Goal: Task Accomplishment & Management: Complete application form

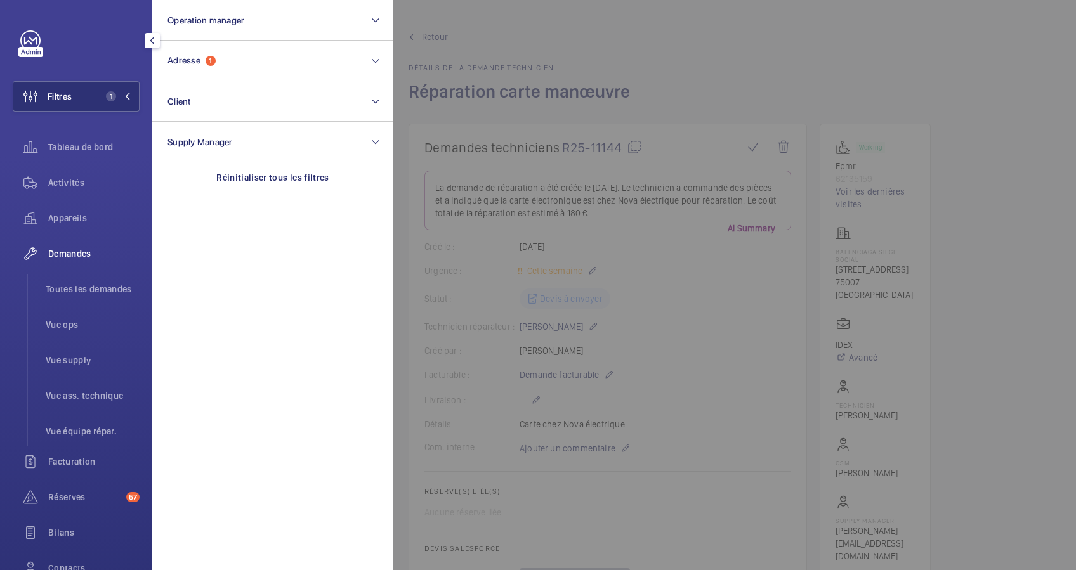
click at [229, 70] on button "Adresse 1" at bounding box center [272, 61] width 241 height 41
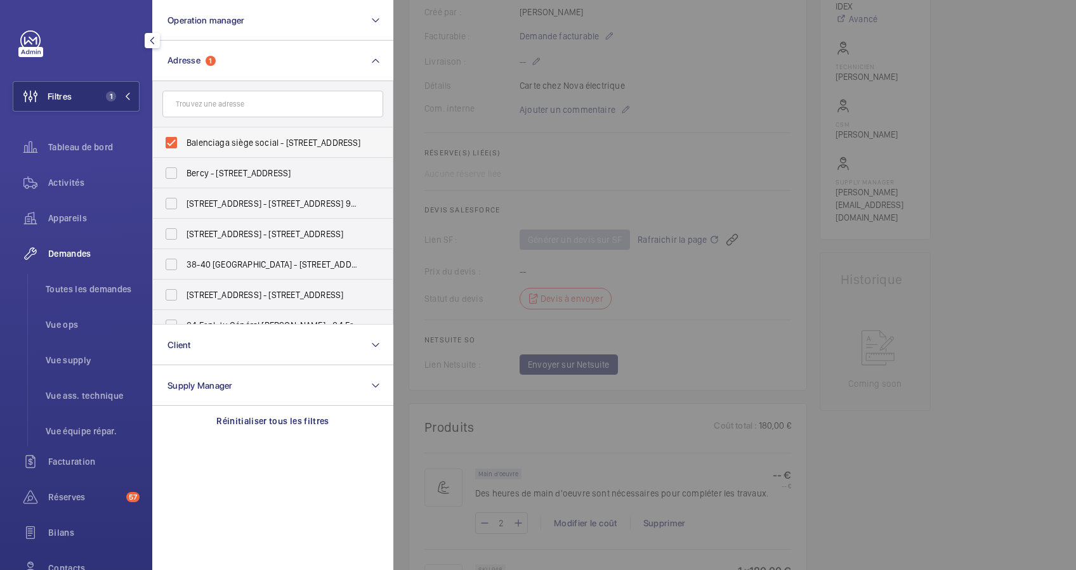
click at [170, 138] on label "Balenciaga siège social - 16 Rue Vaneau, PARIS 75007" at bounding box center [263, 143] width 221 height 30
click at [170, 138] on input "Balenciaga siège social - 16 Rue Vaneau, PARIS 75007" at bounding box center [171, 142] width 25 height 25
checkbox input "false"
click at [77, 182] on span "Activités" at bounding box center [93, 182] width 91 height 13
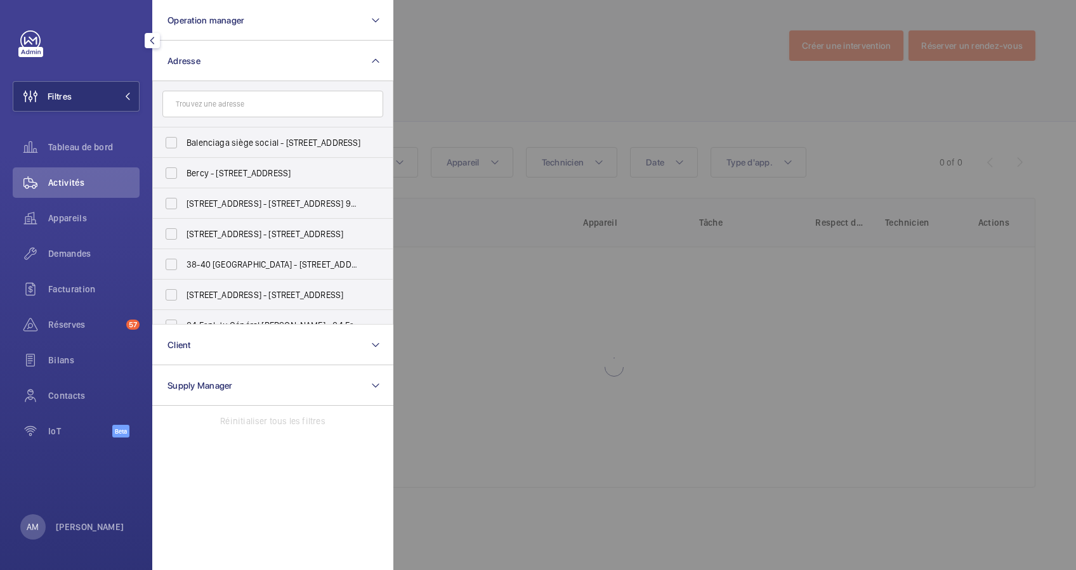
click at [603, 98] on div at bounding box center [931, 285] width 1076 height 570
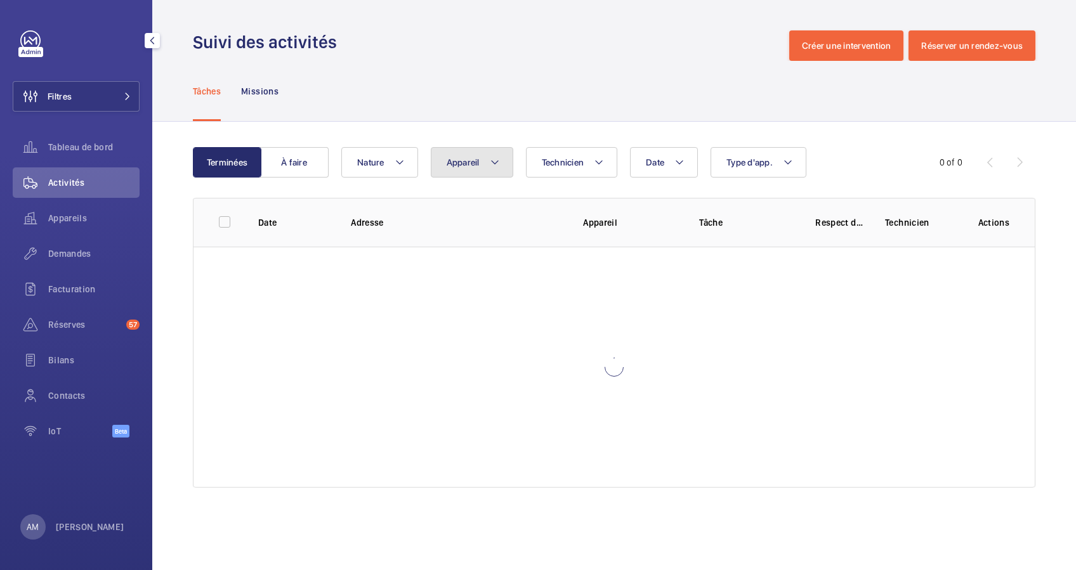
click at [490, 156] on mat-icon at bounding box center [495, 162] width 10 height 15
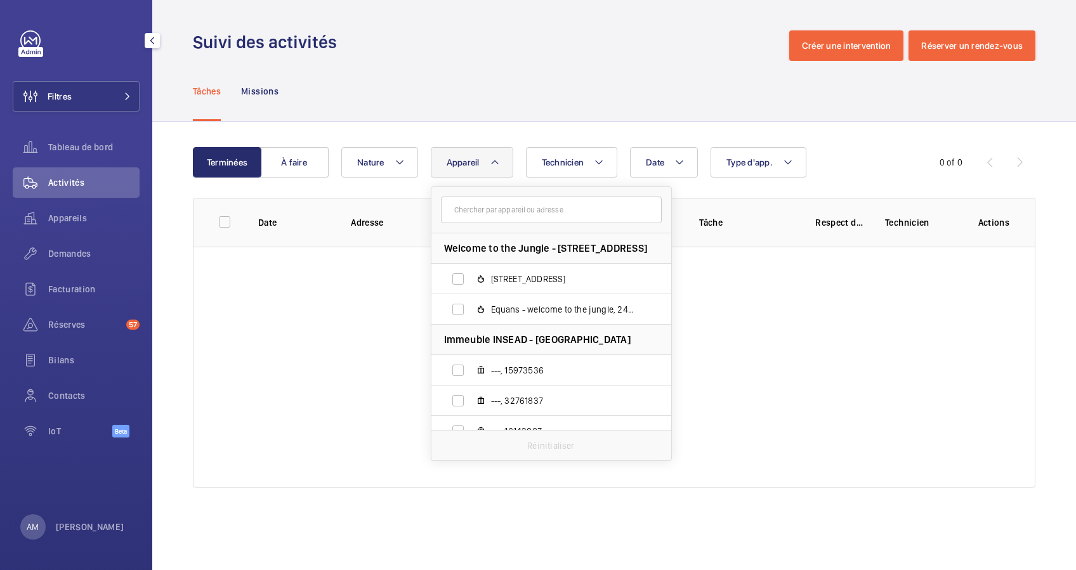
click at [497, 214] on input "text" at bounding box center [551, 210] width 221 height 27
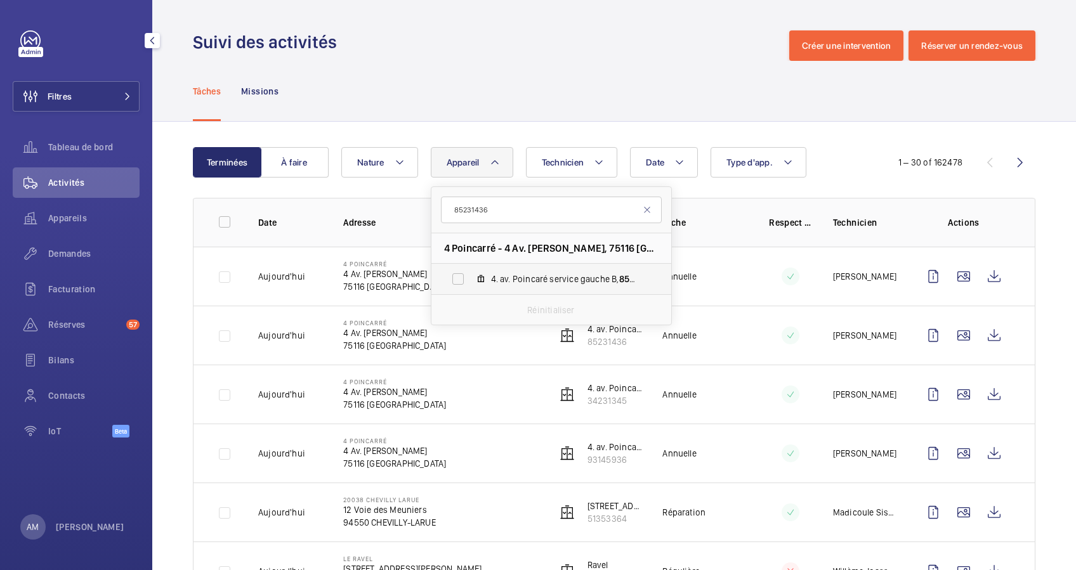
type input "85231436"
click at [459, 277] on label "4. av. Poincaré service gauche B, 85231436" at bounding box center [540, 279] width 219 height 30
click at [459, 277] on input "4. av. Poincaré service gauche B, 85231436" at bounding box center [457, 278] width 25 height 25
checkbox input "true"
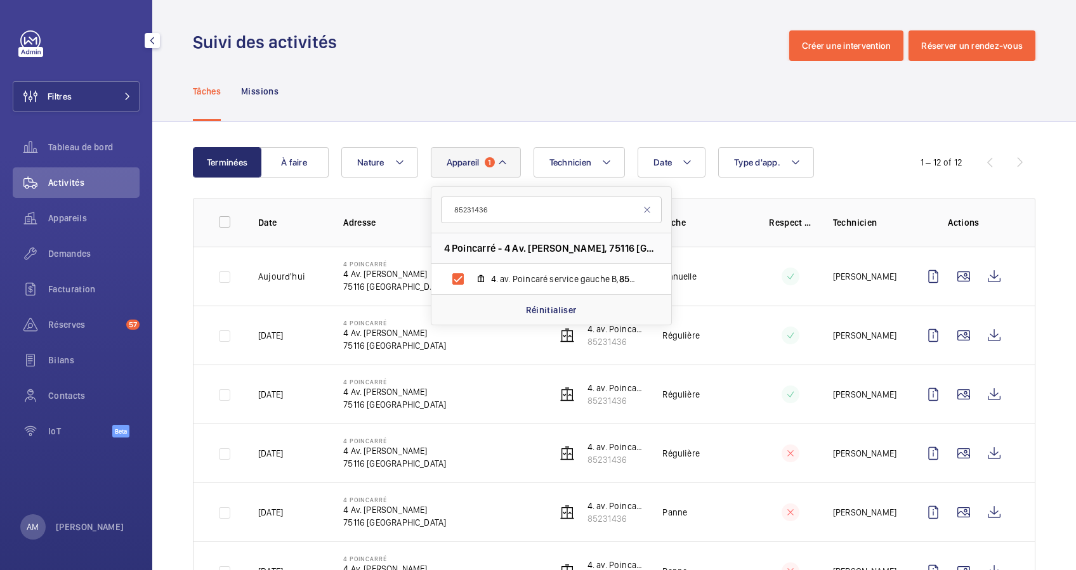
click at [518, 108] on div "Tâches Missions" at bounding box center [614, 91] width 842 height 60
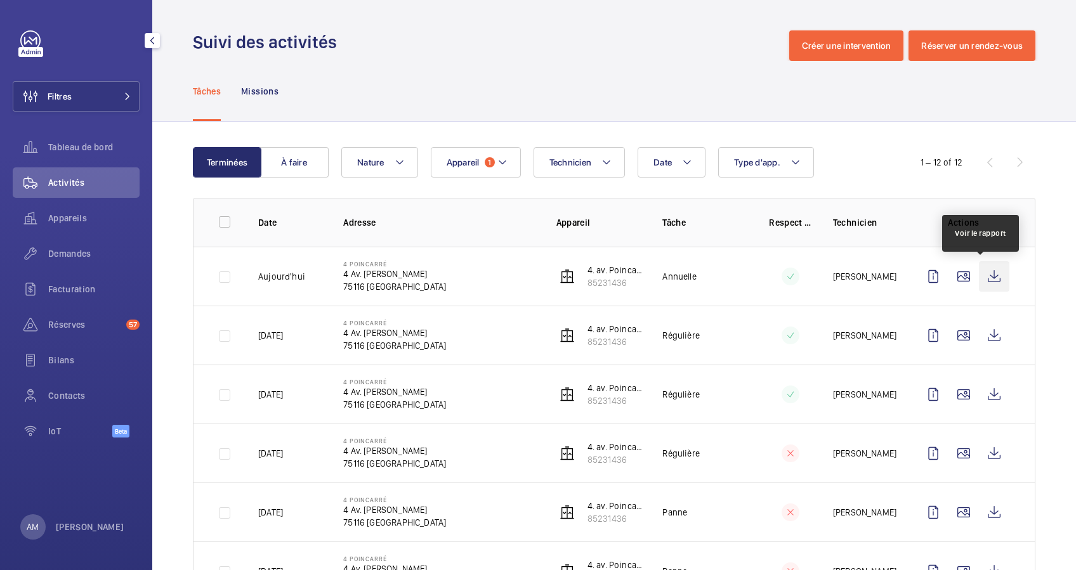
click at [984, 272] on wm-front-icon-button at bounding box center [994, 276] width 30 height 30
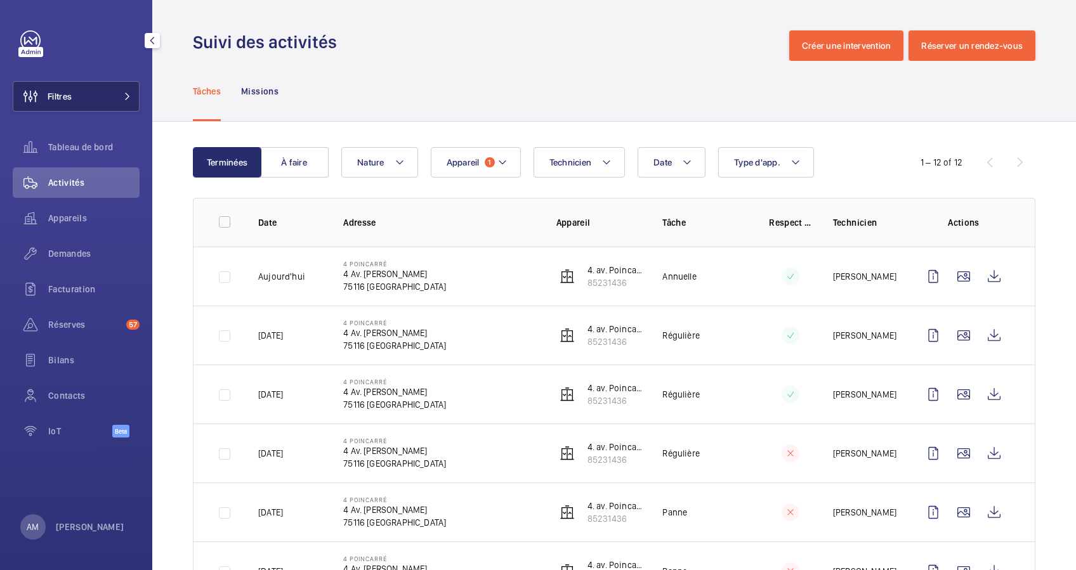
click at [130, 98] on mat-icon at bounding box center [128, 97] width 8 height 8
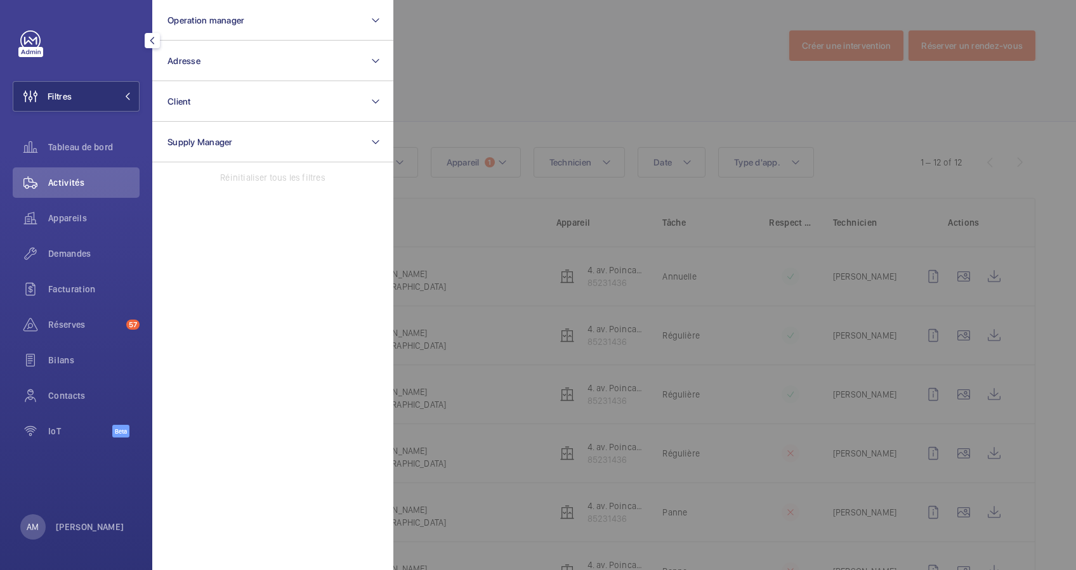
click at [451, 75] on div at bounding box center [931, 285] width 1076 height 570
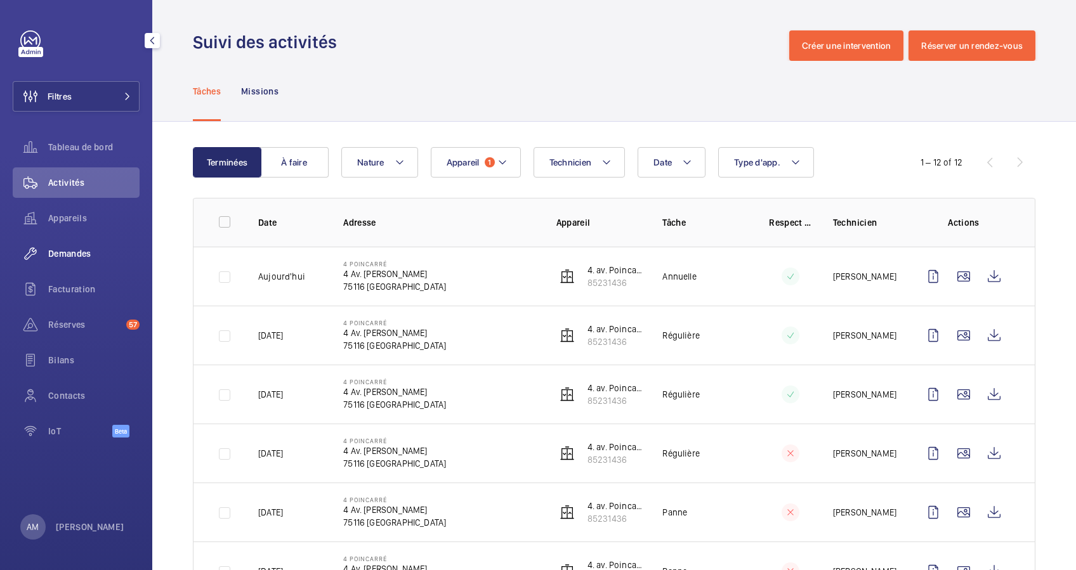
click at [83, 254] on span "Demandes" at bounding box center [93, 253] width 91 height 13
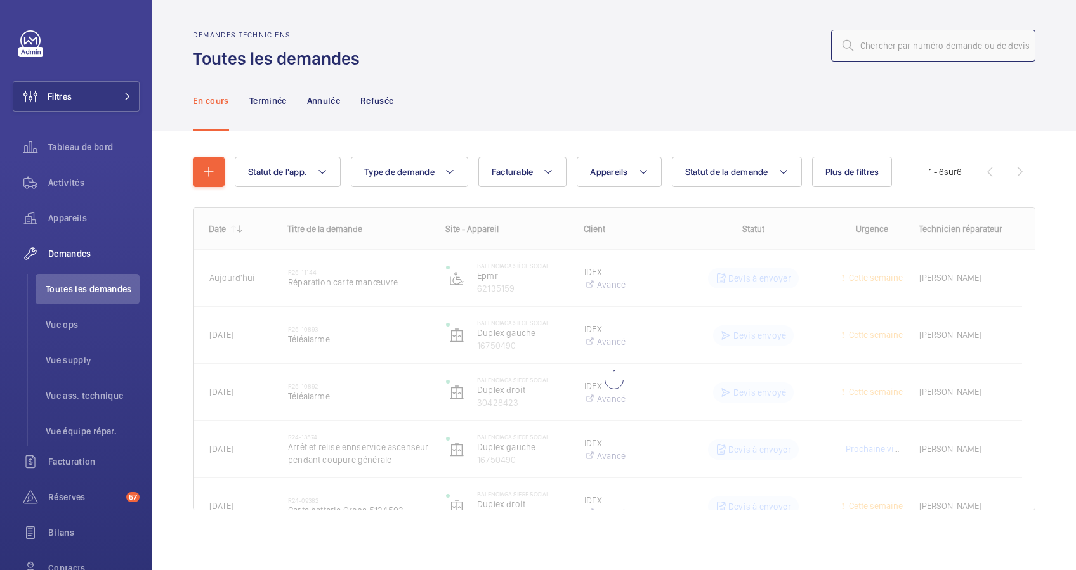
click at [910, 45] on input "text" at bounding box center [933, 46] width 204 height 32
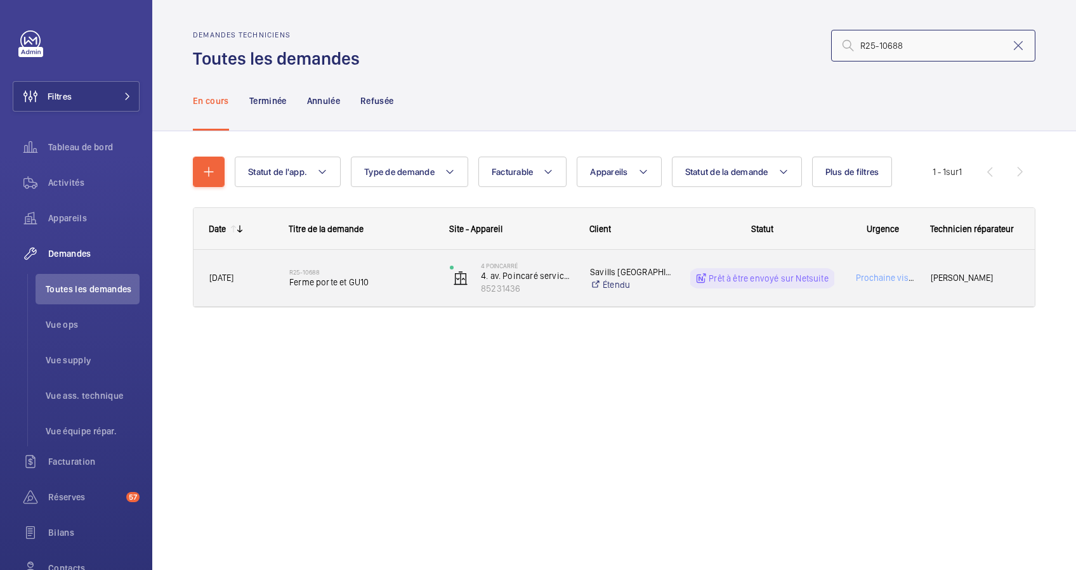
type input "R25-10688"
click at [377, 268] on h2 "R25-10688" at bounding box center [361, 272] width 144 height 8
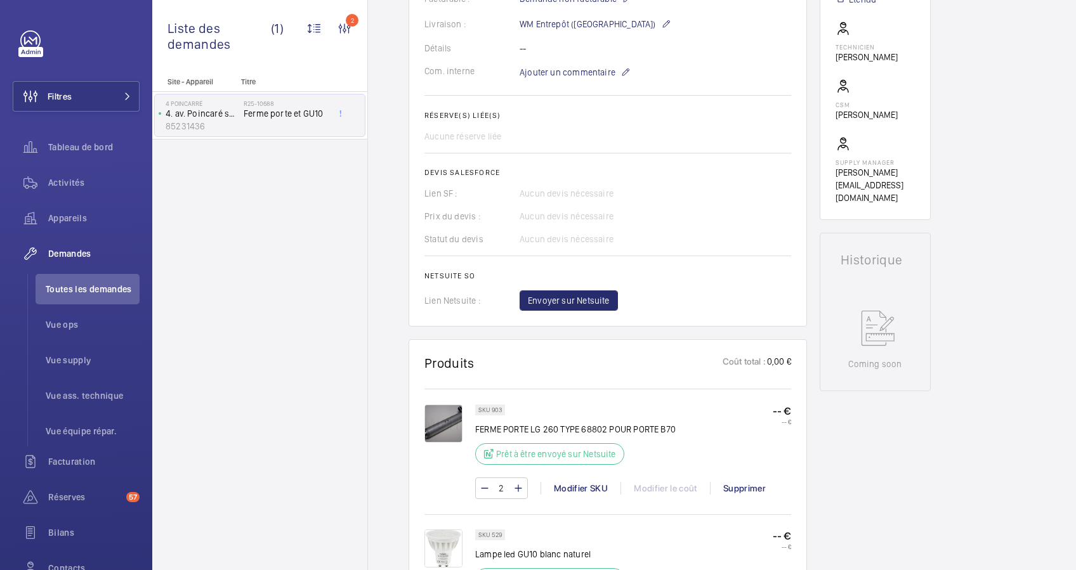
scroll to position [422, 0]
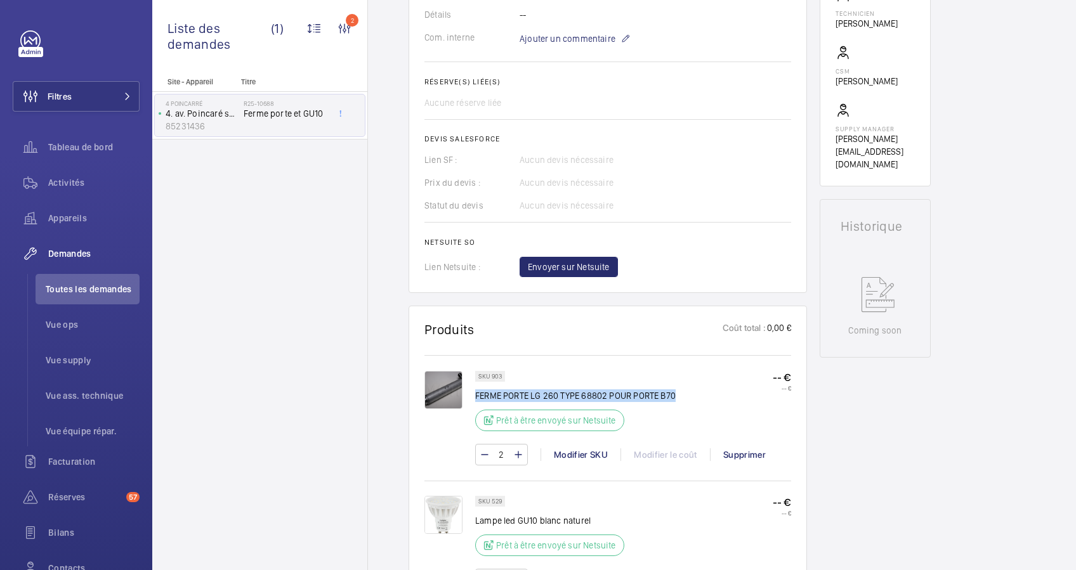
drag, startPoint x: 678, startPoint y: 395, endPoint x: 477, endPoint y: 398, distance: 201.1
click at [477, 398] on div "SKU 903 FERME PORTE LG 260 TYPE 68802 POUR PORTE B70 Prêt à être envoyé sur Net…" at bounding box center [633, 405] width 316 height 68
copy p "FERME PORTE LG 260 TYPE 68802 POUR PORTE B70"
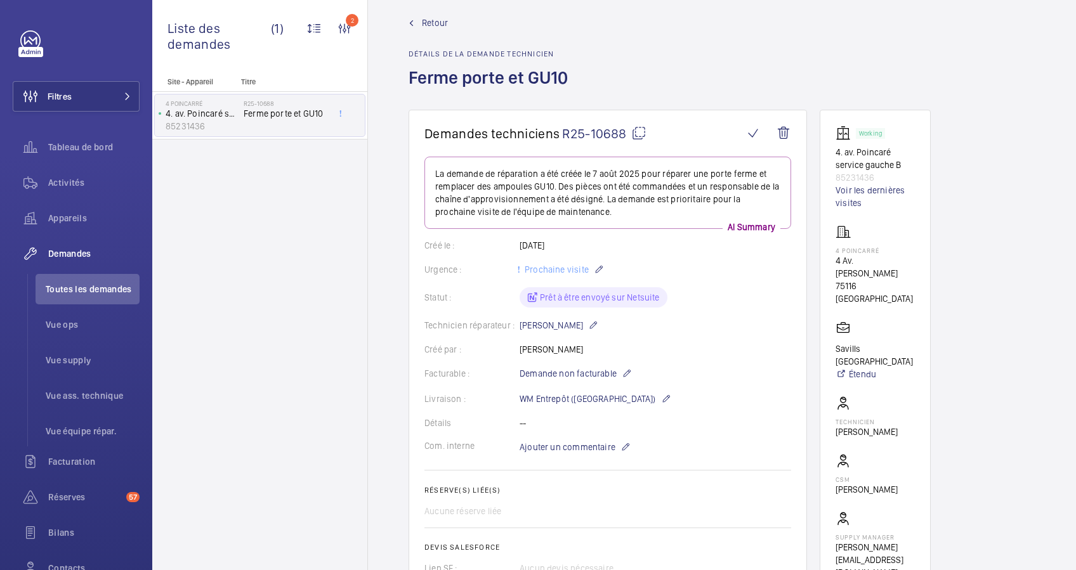
scroll to position [0, 0]
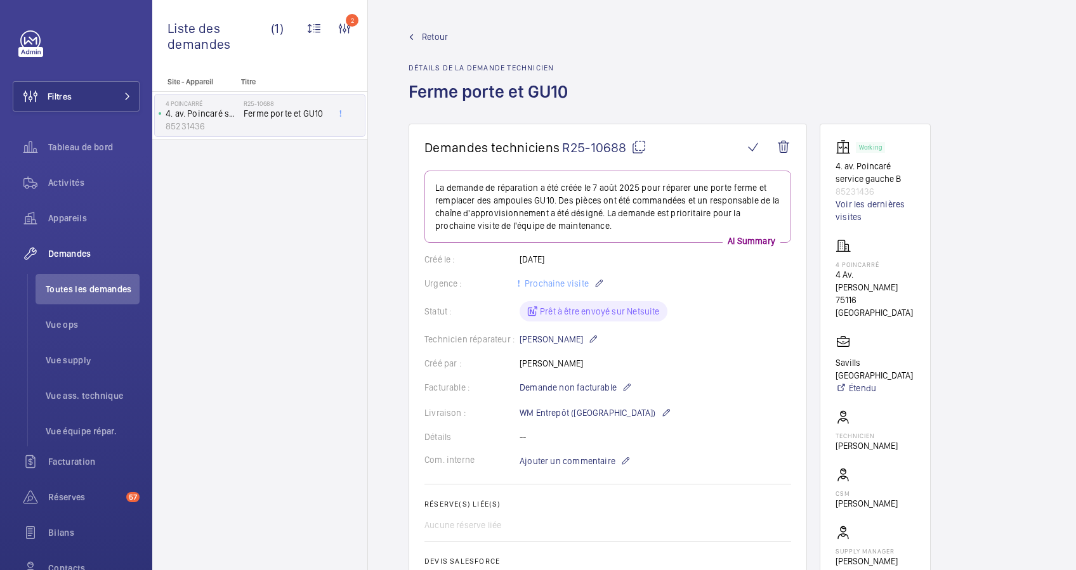
click at [644, 147] on mat-icon at bounding box center [638, 147] width 15 height 15
copy p "FERME PORTE LG 260 TYPE 68802 POUR PORTE B70"
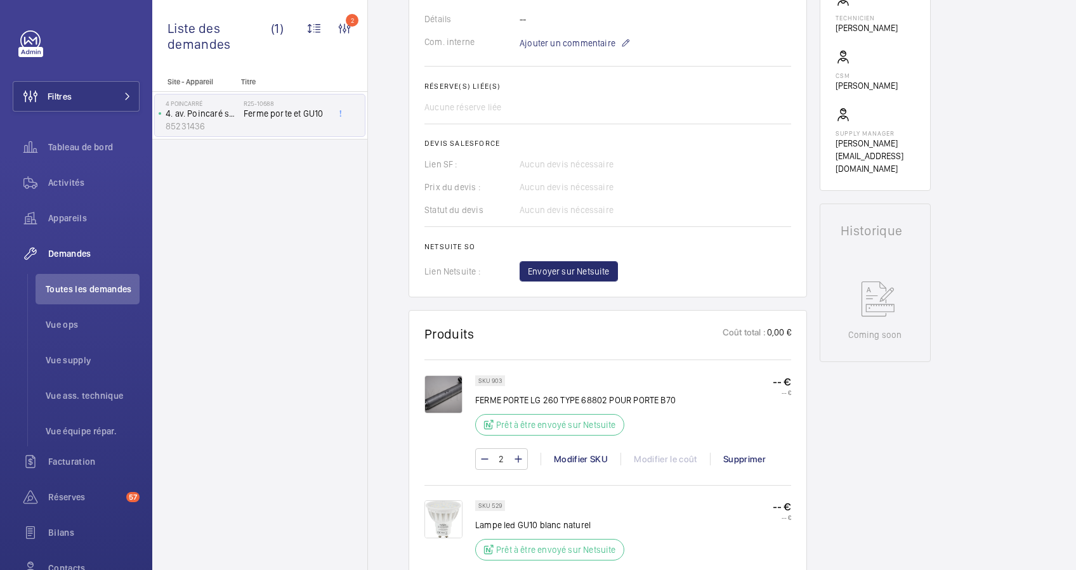
scroll to position [507, 0]
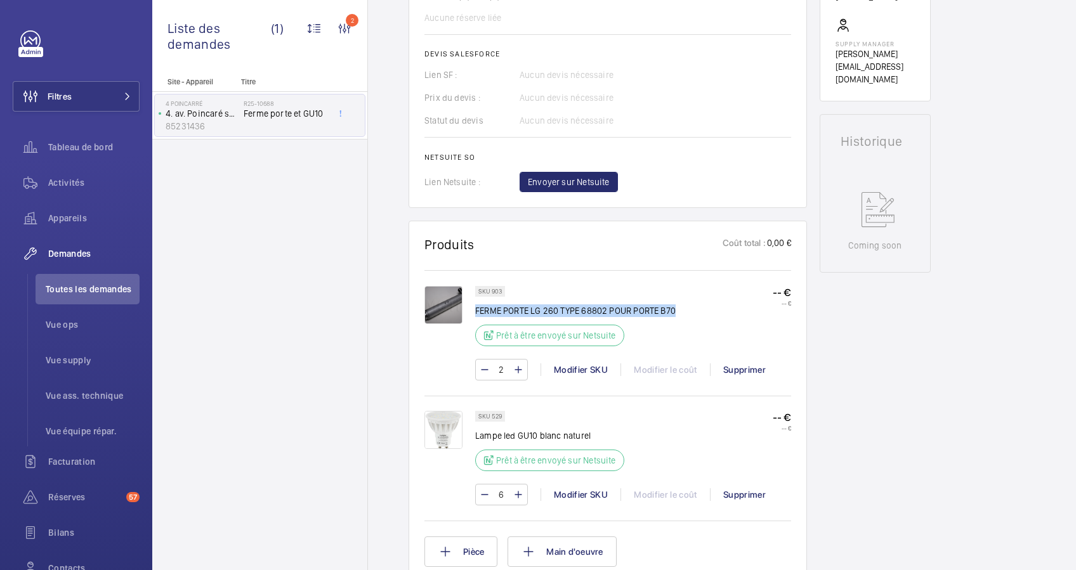
drag, startPoint x: 685, startPoint y: 302, endPoint x: 476, endPoint y: 309, distance: 208.8
click at [476, 309] on div "SKU 903 FERME PORTE LG 260 TYPE 68802 POUR PORTE B70 Prêt à être envoyé sur Net…" at bounding box center [633, 320] width 316 height 68
copy p "FERME PORTE LG 260 TYPE 68802 POUR PORTE B70"
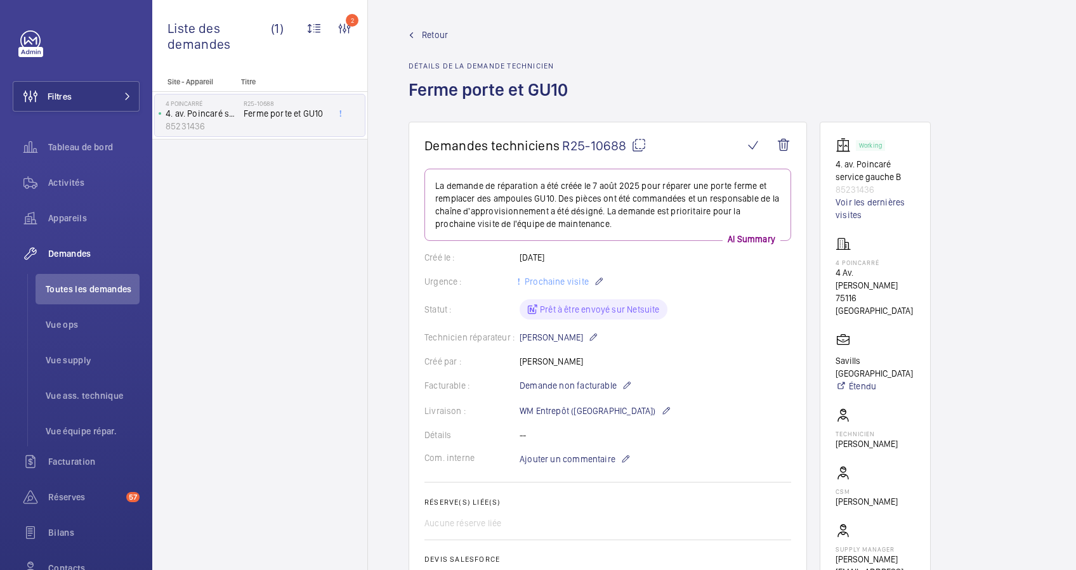
scroll to position [0, 0]
click at [638, 143] on mat-icon at bounding box center [638, 147] width 15 height 15
copy p "FERME PORTE LG 260 TYPE 68802 POUR PORTE B70"
click at [429, 34] on span "Retour" at bounding box center [435, 36] width 26 height 13
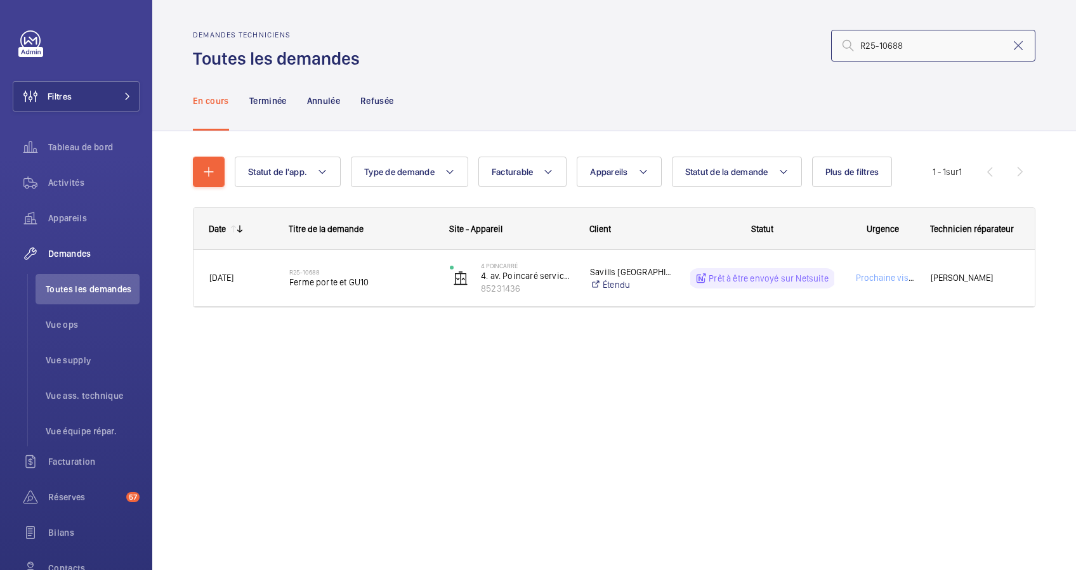
click at [929, 44] on input "R25-10688" at bounding box center [933, 46] width 204 height 32
drag, startPoint x: 929, startPoint y: 44, endPoint x: 851, endPoint y: 44, distance: 78.0
click at [851, 44] on div "R25-10688" at bounding box center [933, 46] width 204 height 32
click at [908, 39] on input "R25-10688" at bounding box center [933, 46] width 204 height 32
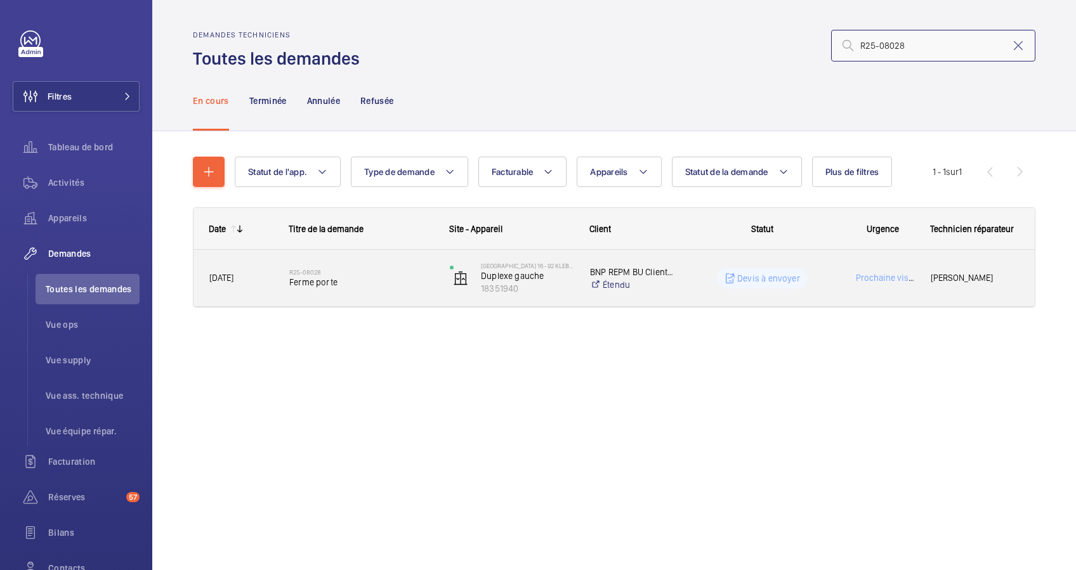
type input "R25-08028"
click at [402, 263] on div "R25-08028 Ferme porte" at bounding box center [361, 278] width 144 height 37
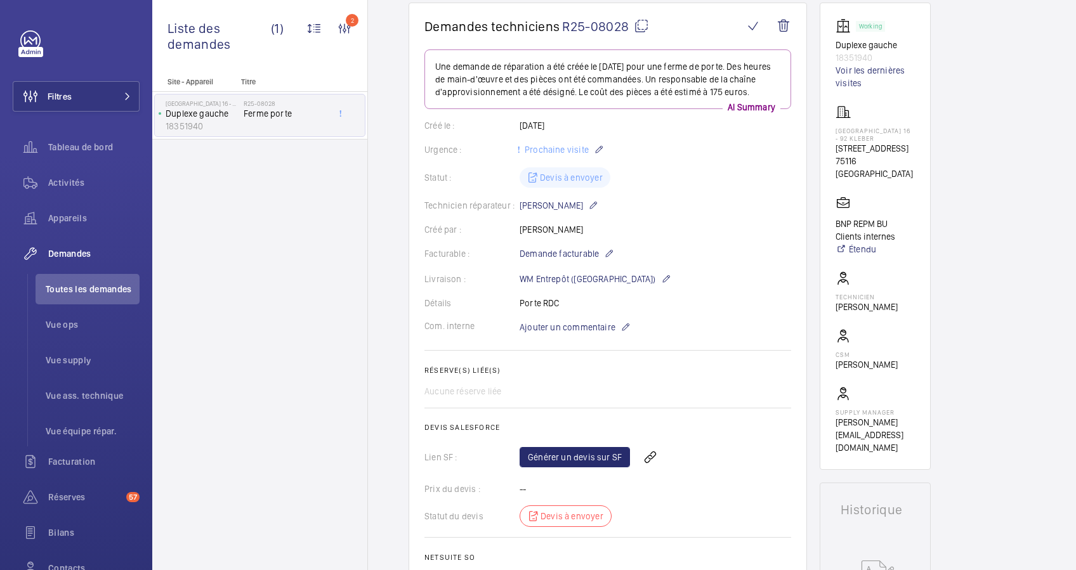
scroll to position [84, 0]
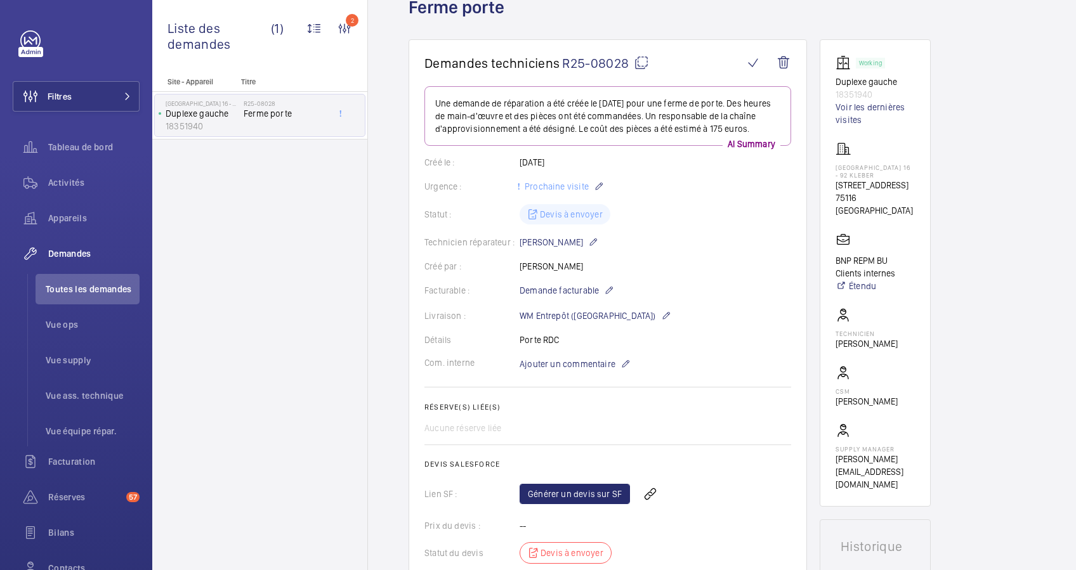
click at [252, 200] on div "Site - Appareil Titre PARIS 16 ‐ 92 KLEBER Duplexe gauche 18351940 R25-08028 Fe…" at bounding box center [259, 323] width 215 height 493
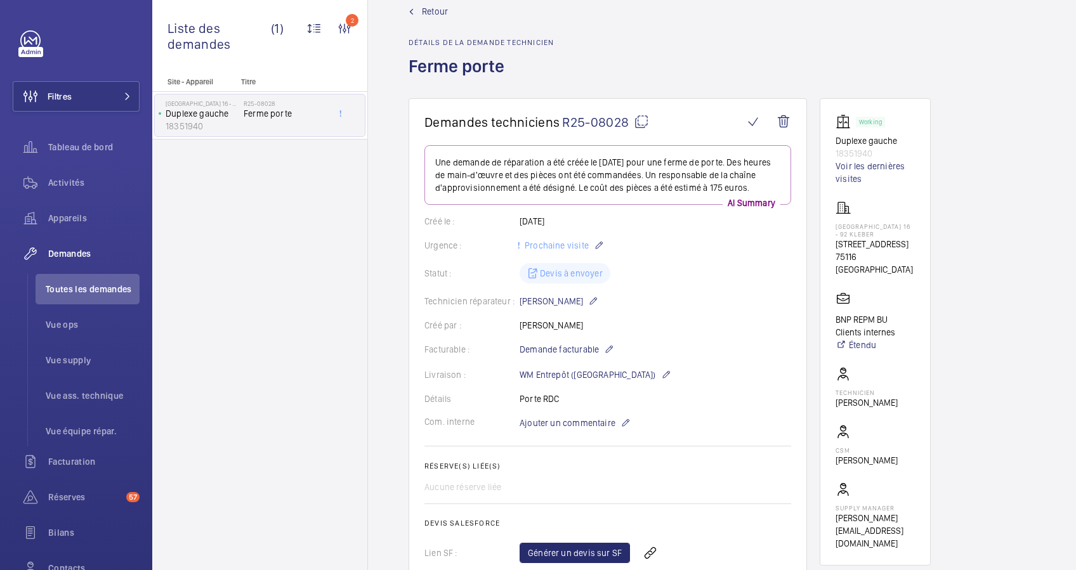
scroll to position [0, 0]
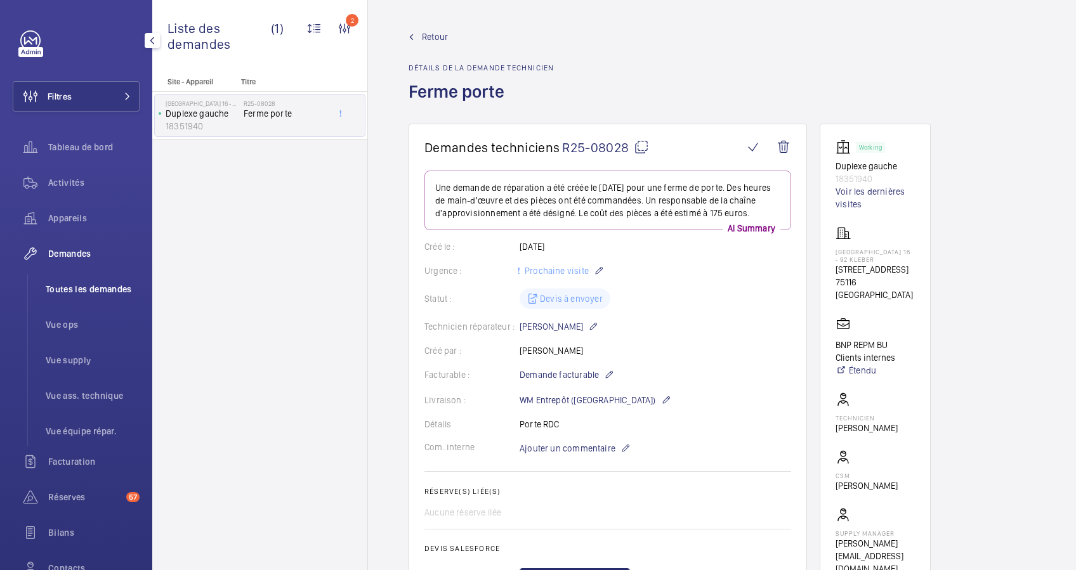
click at [77, 284] on span "Toutes les demandes" at bounding box center [93, 289] width 94 height 13
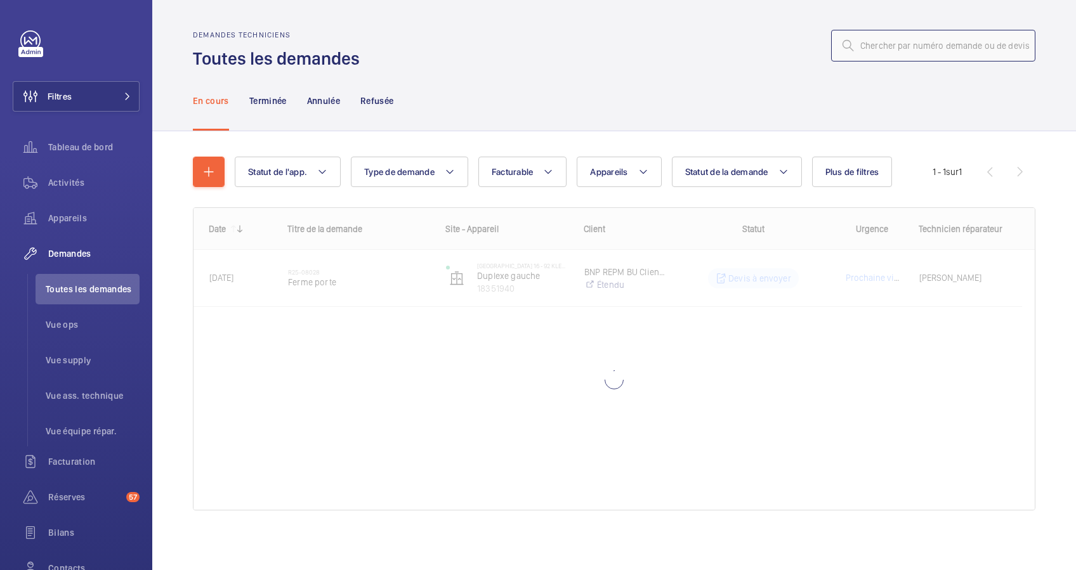
click at [917, 48] on input "text" at bounding box center [933, 46] width 204 height 32
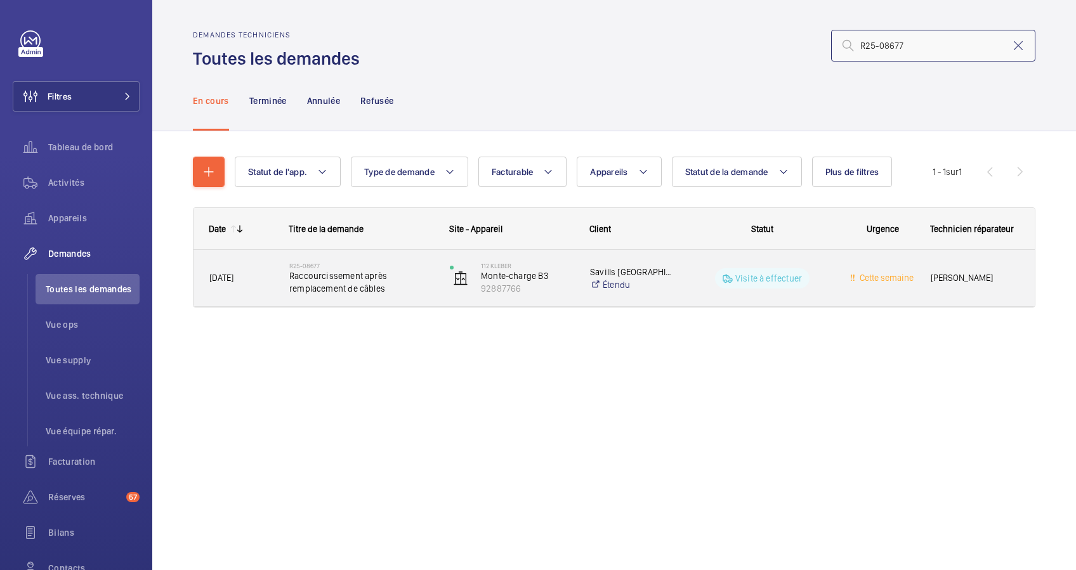
type input "R25-08677"
click at [379, 274] on span "Raccourcissement après remplacement de câbles" at bounding box center [361, 282] width 144 height 25
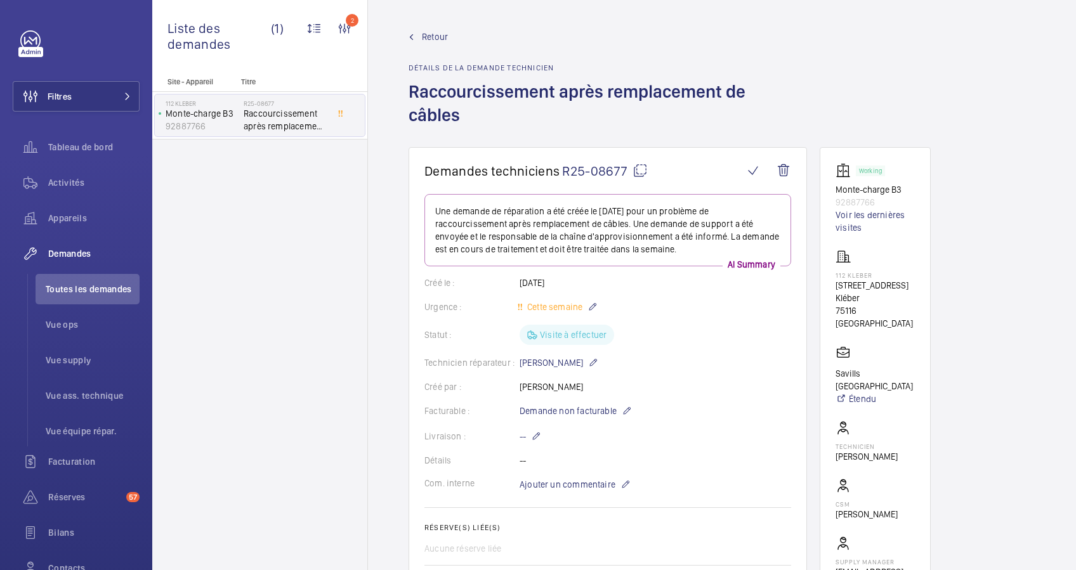
click at [639, 167] on mat-icon at bounding box center [639, 170] width 15 height 15
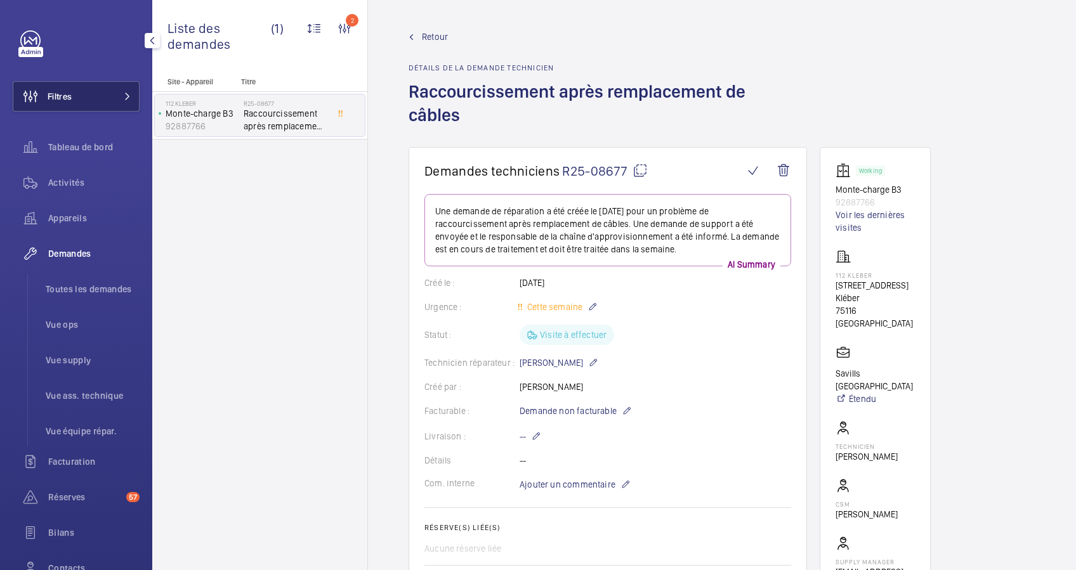
drag, startPoint x: 70, startPoint y: 98, endPoint x: 131, endPoint y: 81, distance: 62.5
click at [76, 96] on button "Filtres" at bounding box center [76, 96] width 127 height 30
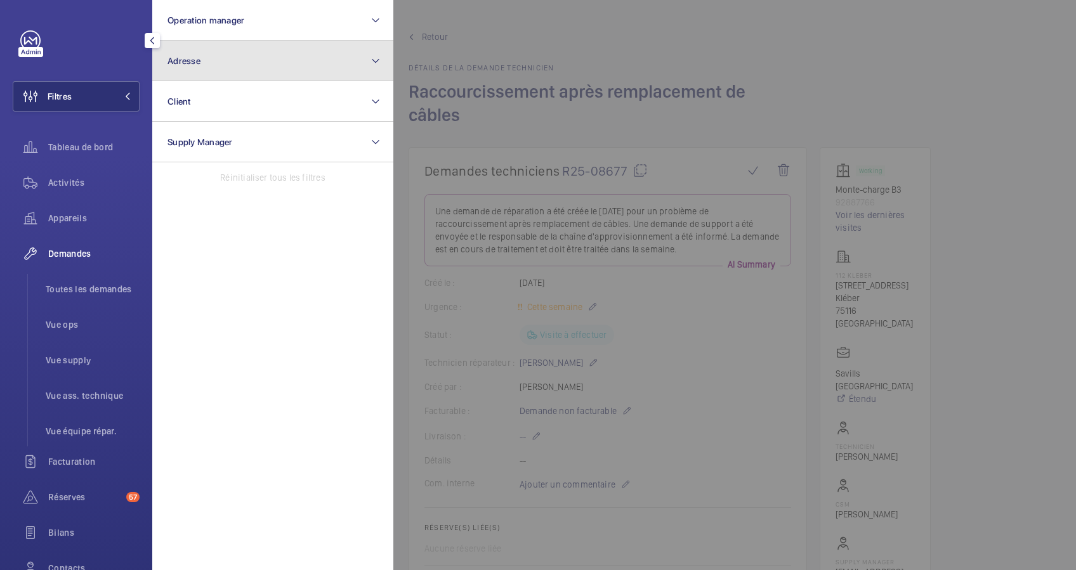
click at [249, 58] on button "Adresse" at bounding box center [272, 61] width 241 height 41
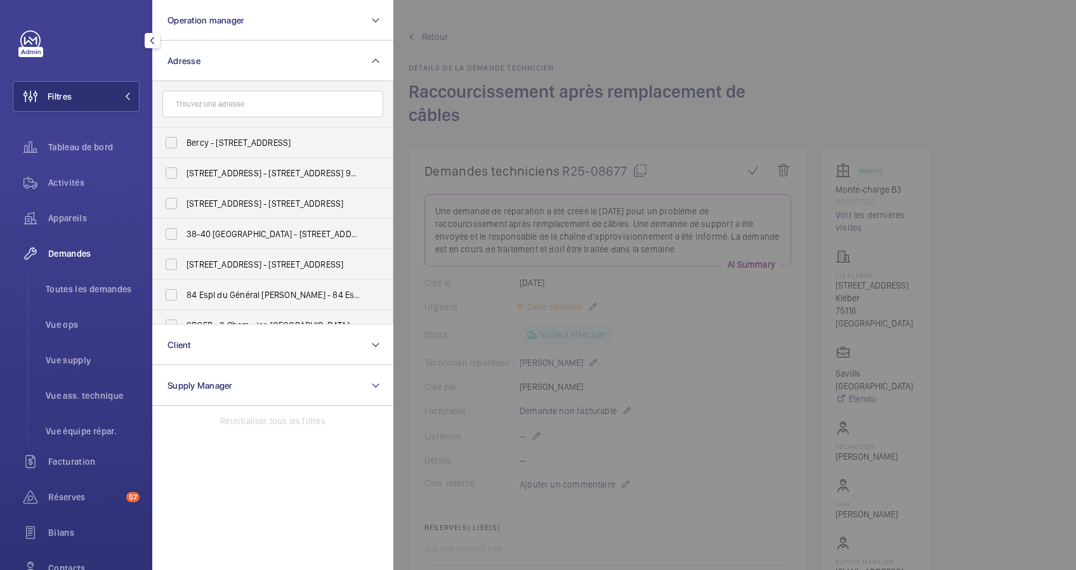
click at [238, 101] on input "text" at bounding box center [272, 104] width 221 height 27
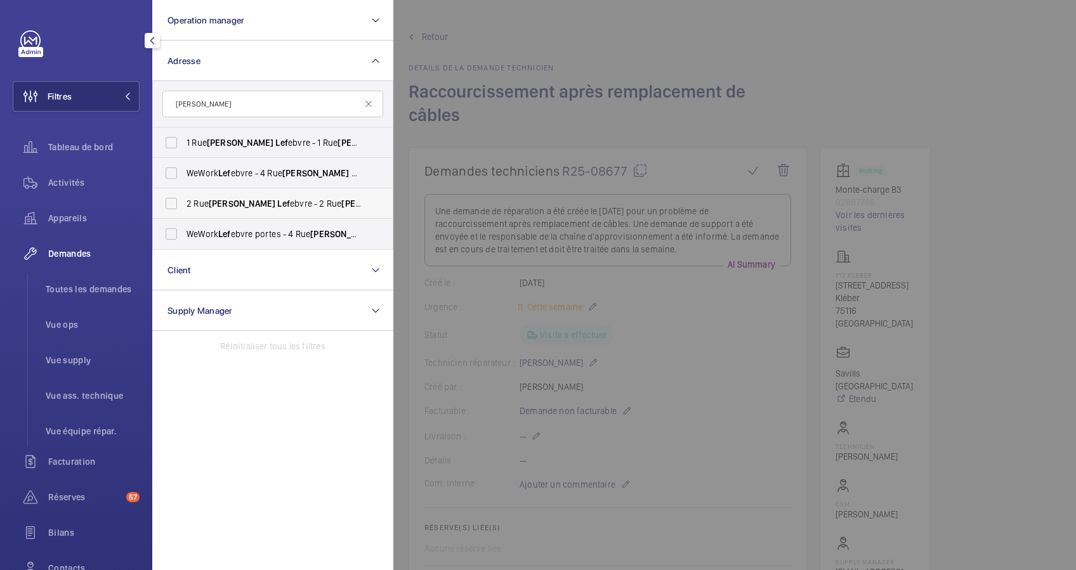
type input "jules lef"
click at [167, 197] on label "2 Rue Jules Lef ebvre - 2 Rue Jules Lef ebvre, PARIS 75009" at bounding box center [263, 203] width 221 height 30
click at [167, 197] on input "2 Rue Jules Lef ebvre - 2 Rue Jules Lef ebvre, PARIS 75009" at bounding box center [171, 203] width 25 height 25
checkbox input "true"
click at [58, 497] on span "Réserves" at bounding box center [84, 497] width 73 height 13
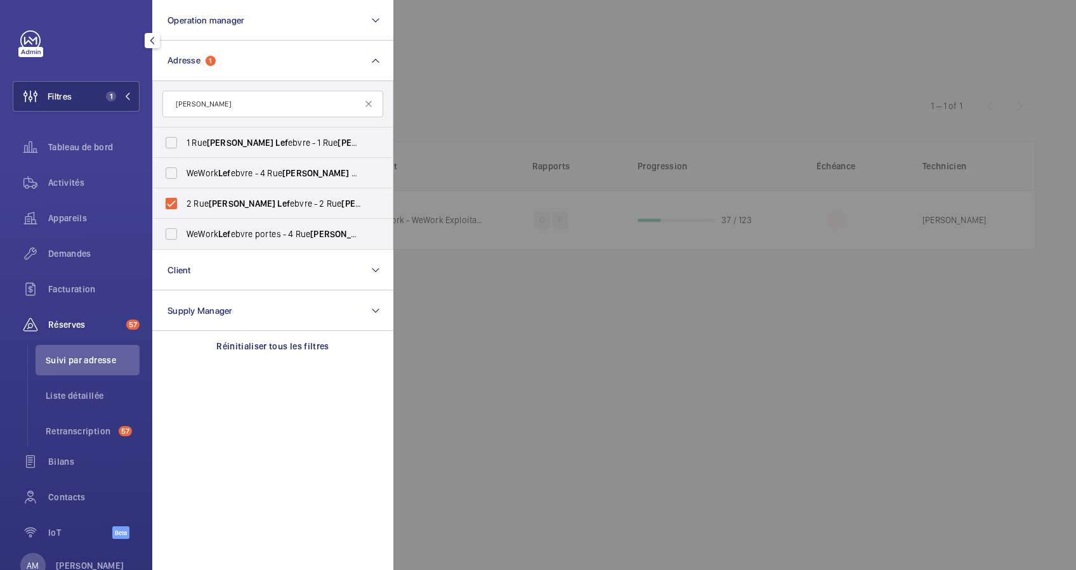
click at [544, 121] on div at bounding box center [931, 285] width 1076 height 570
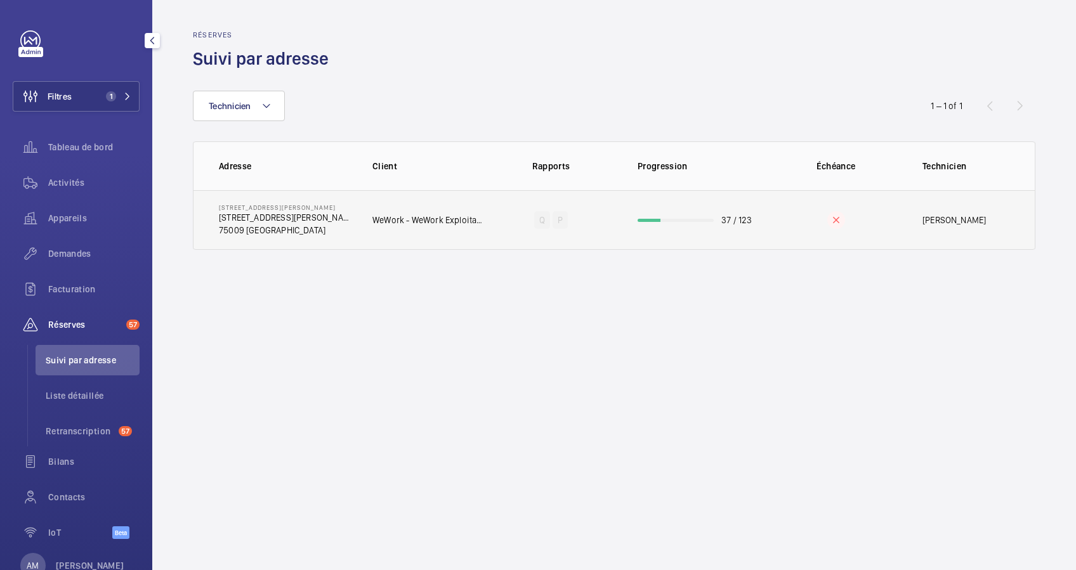
click at [680, 207] on td "37 / 123" at bounding box center [693, 220] width 152 height 60
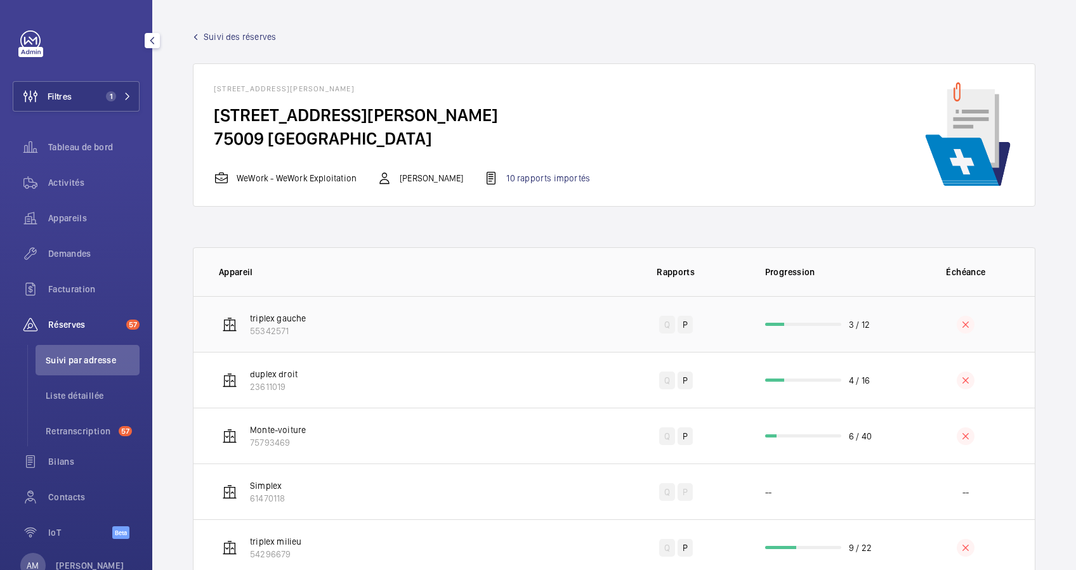
click at [807, 318] on td "3 / 12" at bounding box center [821, 324] width 152 height 56
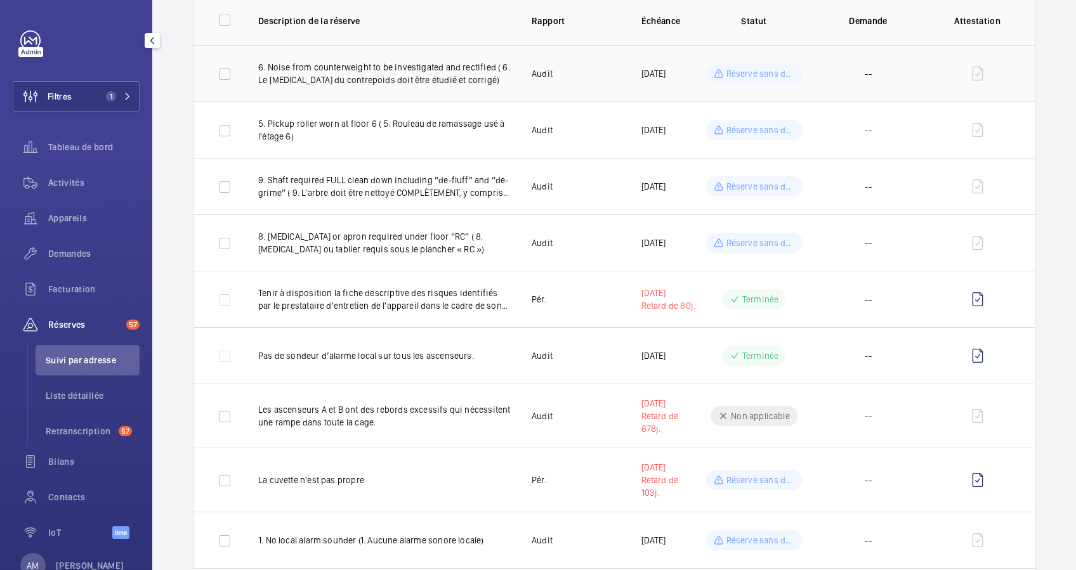
scroll to position [70, 0]
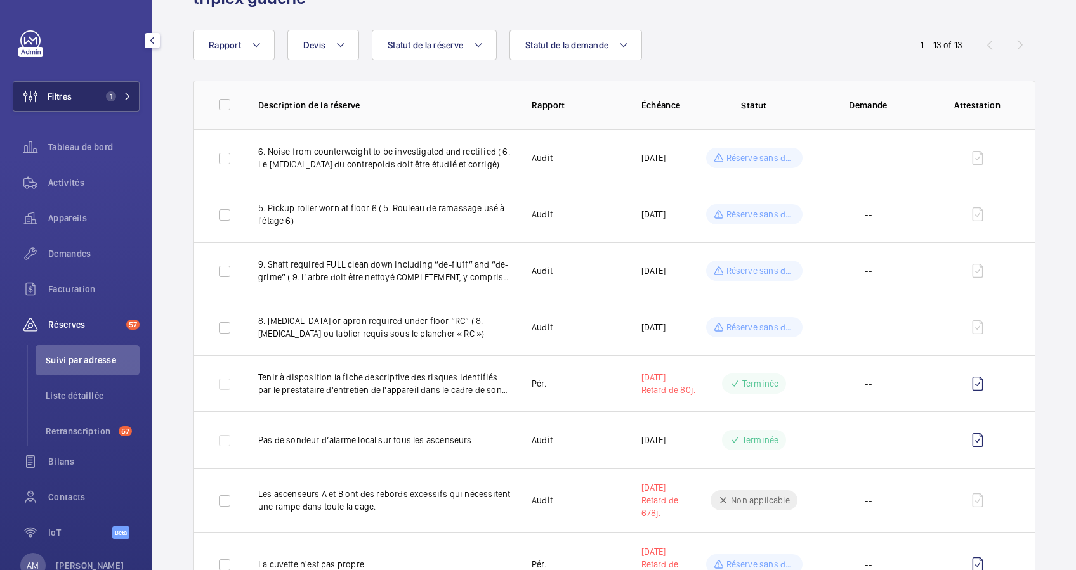
click at [124, 95] on mat-icon at bounding box center [128, 97] width 8 height 8
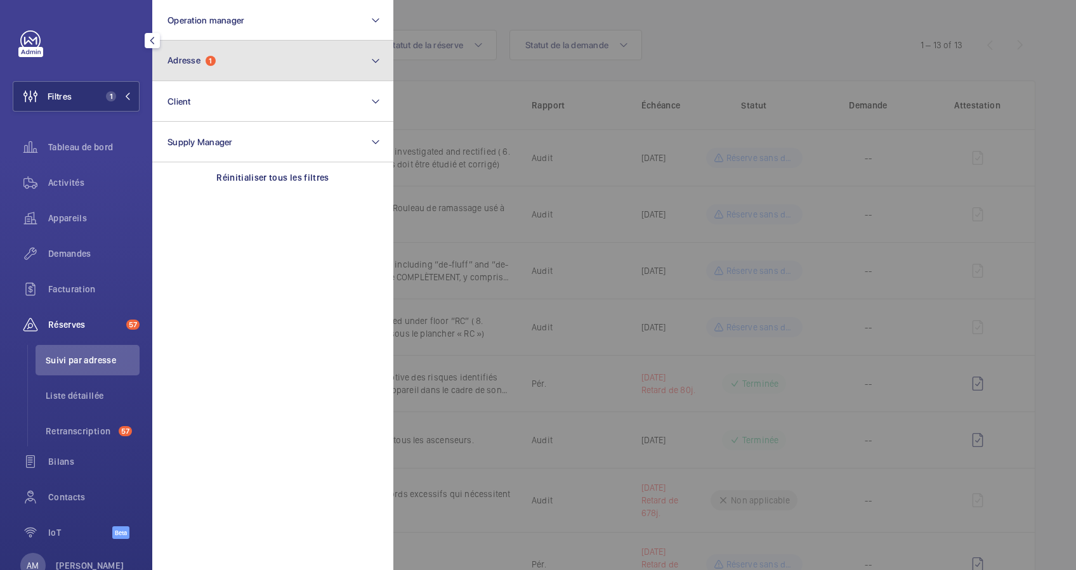
click at [244, 61] on button "Adresse 1" at bounding box center [272, 61] width 241 height 41
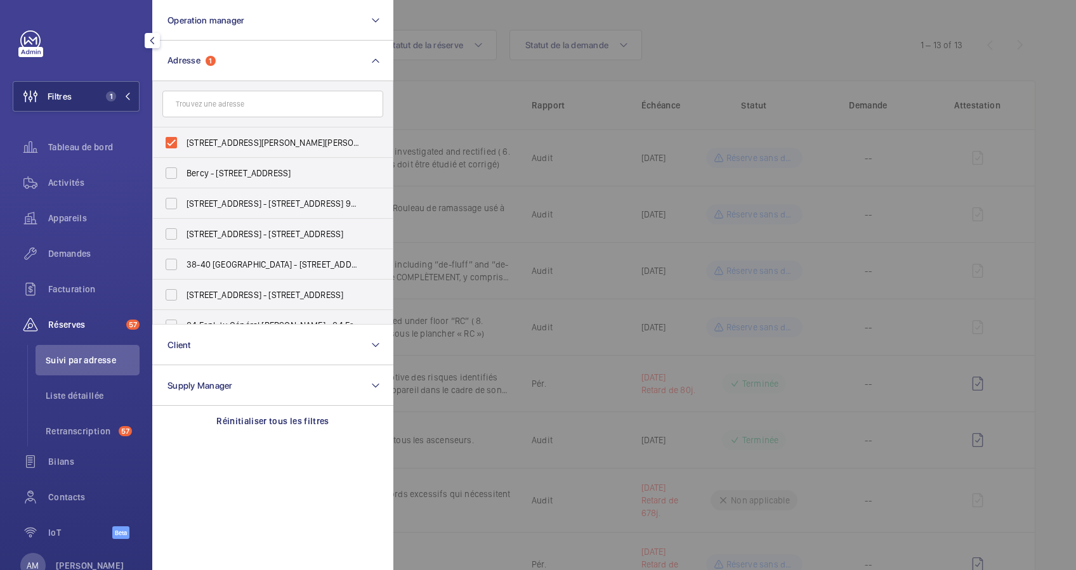
click at [86, 27] on div "Filtres 1 Operation manager Adresse 1 2 Rue Jules Lefebvre - 2 Rue Jules Lefebv…" at bounding box center [76, 285] width 152 height 570
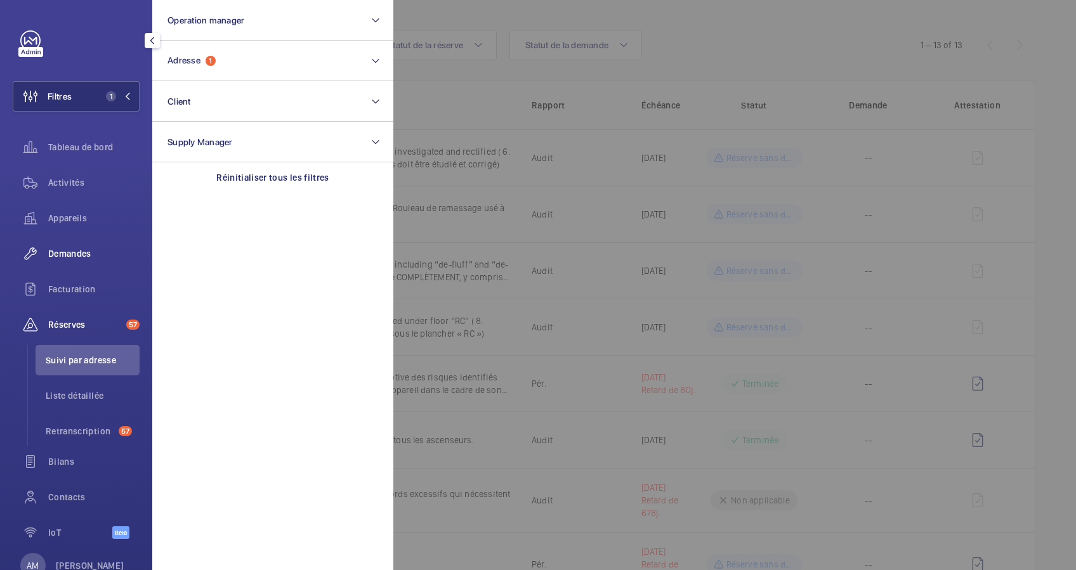
click at [74, 249] on span "Demandes" at bounding box center [93, 253] width 91 height 13
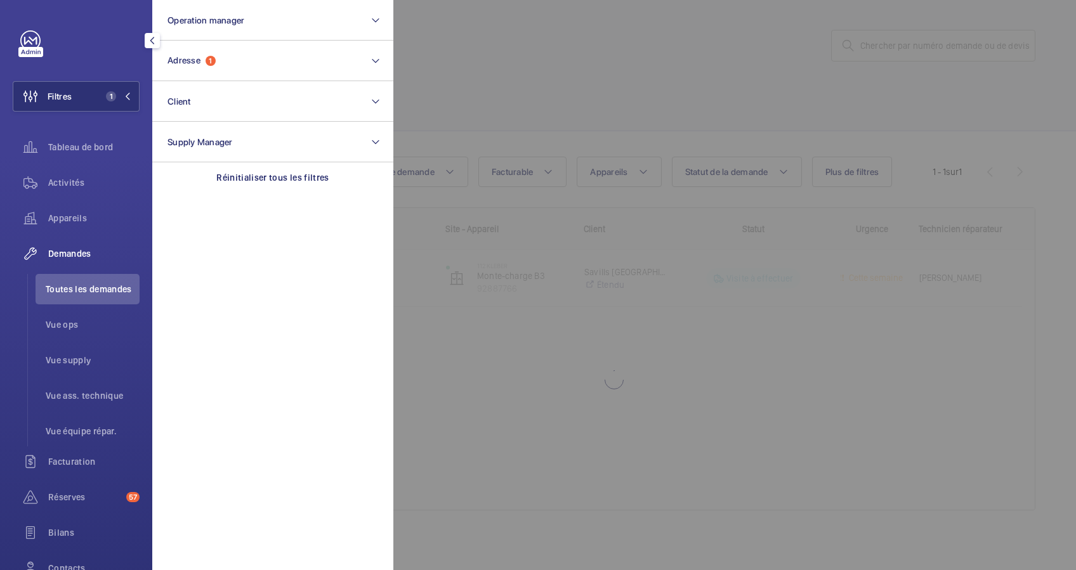
click at [526, 64] on div at bounding box center [931, 285] width 1076 height 570
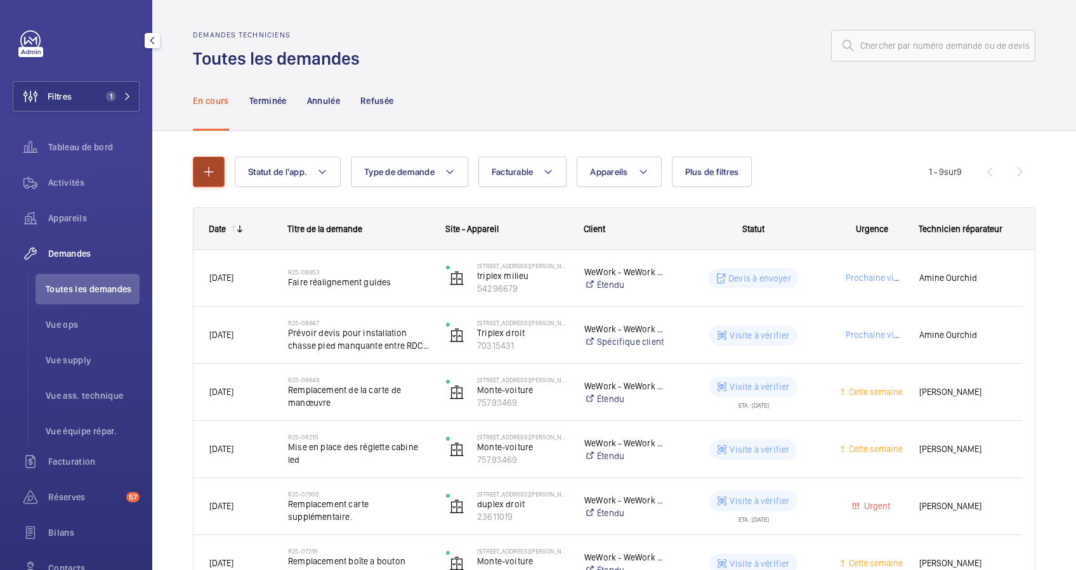
click at [205, 162] on button "button" at bounding box center [209, 172] width 32 height 30
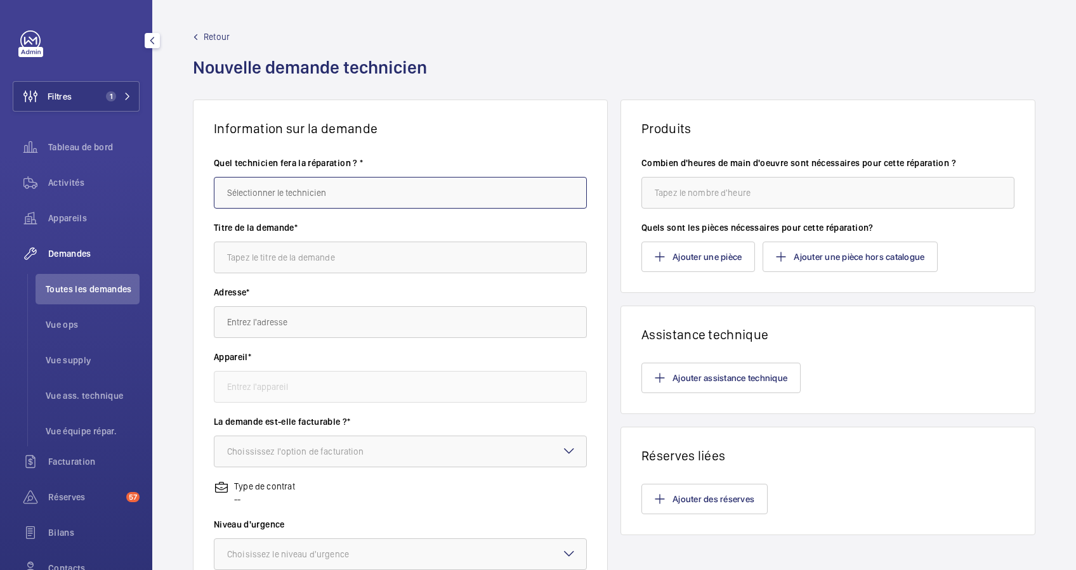
click at [289, 198] on input "text" at bounding box center [400, 193] width 373 height 32
type input "m"
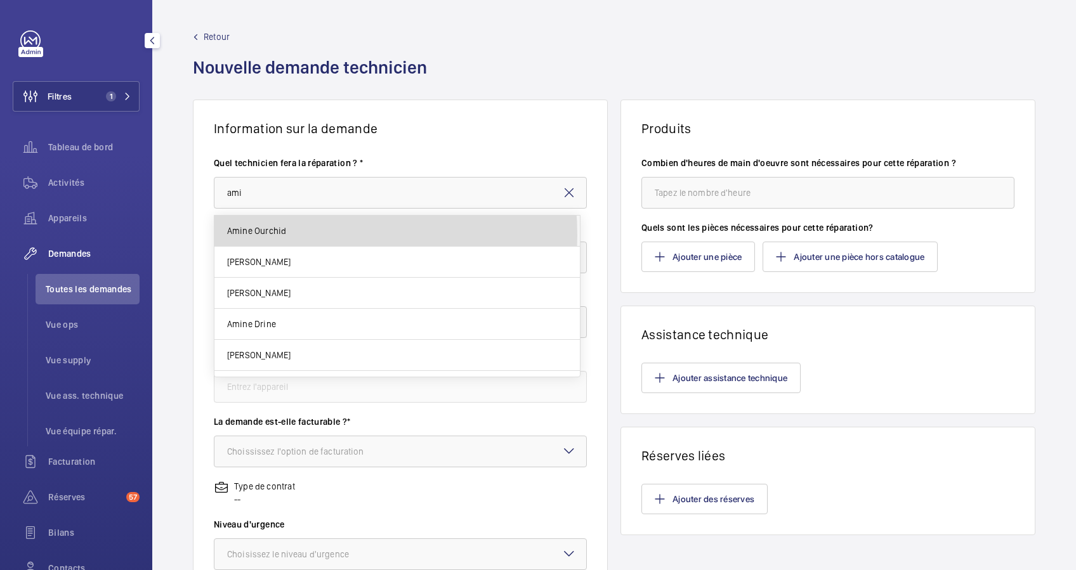
click at [294, 235] on mat-option "Amine Ourchid" at bounding box center [396, 231] width 365 height 31
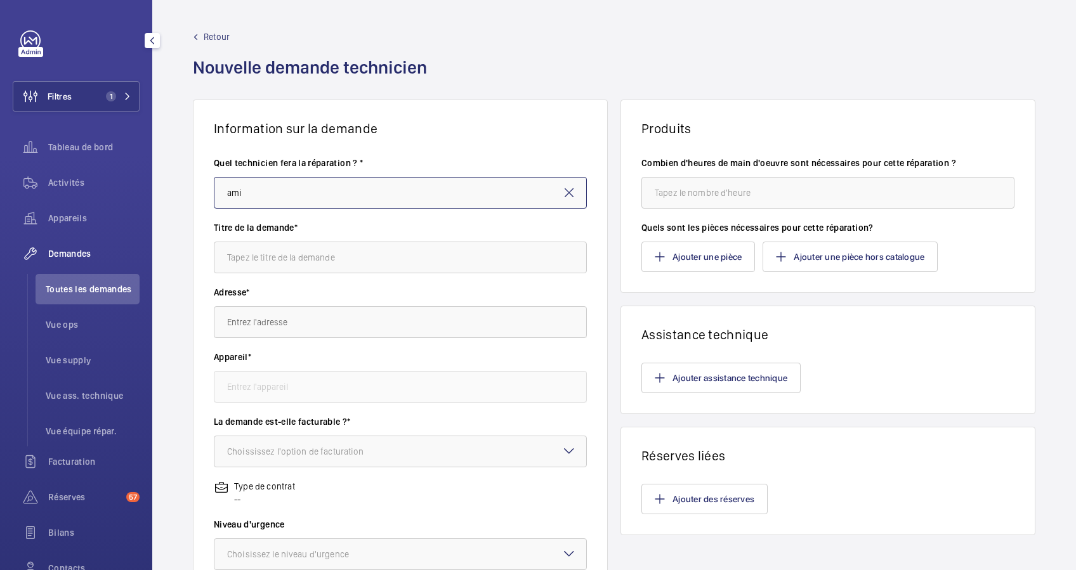
type input "Amine Ourchid"
click at [324, 259] on input "text" at bounding box center [400, 258] width 373 height 32
type input "Réalignement de guides cabine et CP"
click at [294, 317] on input "text" at bounding box center [400, 322] width 373 height 32
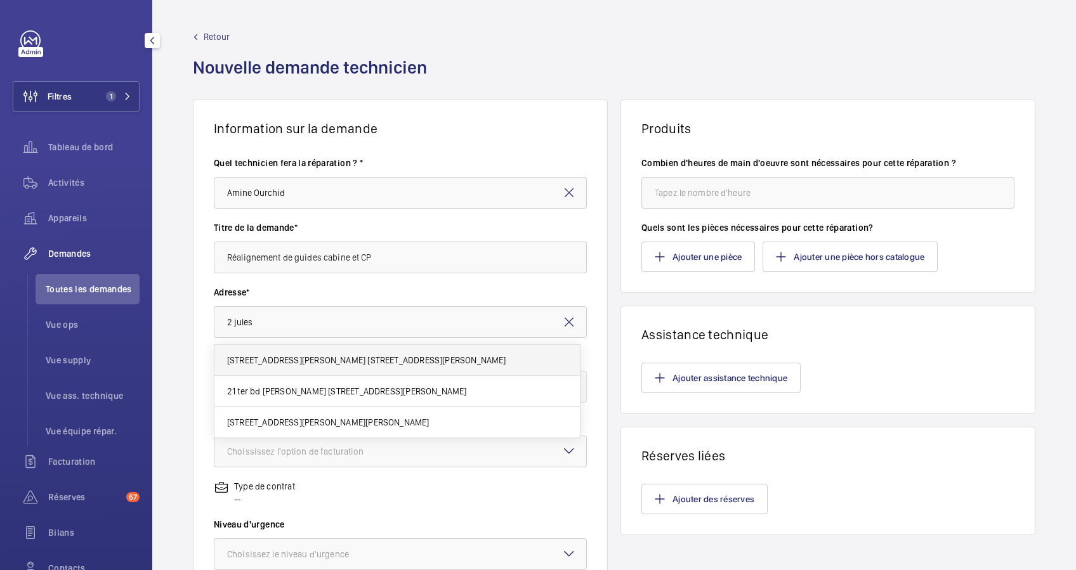
click at [300, 354] on span "2 Rue Jules Lefebvre 2 Rue Jules Lefebvre, 75009 PARIS" at bounding box center [366, 360] width 279 height 13
type input "2 Rue Jules Lefebvre 2 Rue Jules Lefebvre, 75009 PARIS"
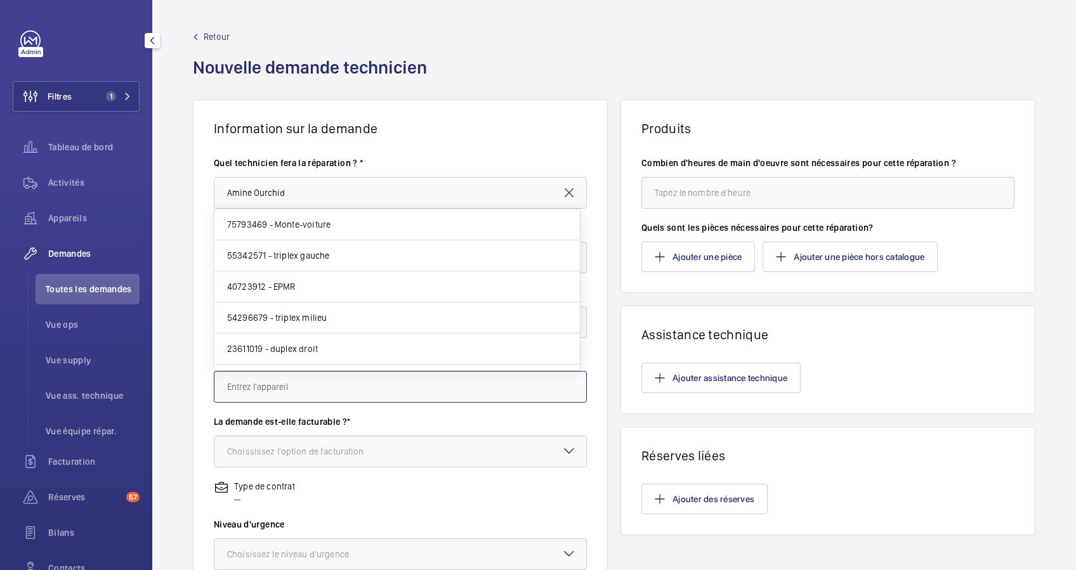
click at [284, 380] on input "text" at bounding box center [400, 387] width 373 height 32
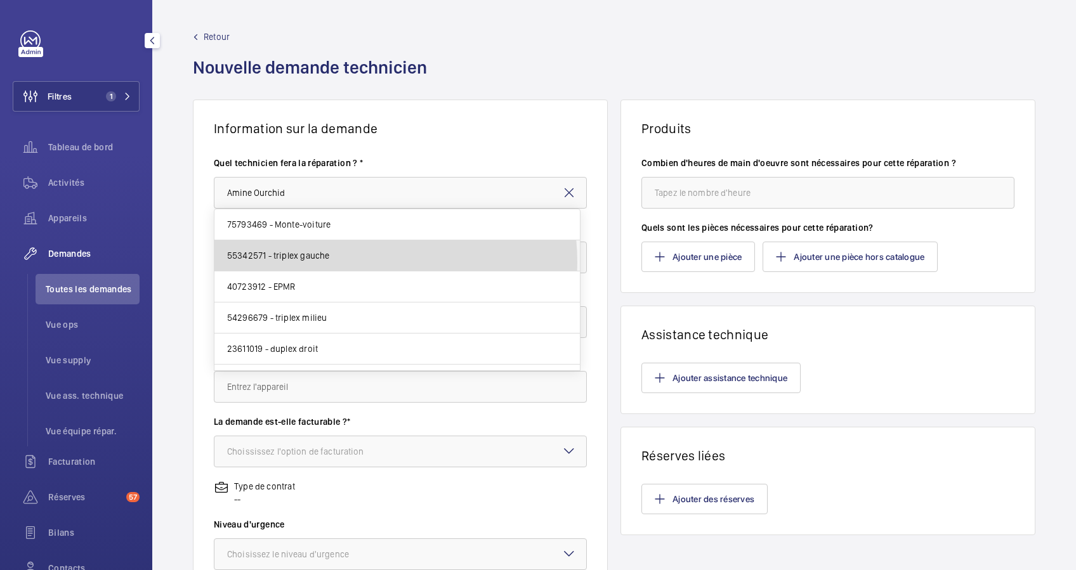
click at [339, 263] on mat-option "55342571 - triplex gauche" at bounding box center [396, 255] width 365 height 31
type input "55342571 - triplex gauche"
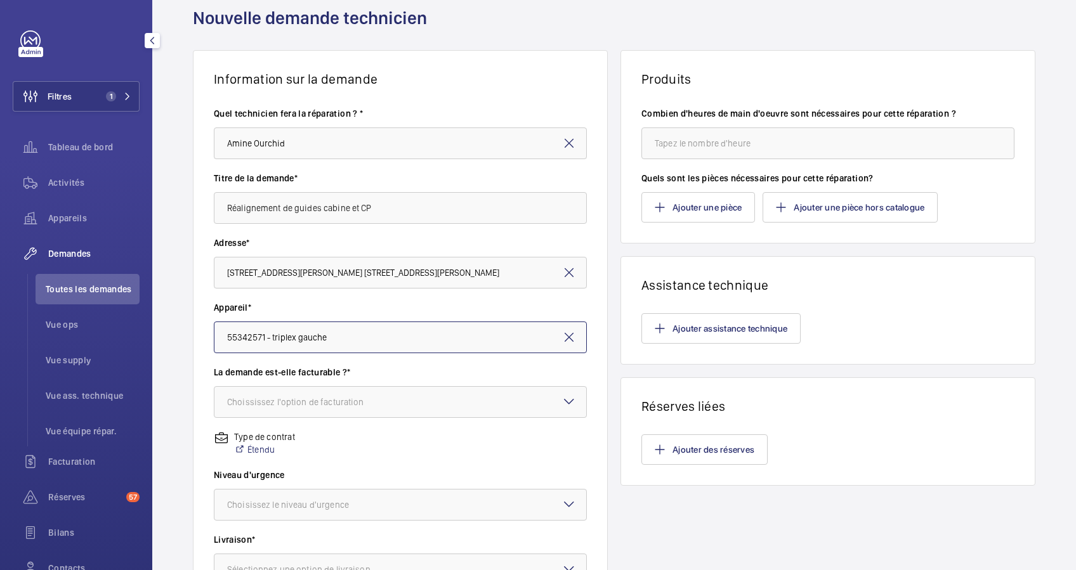
scroll to position [84, 0]
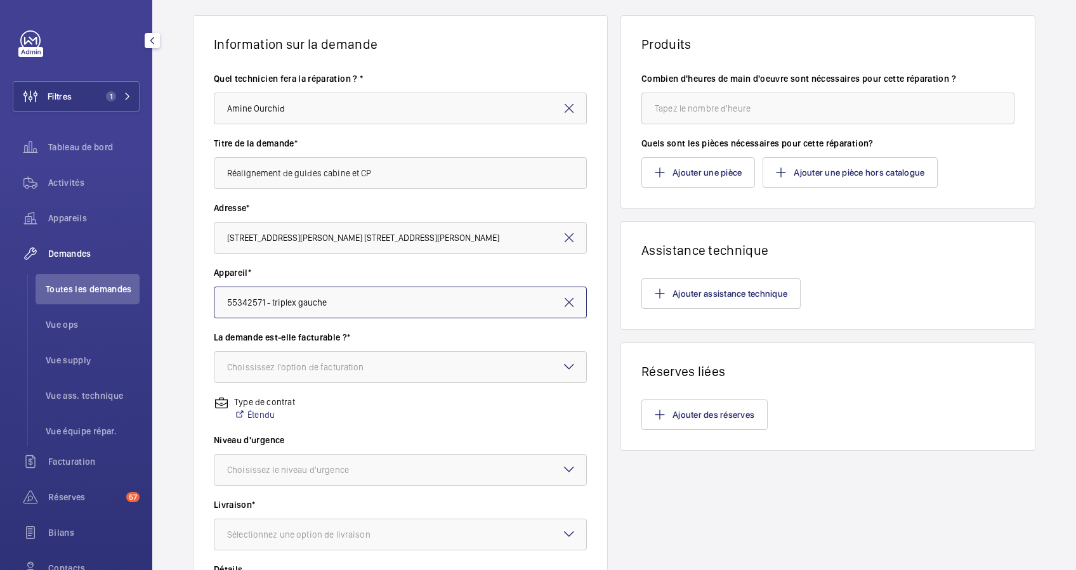
click at [365, 363] on div "Choississez l'option de facturation" at bounding box center [311, 367] width 169 height 13
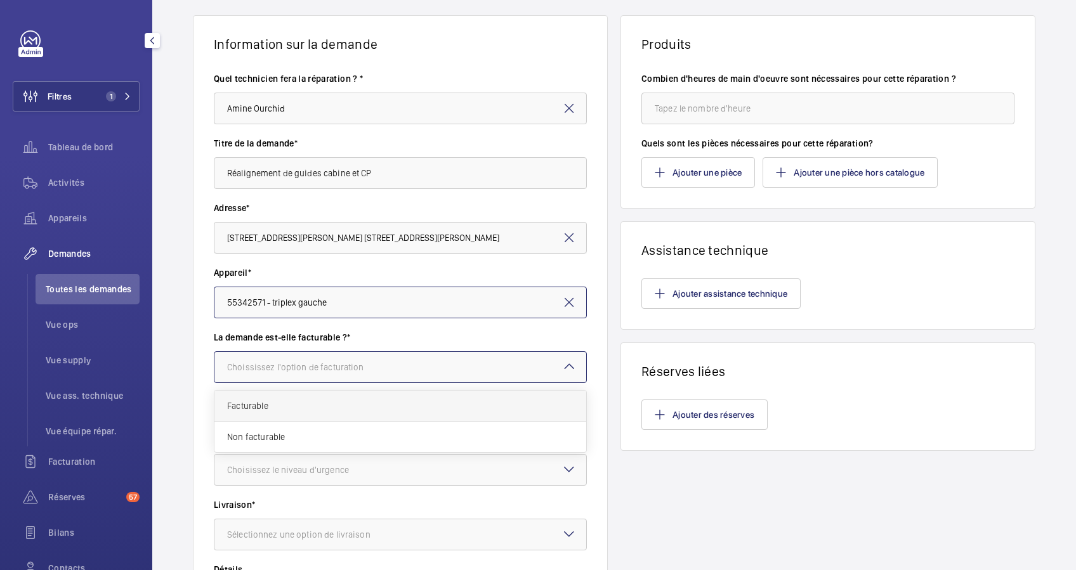
click at [314, 402] on span "Facturable" at bounding box center [400, 406] width 346 height 13
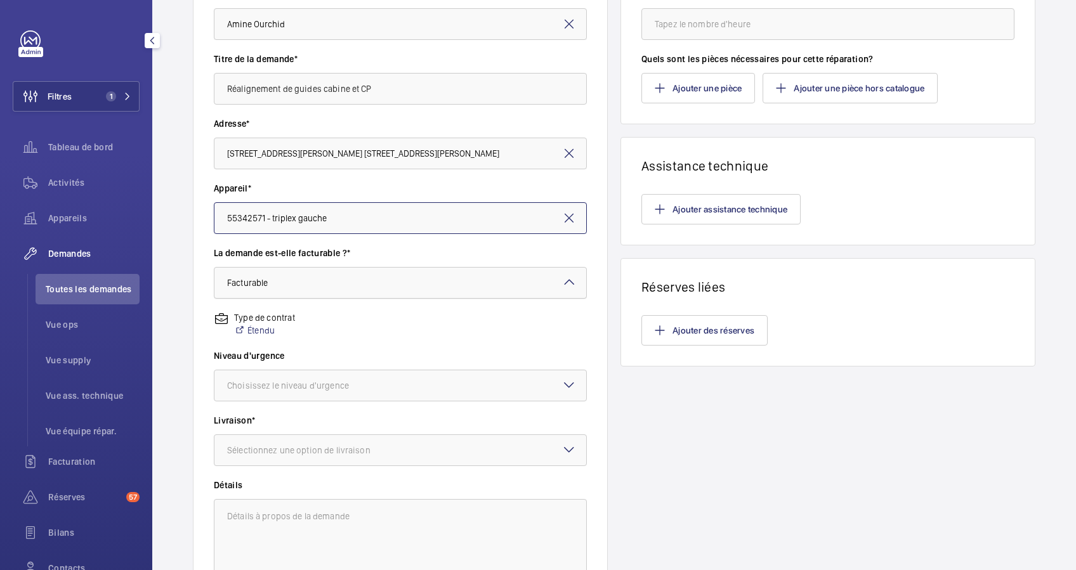
scroll to position [254, 0]
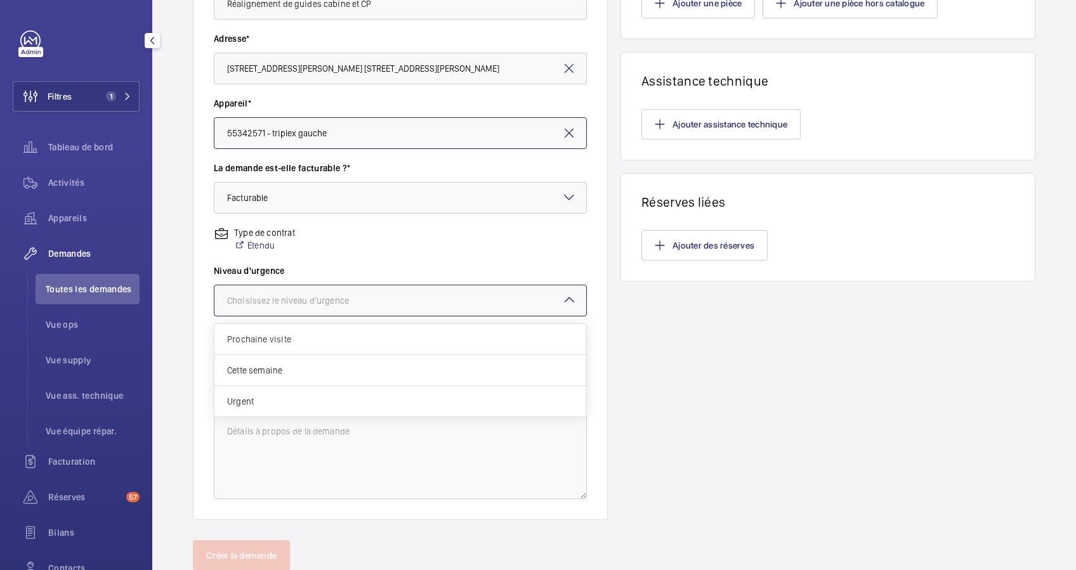
click at [436, 296] on div at bounding box center [400, 300] width 372 height 30
click at [326, 340] on span "Prochaine visite" at bounding box center [400, 339] width 346 height 13
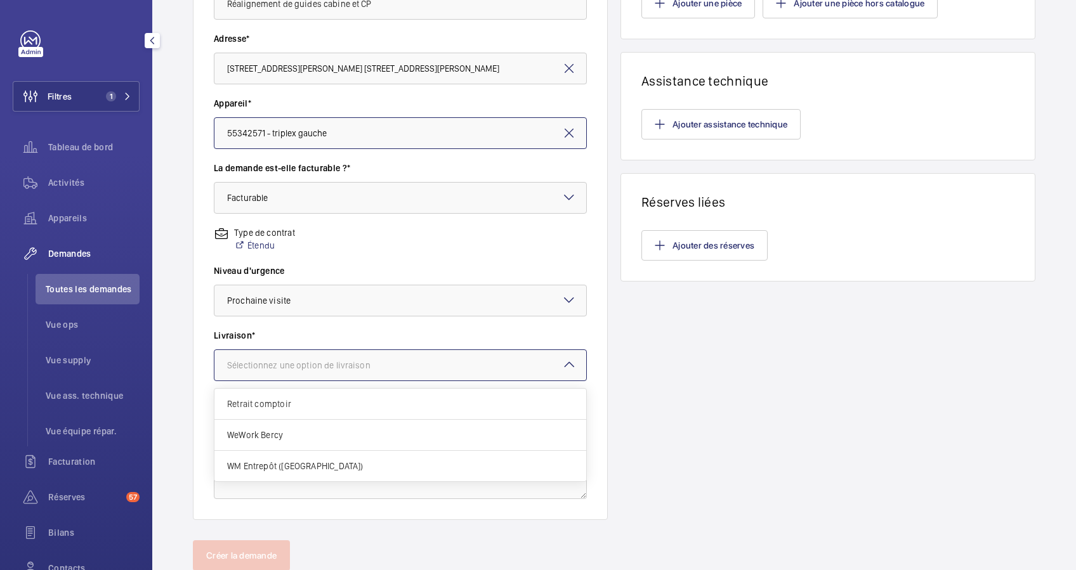
click at [407, 365] on div at bounding box center [400, 365] width 372 height 30
click at [311, 458] on div "WM Entrepôt ([GEOGRAPHIC_DATA])" at bounding box center [400, 466] width 372 height 30
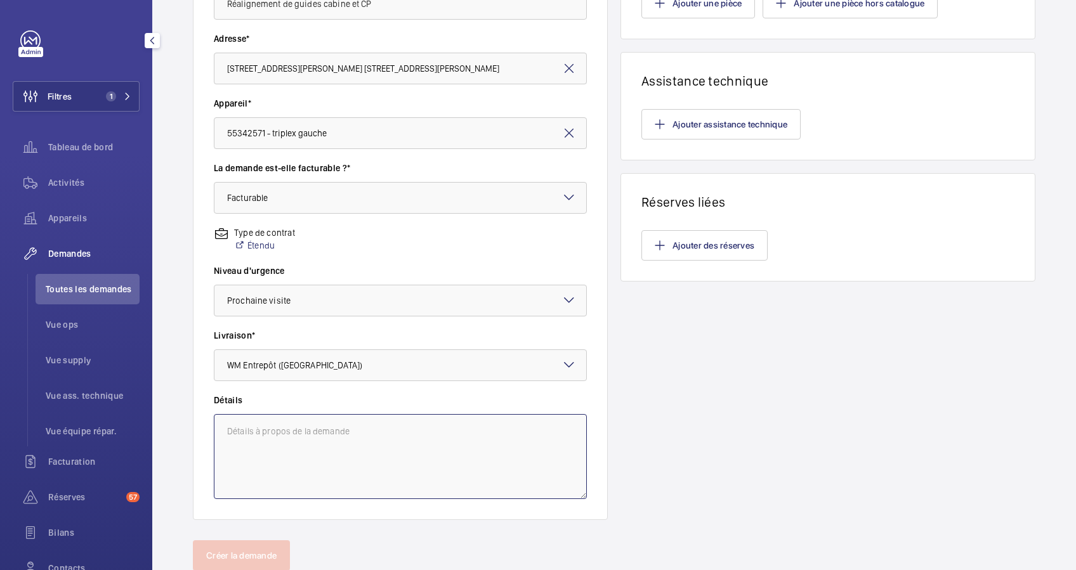
click at [334, 436] on textarea at bounding box center [400, 456] width 373 height 85
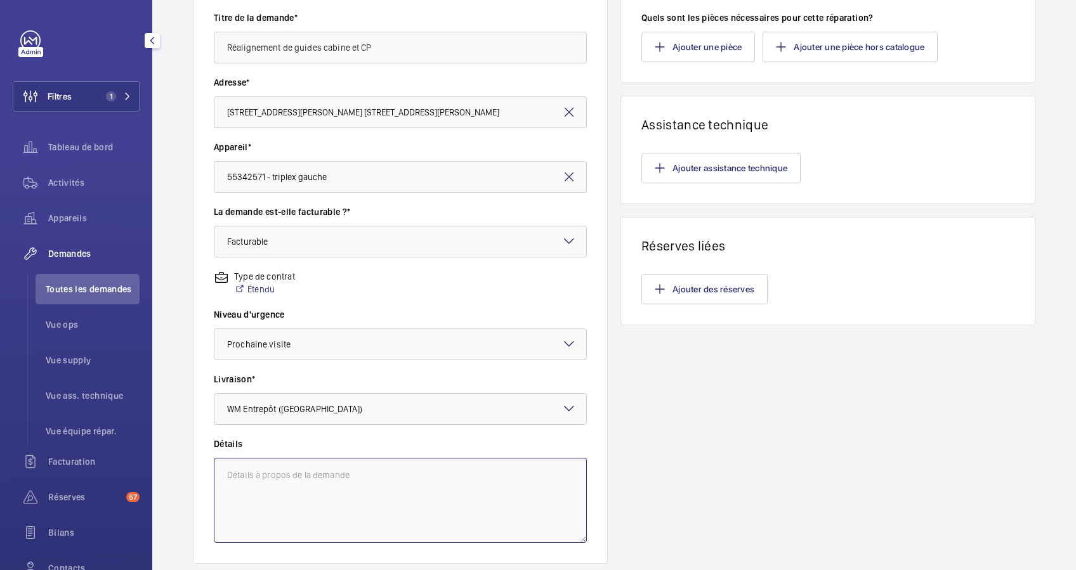
scroll to position [126, 0]
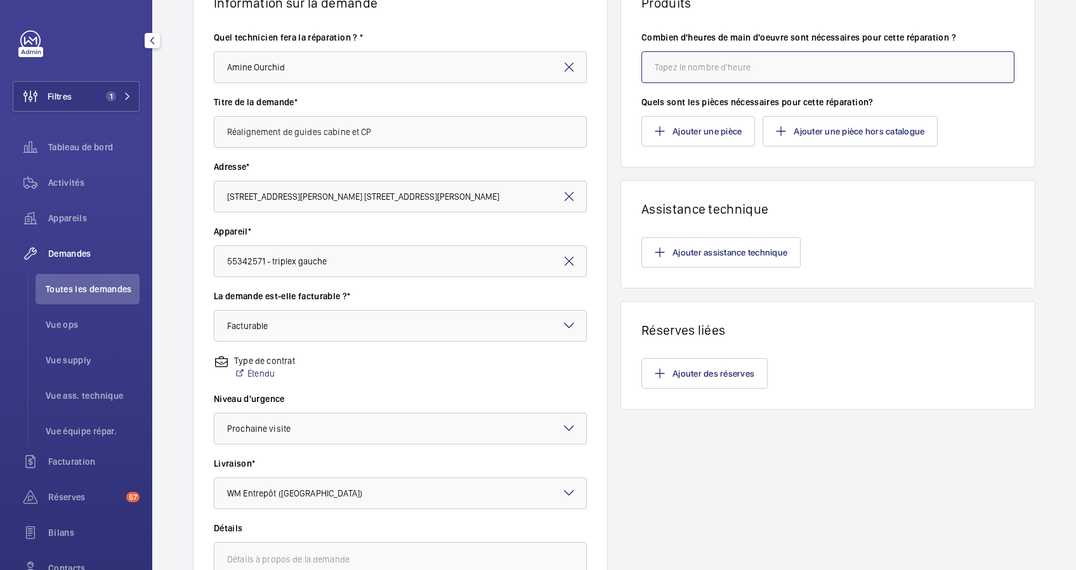
click at [686, 71] on input "number" at bounding box center [827, 67] width 373 height 32
type input "1"
click at [607, 233] on div "Information sur la demande Quel technicien fera la réparation ? * Amine Ourchid…" at bounding box center [614, 321] width 924 height 695
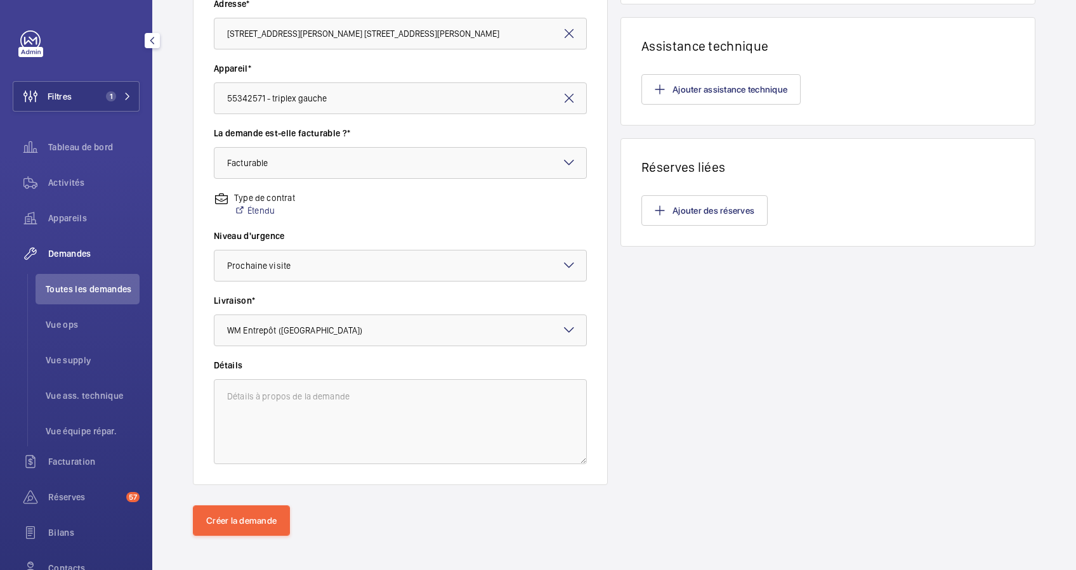
scroll to position [294, 0]
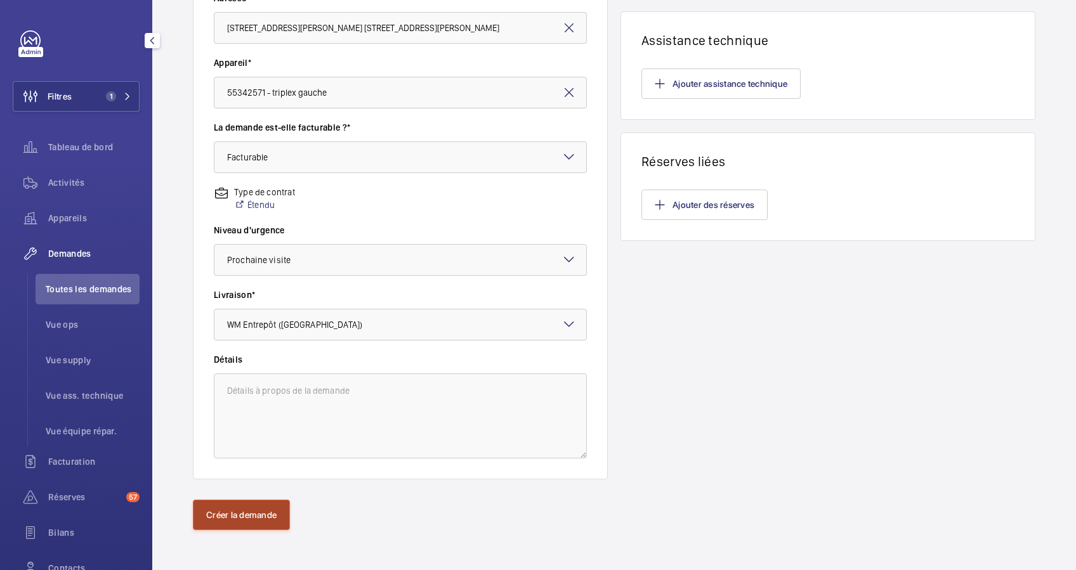
click at [232, 505] on button "Créer la demande" at bounding box center [241, 515] width 97 height 30
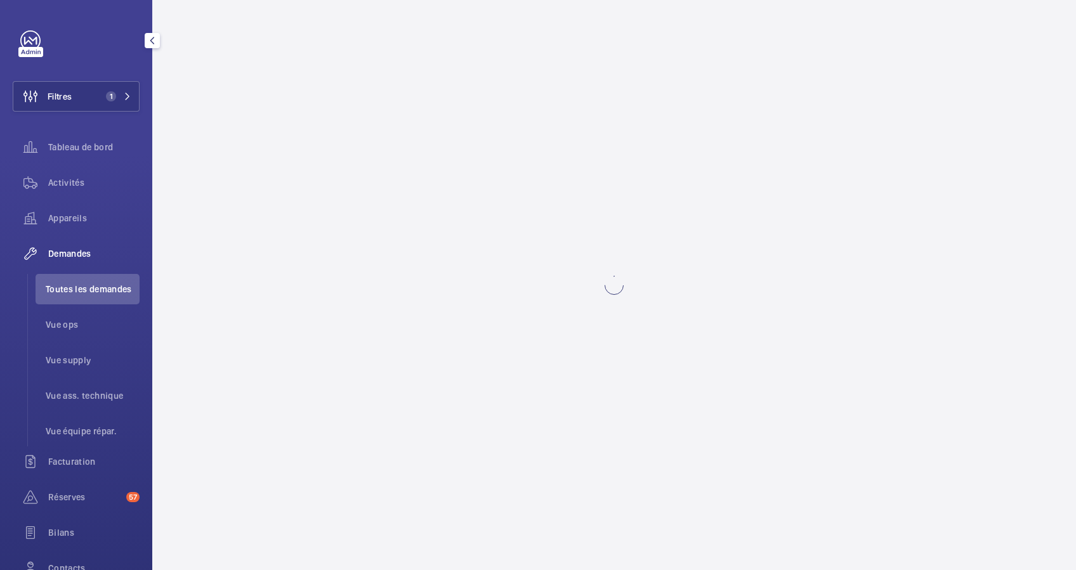
scroll to position [0, 0]
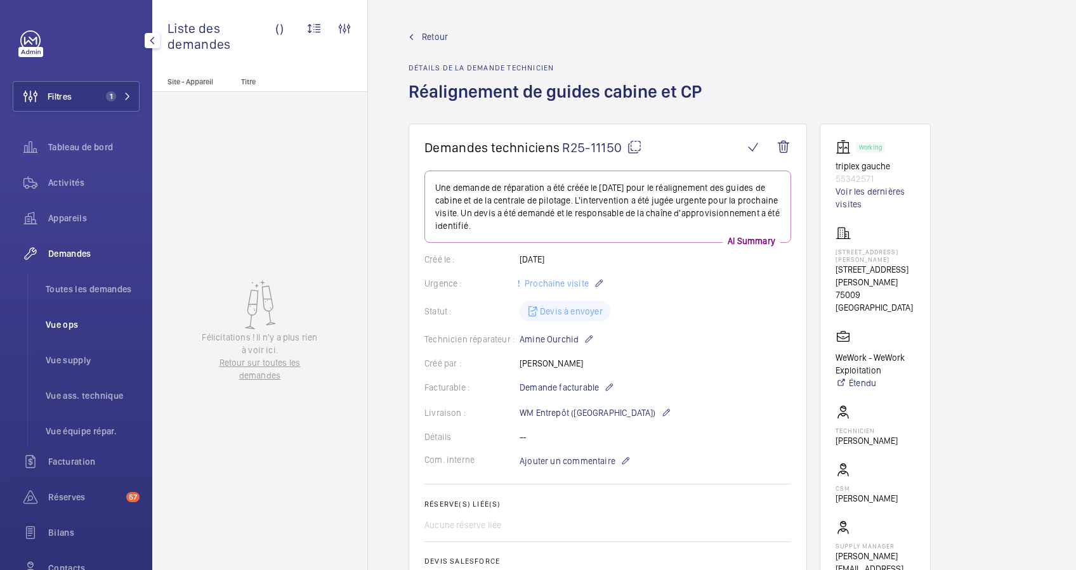
click at [60, 324] on span "Vue ops" at bounding box center [93, 324] width 94 height 13
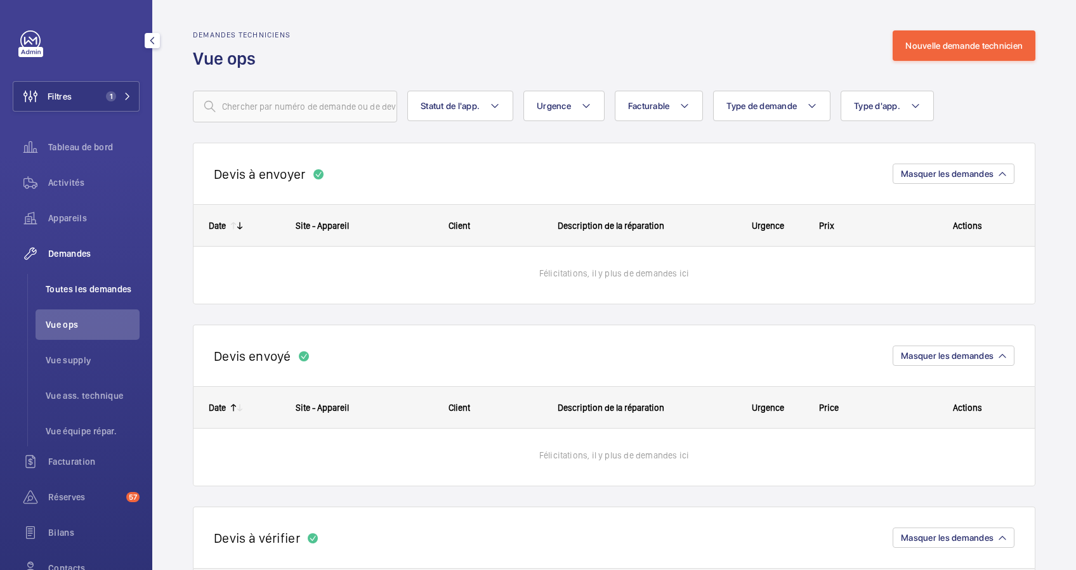
click at [101, 285] on span "Toutes les demandes" at bounding box center [93, 289] width 94 height 13
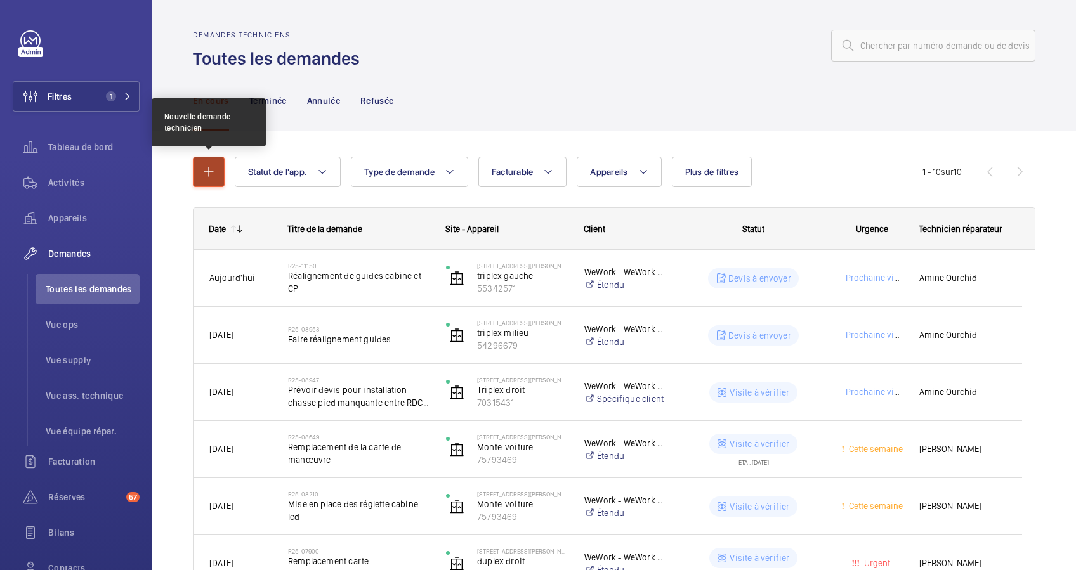
click at [202, 169] on mat-icon "button" at bounding box center [208, 171] width 15 height 15
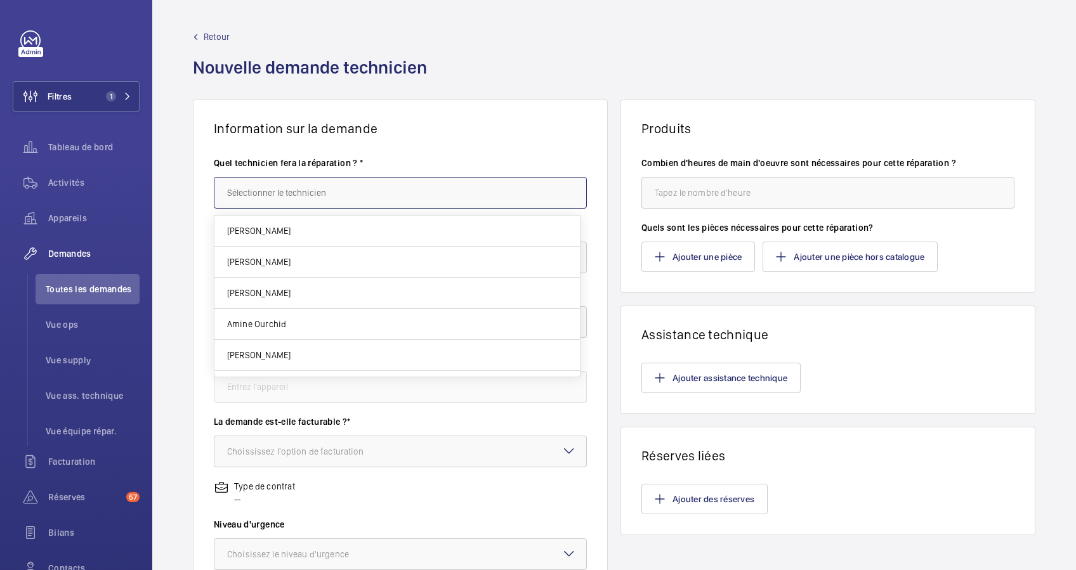
click at [259, 181] on input "text" at bounding box center [400, 193] width 373 height 32
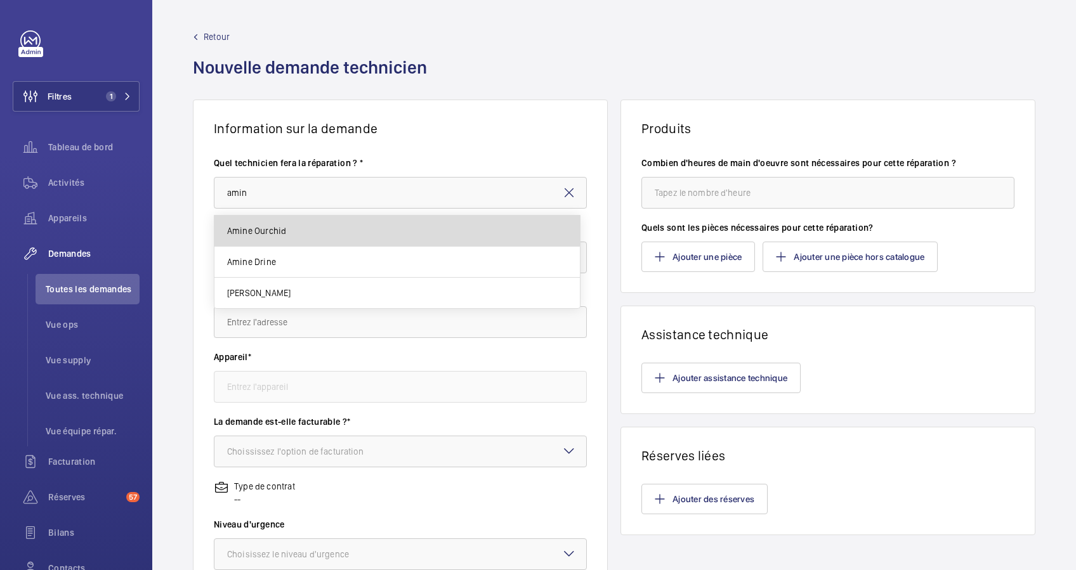
click at [279, 228] on span "Amine Ourchid" at bounding box center [256, 231] width 59 height 13
type input "Amine Ourchid"
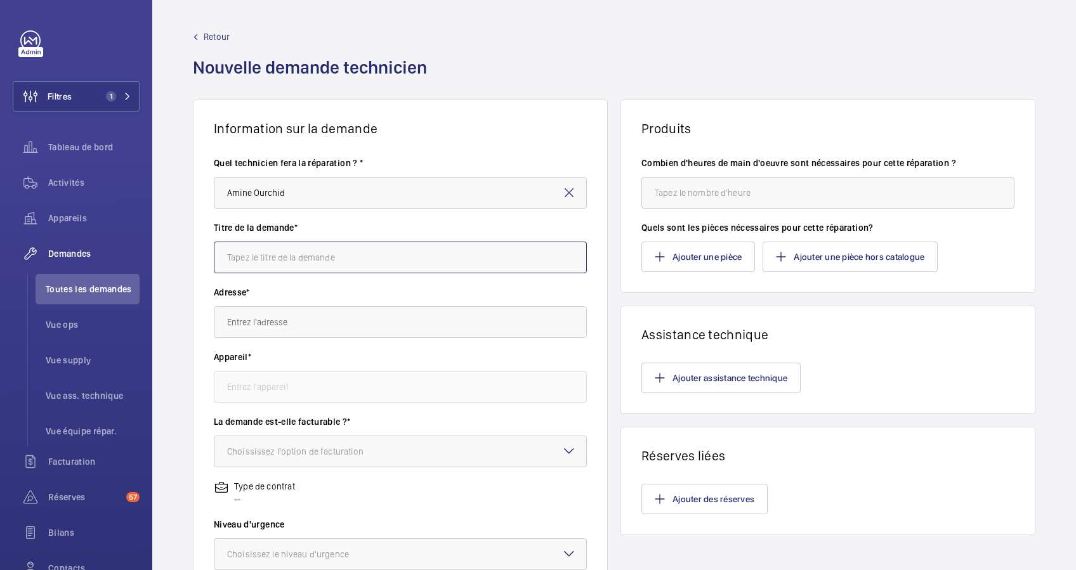
click at [283, 261] on input "text" at bounding box center [400, 258] width 373 height 32
type input "Réalignement de guide"
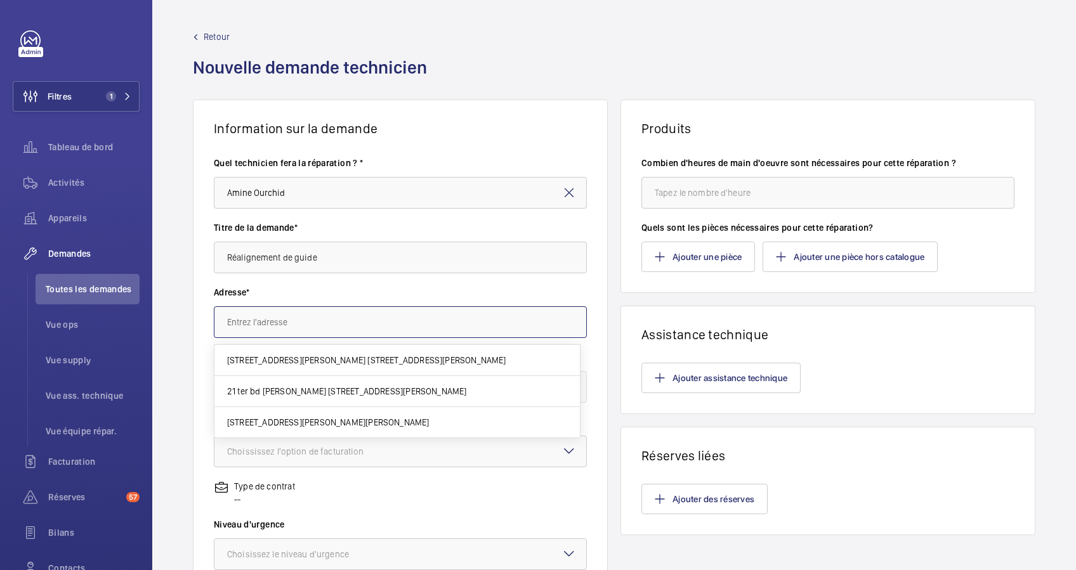
click at [320, 323] on input "text" at bounding box center [400, 322] width 373 height 32
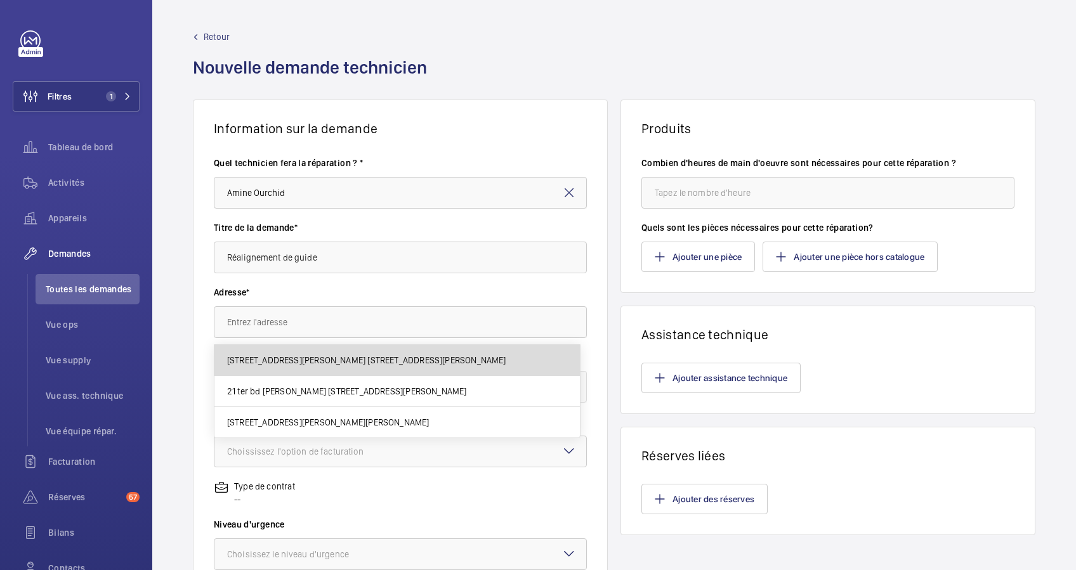
click at [314, 354] on span "2 Rue Jules Lefebvre 2 Rue Jules Lefebvre, 75009 PARIS" at bounding box center [366, 360] width 279 height 13
type input "2 Rue Jules Lefebvre 2 Rue Jules Lefebvre, 75009 PARIS"
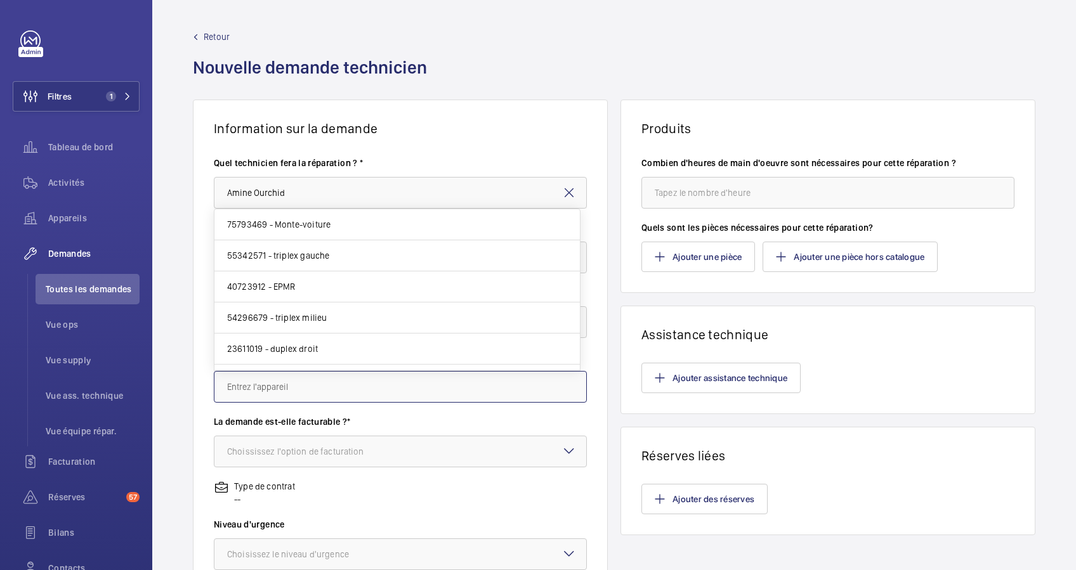
click at [313, 384] on input "text" at bounding box center [400, 387] width 373 height 32
click at [324, 311] on span "54296679 - triplex milieu" at bounding box center [277, 317] width 100 height 13
type input "54296679 - triplex milieu"
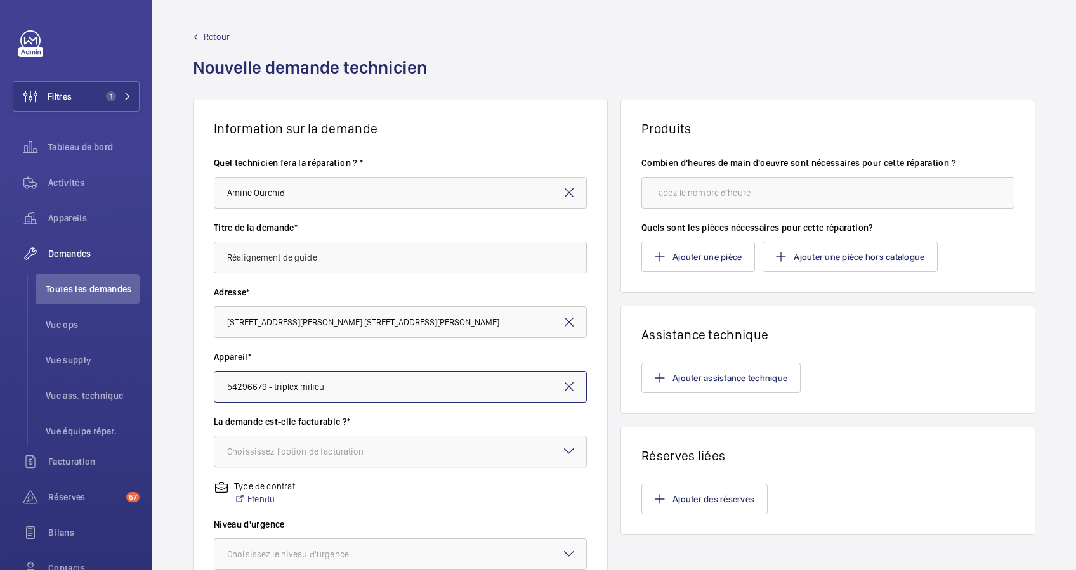
click at [303, 464] on div at bounding box center [400, 451] width 372 height 30
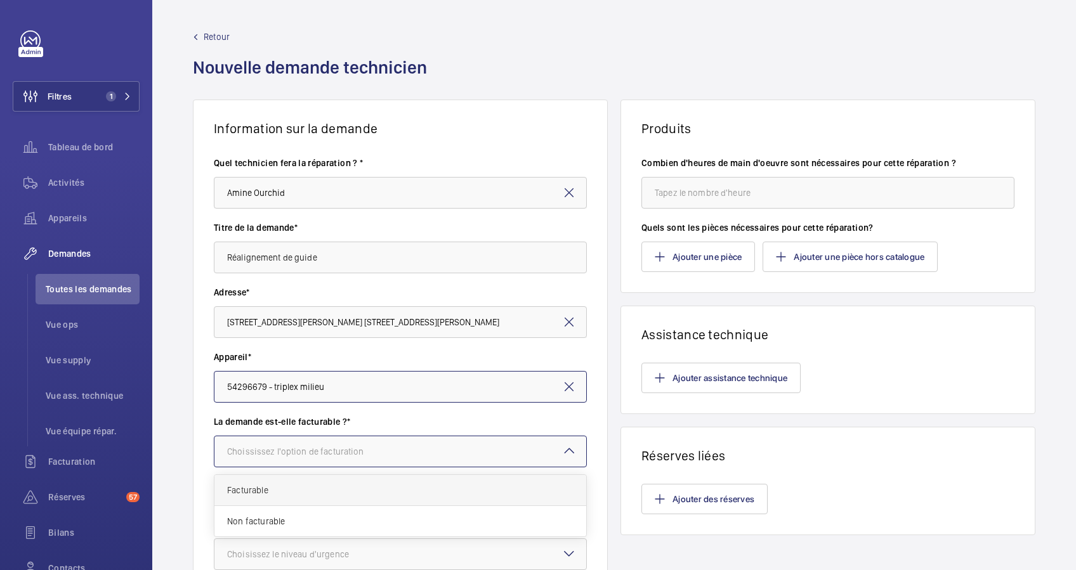
click at [294, 485] on span "Facturable" at bounding box center [400, 490] width 346 height 13
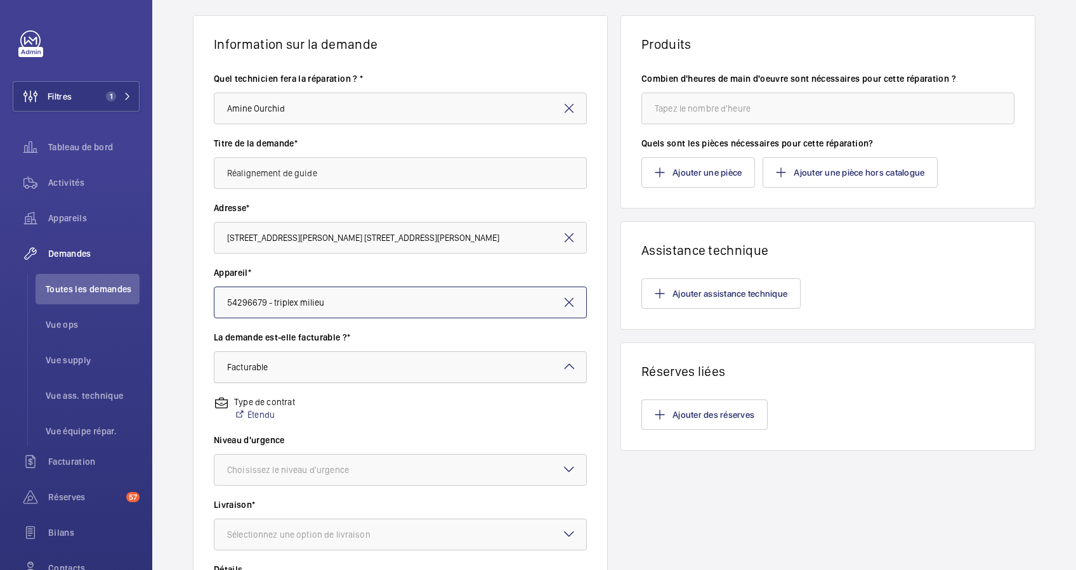
scroll to position [169, 0]
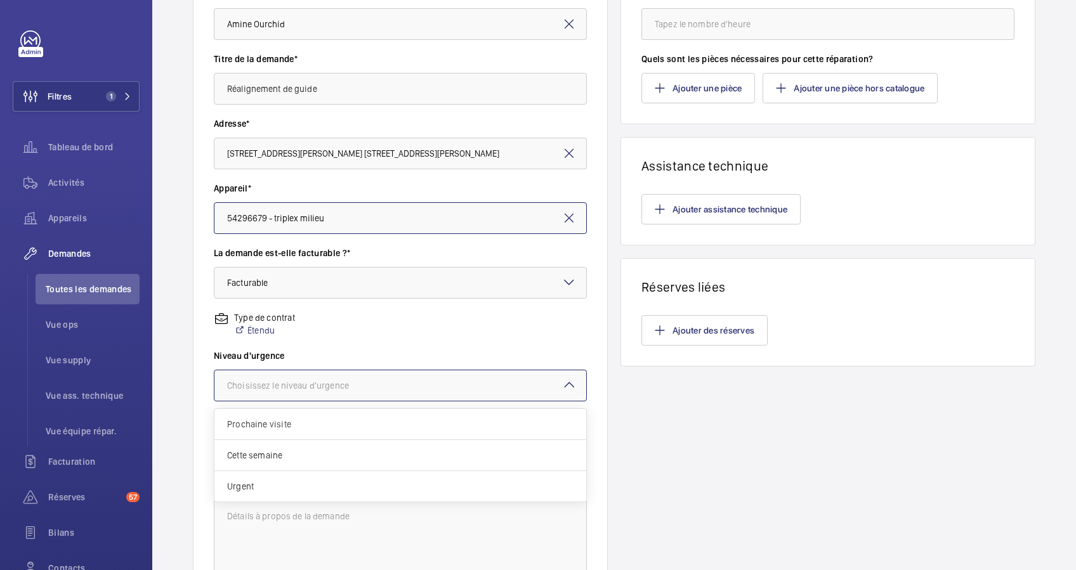
click at [363, 393] on div at bounding box center [400, 385] width 372 height 30
click at [323, 412] on div "Prochaine visite" at bounding box center [400, 424] width 372 height 31
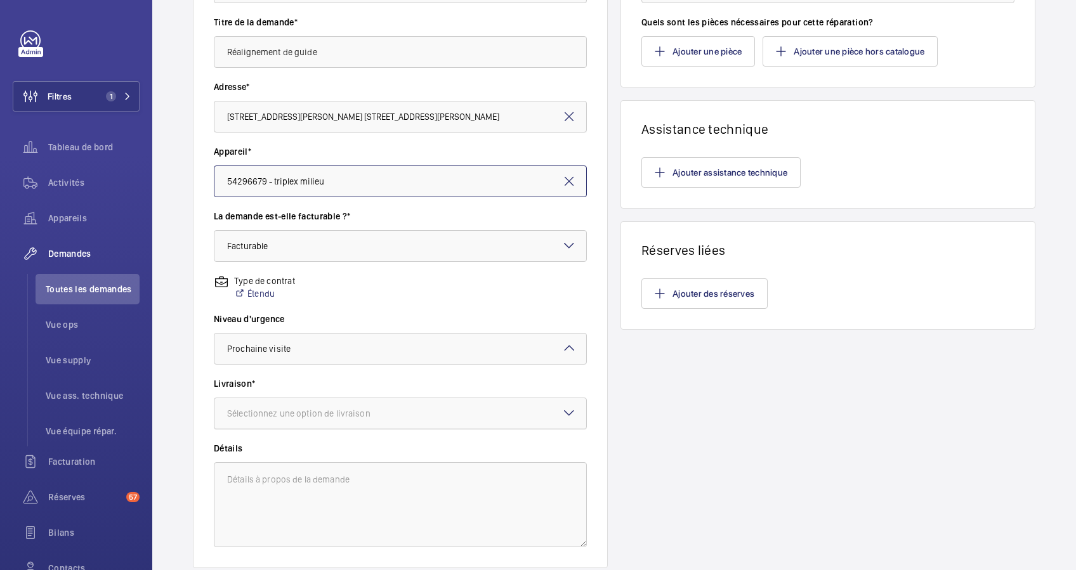
scroll to position [254, 0]
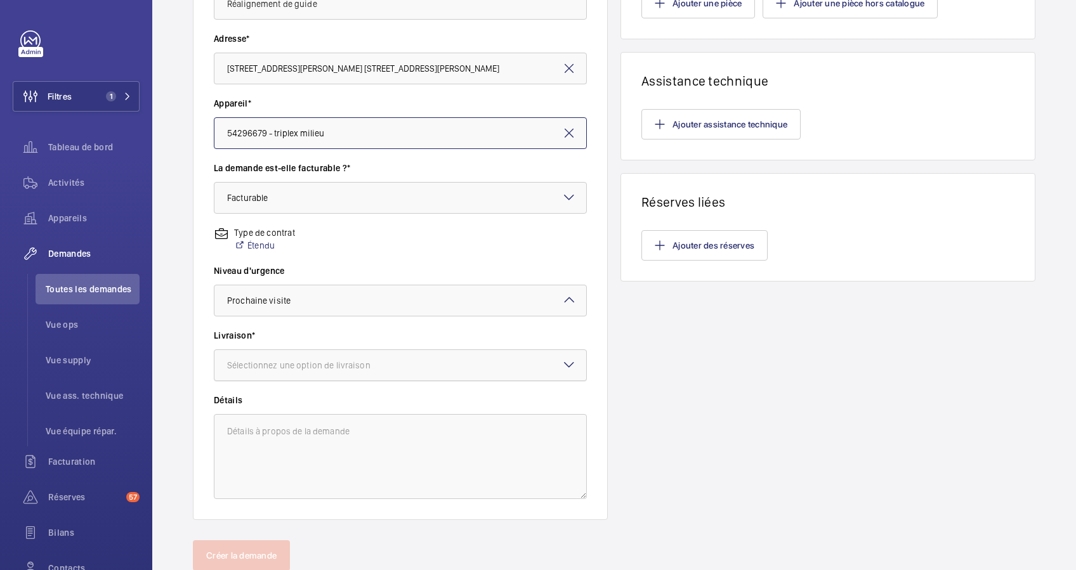
click at [389, 355] on div at bounding box center [400, 365] width 372 height 30
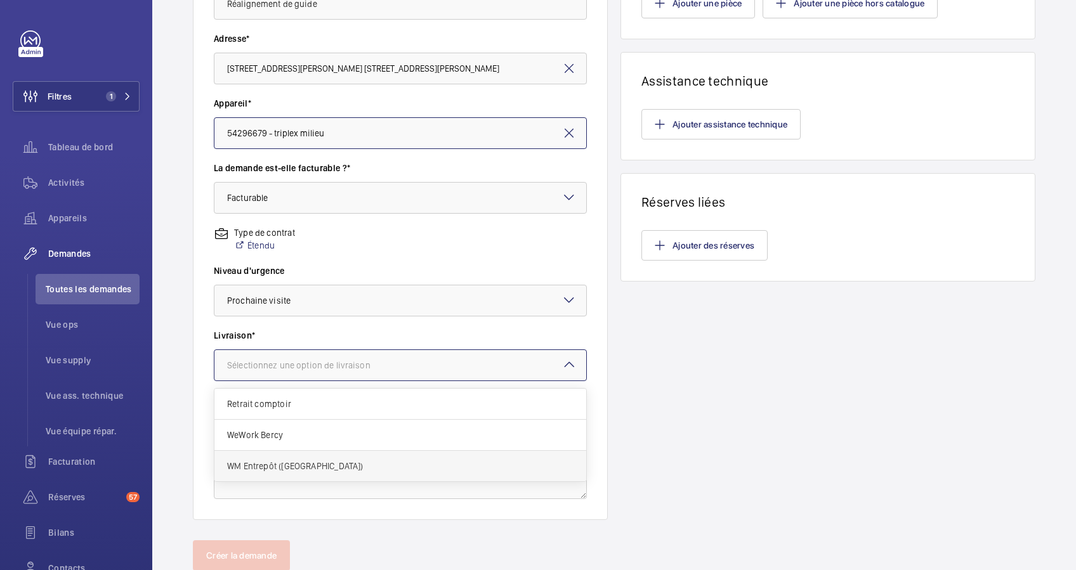
click at [320, 463] on span "WM Entrepôt ([GEOGRAPHIC_DATA])" at bounding box center [400, 466] width 346 height 13
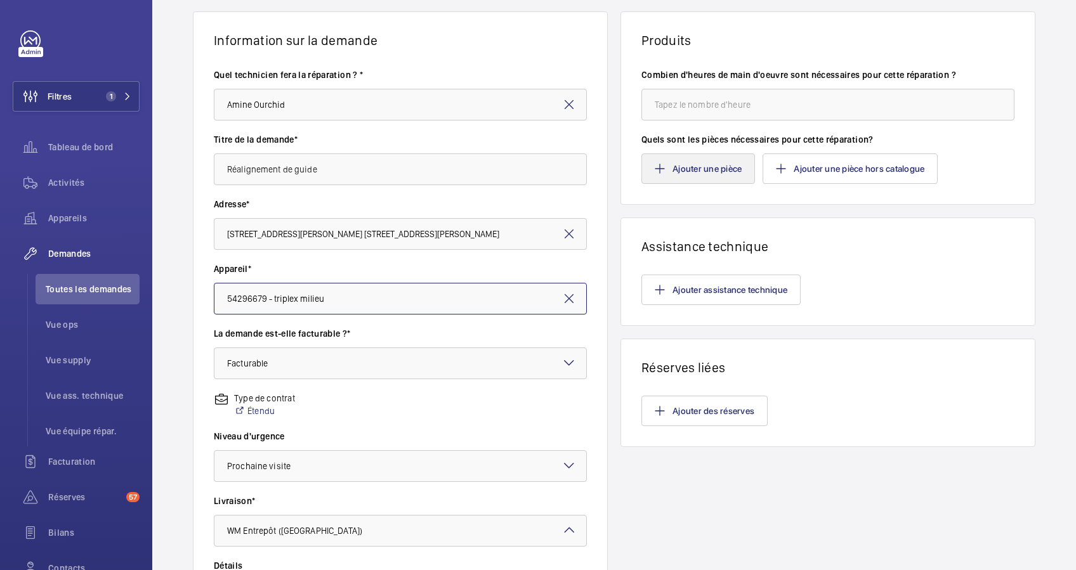
scroll to position [84, 0]
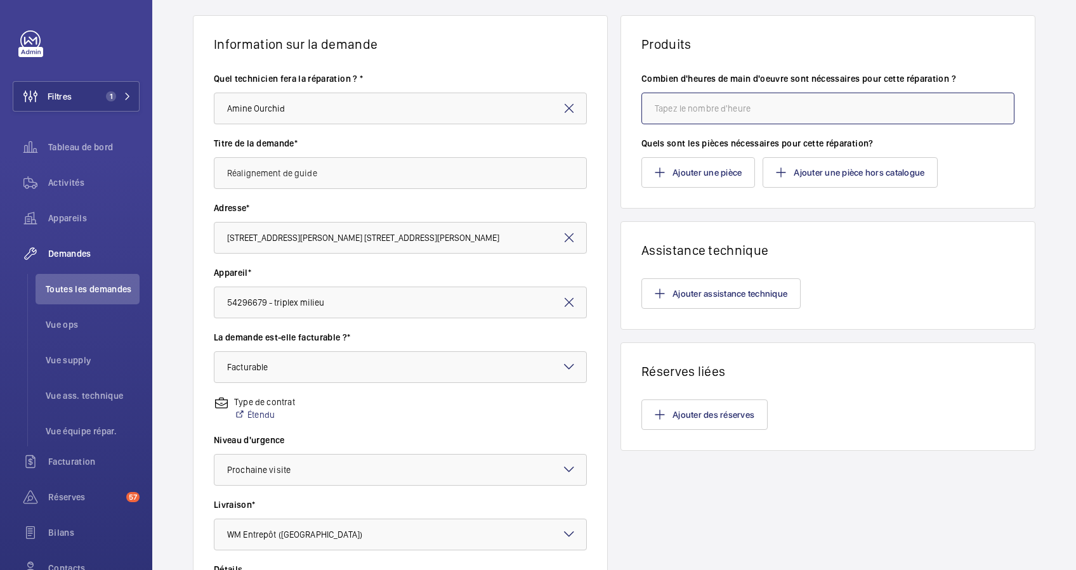
click at [681, 115] on input "number" at bounding box center [827, 109] width 373 height 32
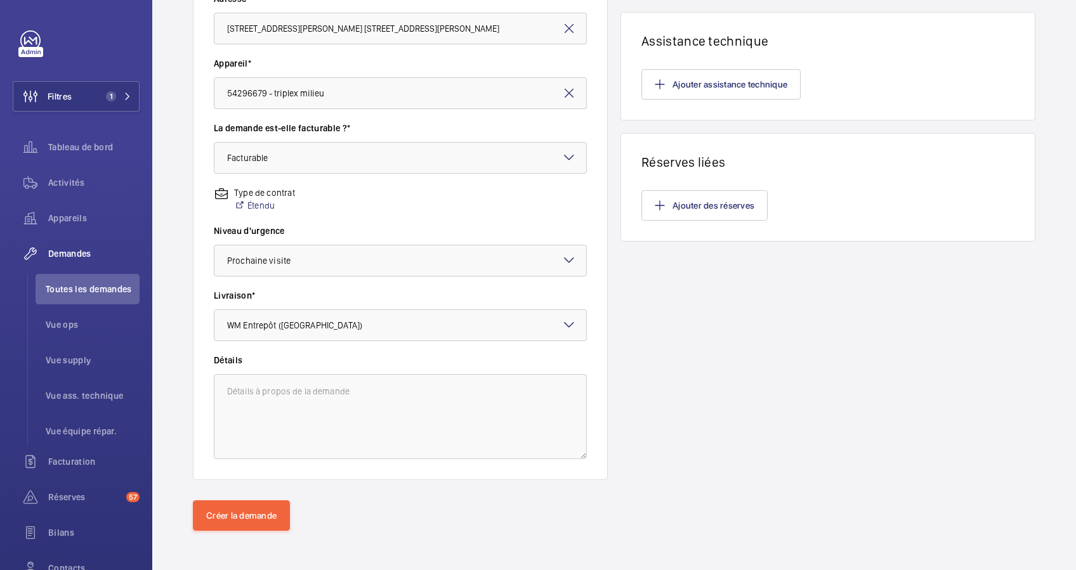
scroll to position [294, 0]
type input "1"
click at [267, 513] on button "Créer la demande" at bounding box center [241, 515] width 97 height 30
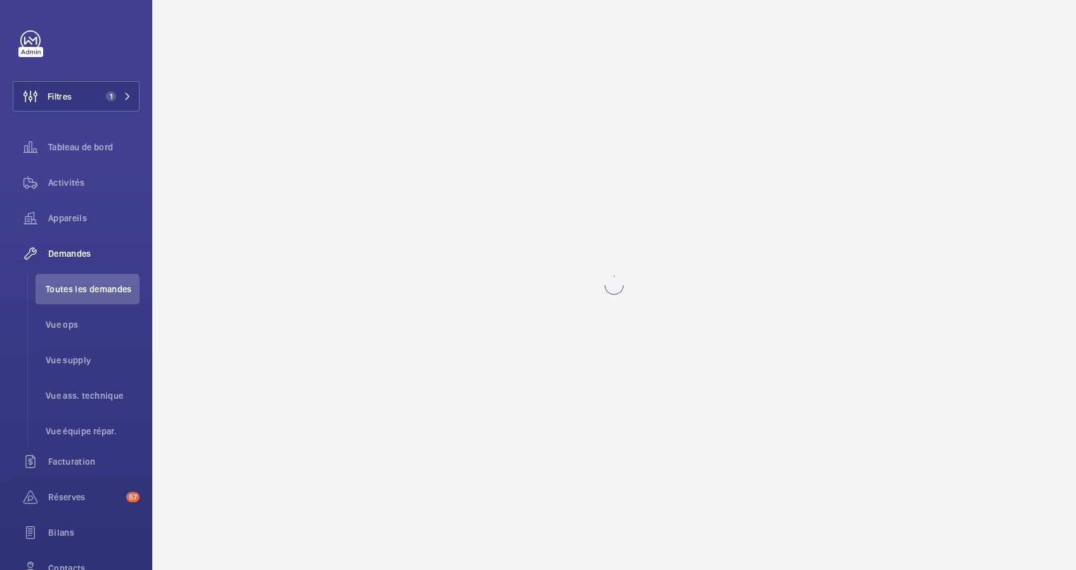
scroll to position [0, 0]
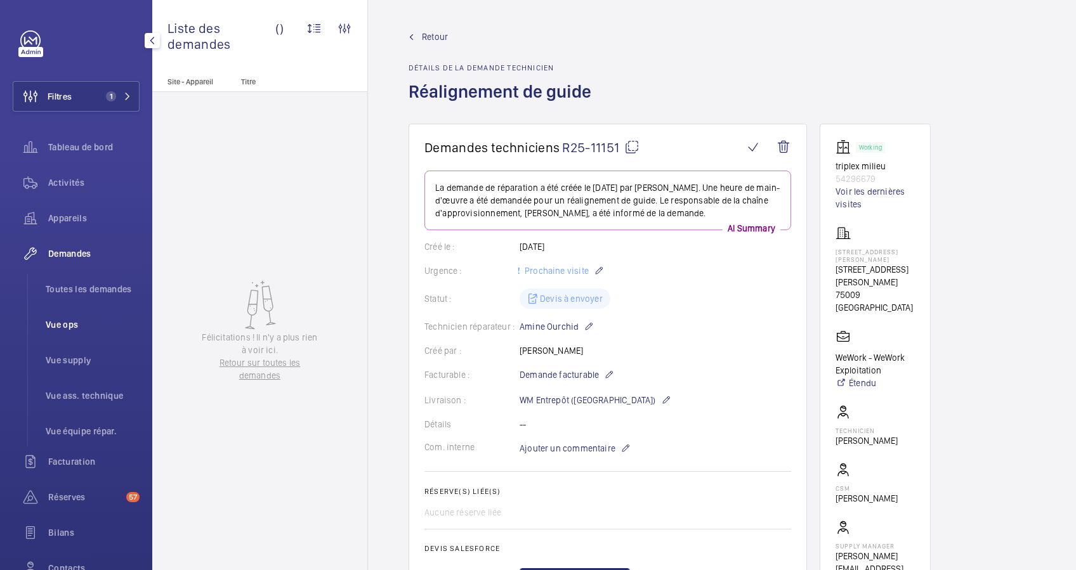
click at [62, 315] on li "Vue ops" at bounding box center [88, 325] width 104 height 30
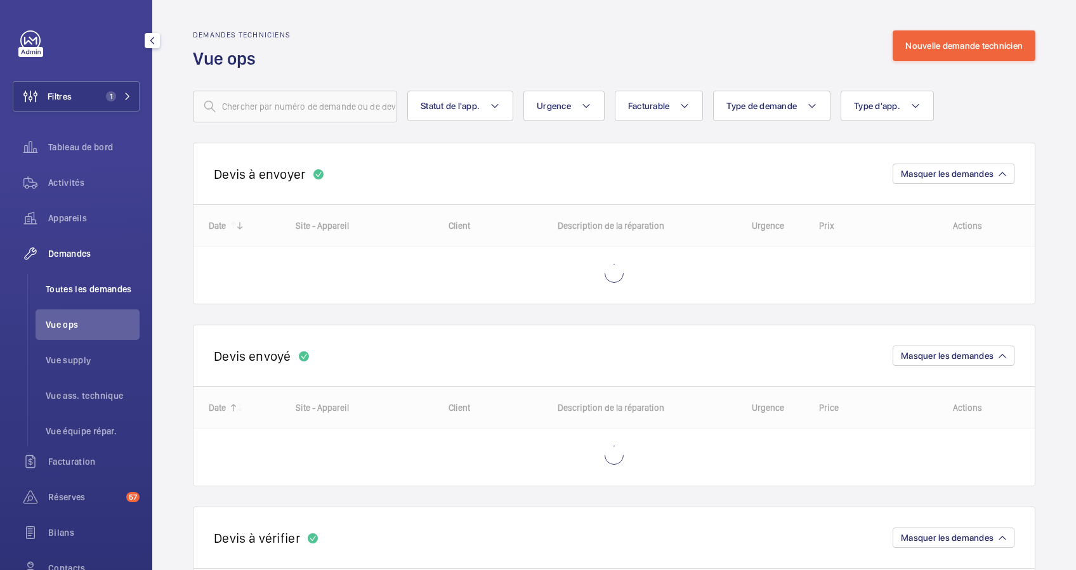
click at [91, 284] on span "Toutes les demandes" at bounding box center [93, 289] width 94 height 13
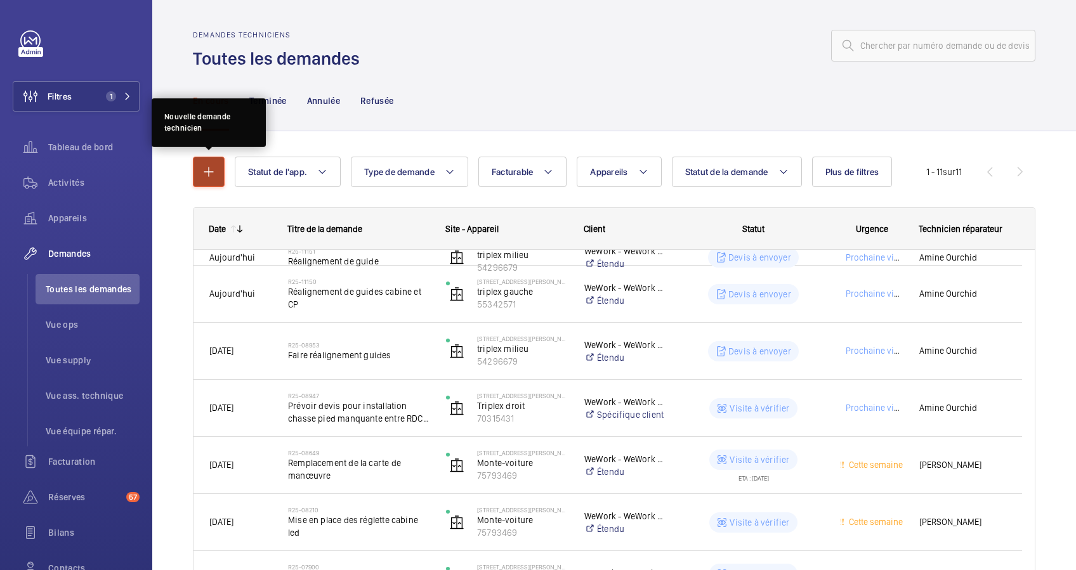
click at [199, 169] on button "button" at bounding box center [209, 172] width 32 height 30
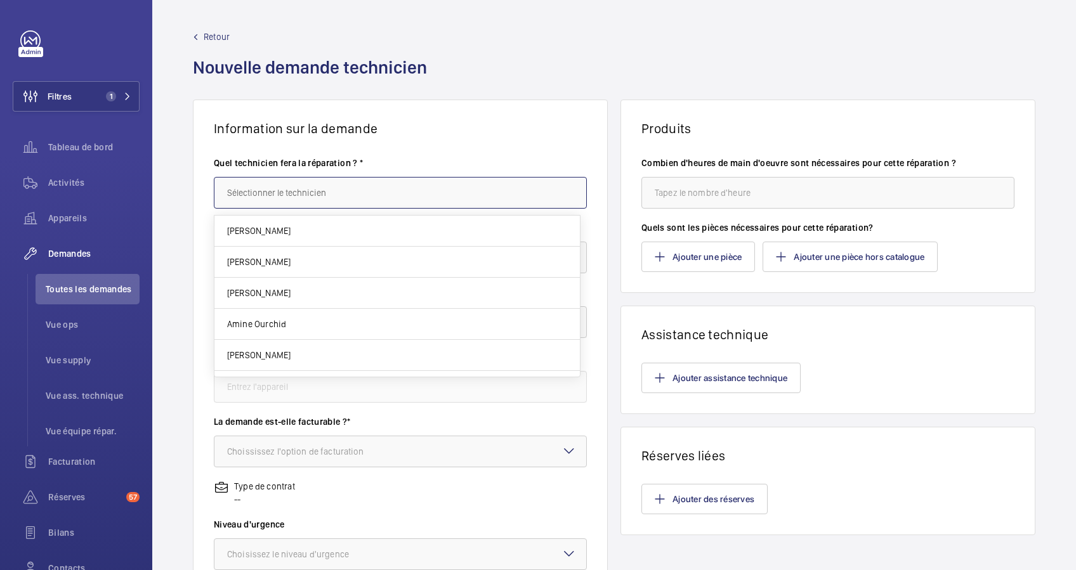
click at [337, 192] on input "text" at bounding box center [400, 193] width 373 height 32
click at [290, 327] on mat-option "Amine Ourchid" at bounding box center [396, 324] width 365 height 31
type input "Amine Ourchid"
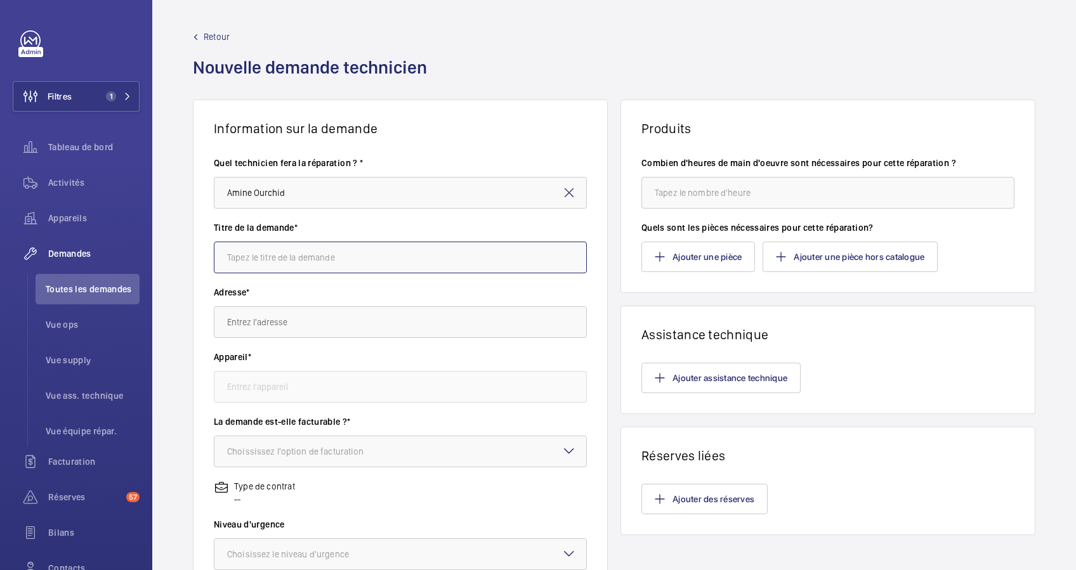
click at [345, 262] on input "text" at bounding box center [400, 258] width 373 height 32
type input "Réalignement de guides"
click at [264, 320] on input "text" at bounding box center [400, 322] width 373 height 32
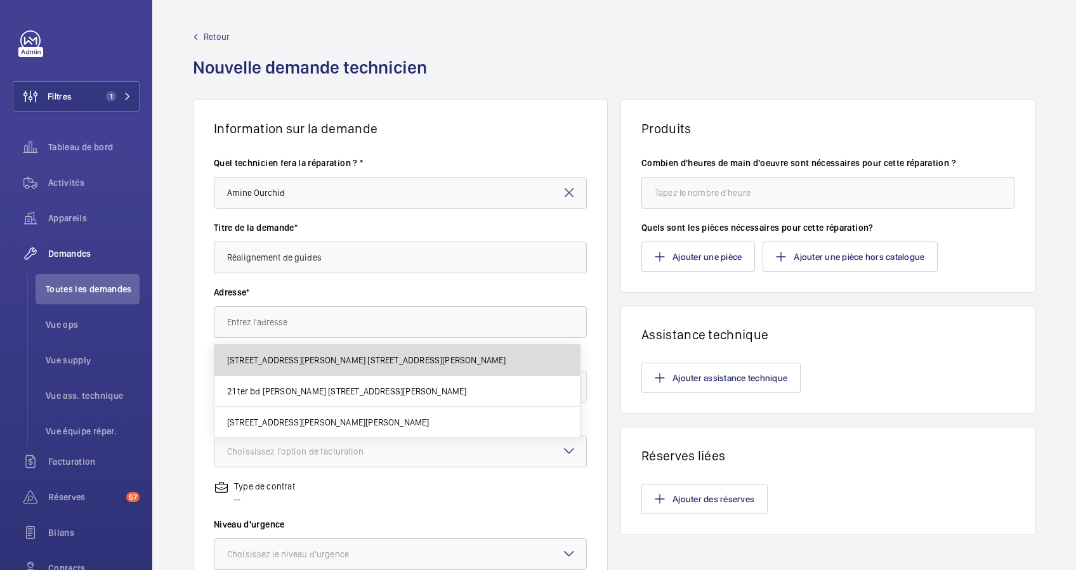
click at [266, 357] on span "2 Rue Jules Lefebvre 2 Rue Jules Lefebvre, 75009 PARIS" at bounding box center [366, 360] width 279 height 13
type input "2 Rue Jules Lefebvre 2 Rue Jules Lefebvre, 75009 PARIS"
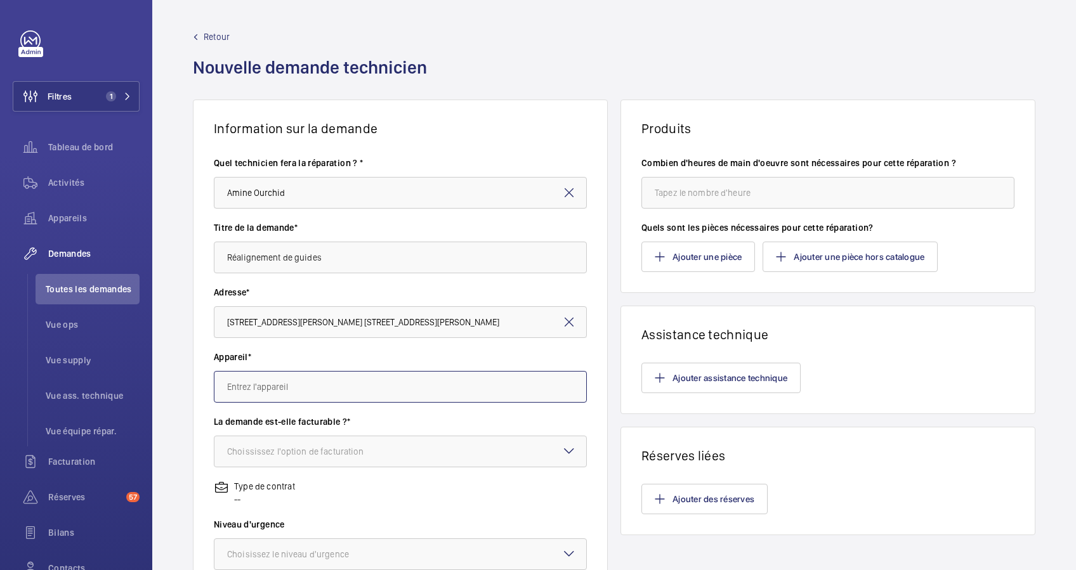
click at [272, 398] on input "text" at bounding box center [400, 387] width 373 height 32
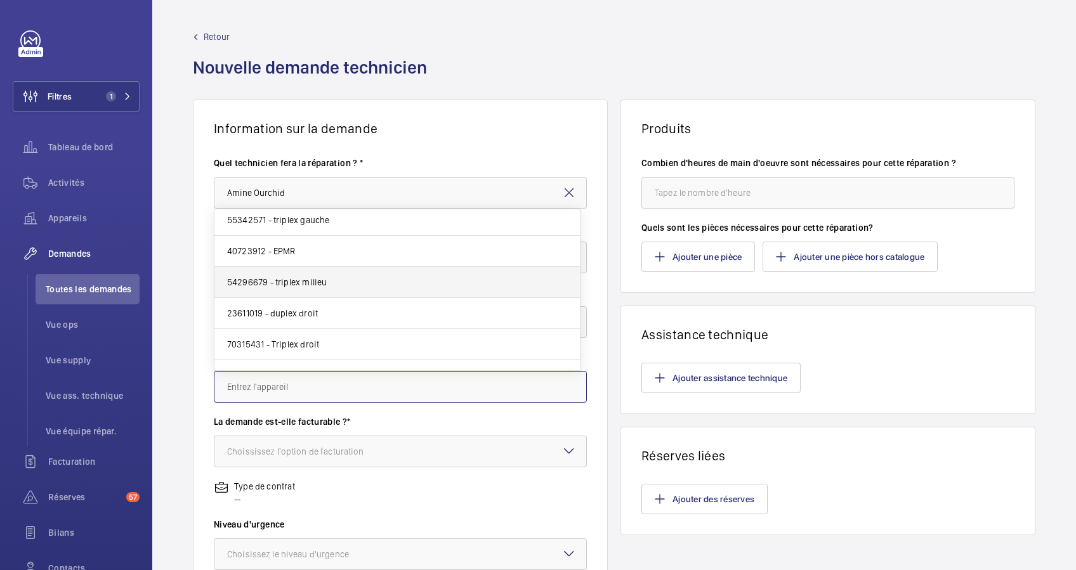
scroll to position [55, 0]
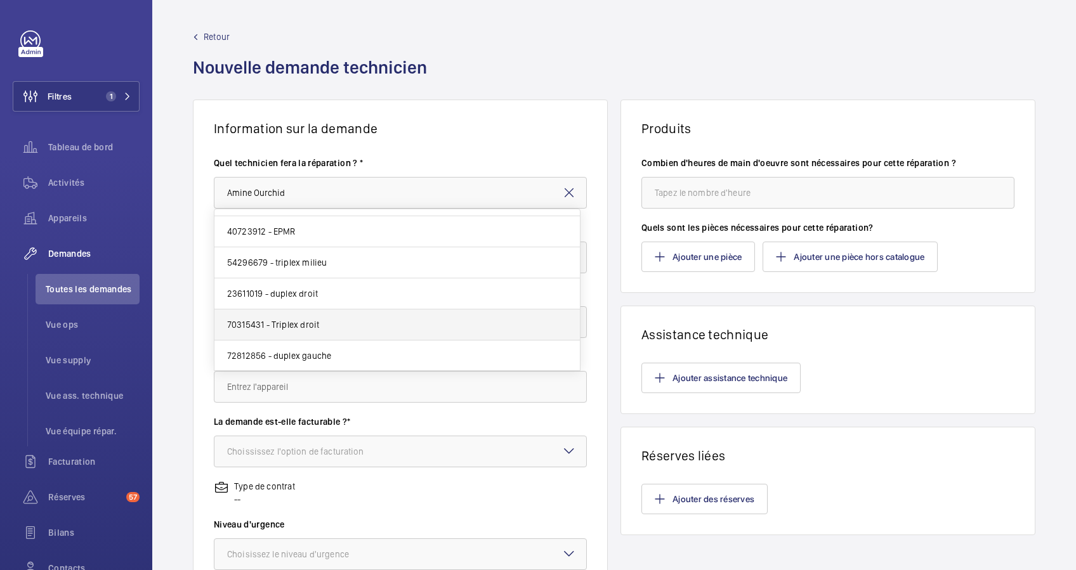
click at [310, 324] on span "70315431 - Triplex droit" at bounding box center [273, 324] width 92 height 13
type input "70315431 - Triplex droit"
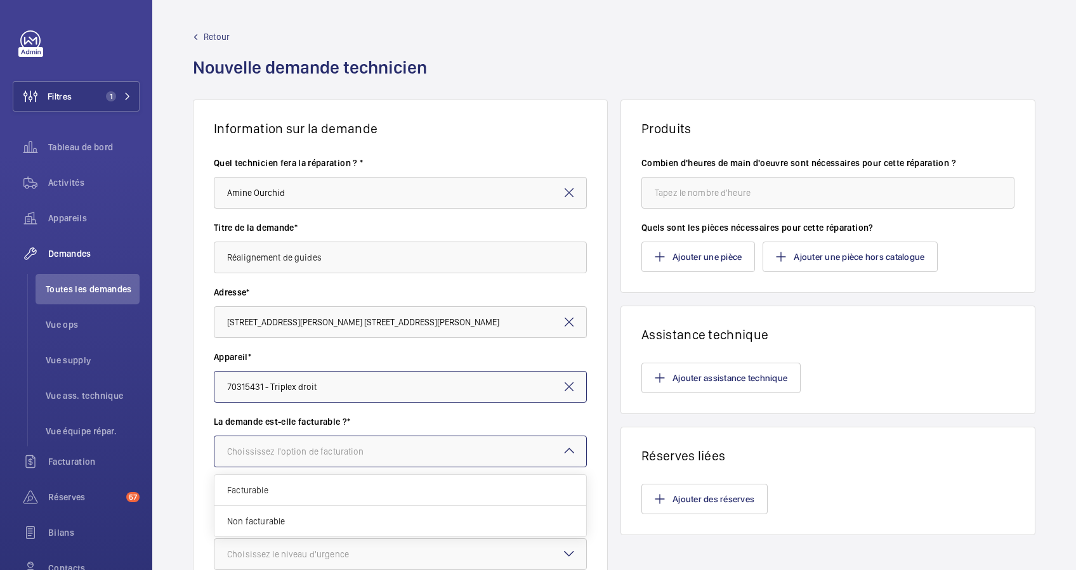
click at [346, 455] on div "Choississez l'option de facturation" at bounding box center [311, 451] width 169 height 13
click at [298, 479] on div "Facturable" at bounding box center [400, 490] width 372 height 31
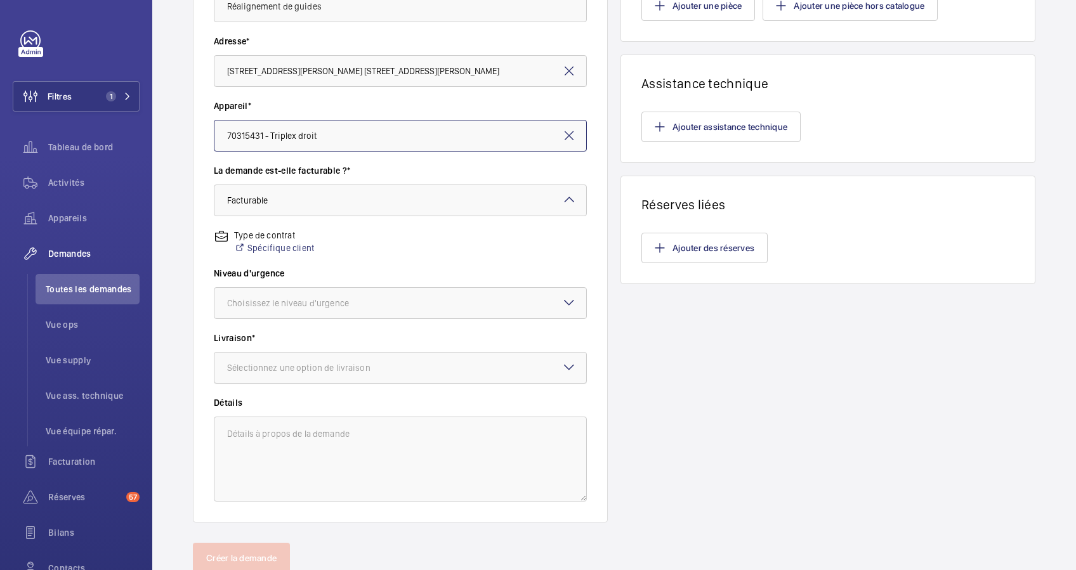
scroll to position [254, 0]
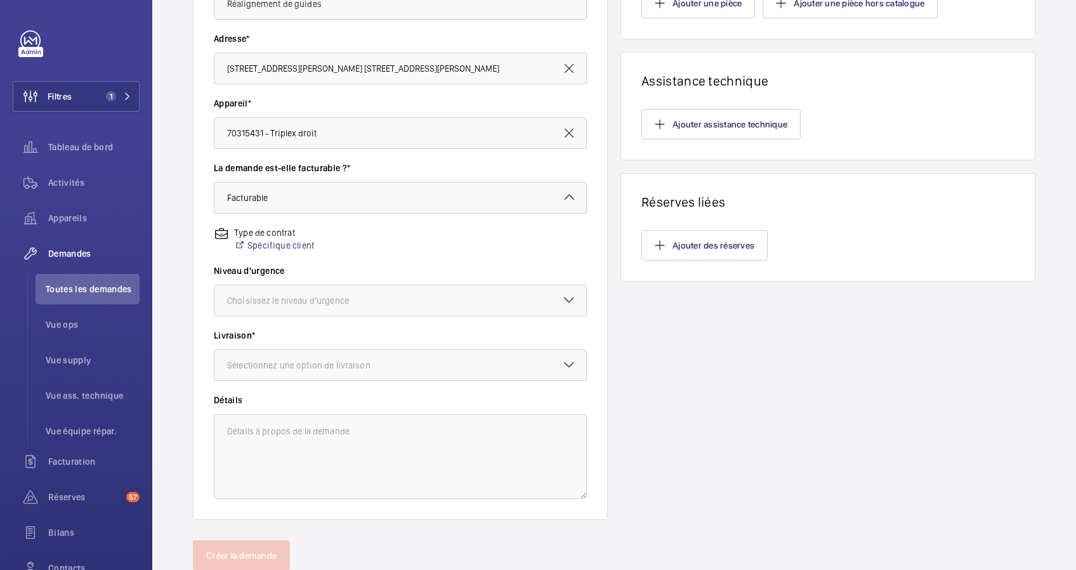
click at [410, 277] on wm-front-input-dropdown "Niveau d'urgence Choisissez le niveau d'urgence" at bounding box center [400, 291] width 373 height 52
drag, startPoint x: 410, startPoint y: 277, endPoint x: 402, endPoint y: 304, distance: 28.5
click at [402, 304] on div at bounding box center [400, 300] width 372 height 30
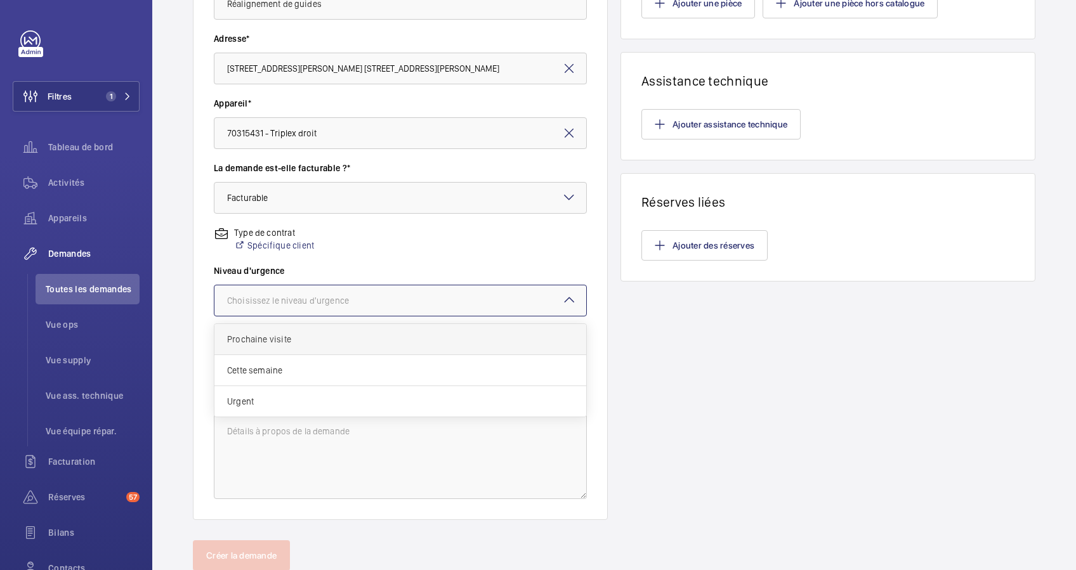
click at [322, 339] on span "Prochaine visite" at bounding box center [400, 339] width 346 height 13
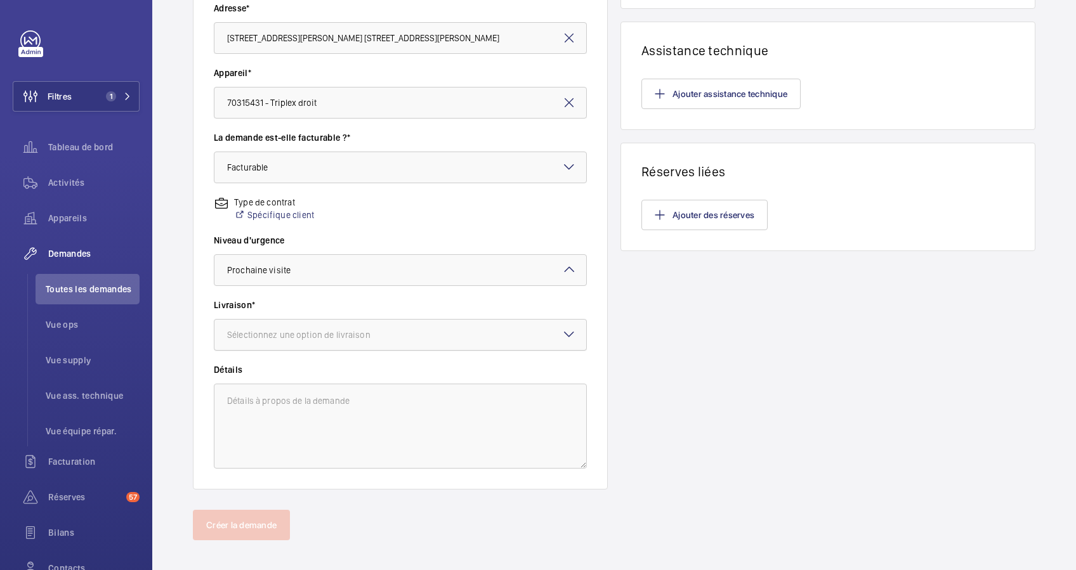
scroll to position [294, 0]
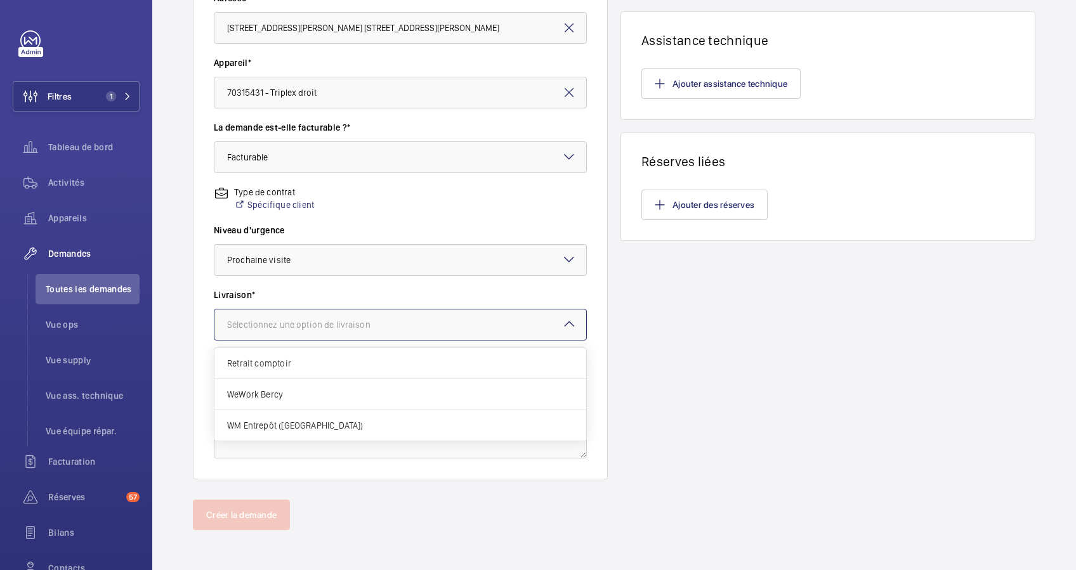
click at [367, 327] on div "Sélectionnez une option de livraison" at bounding box center [314, 324] width 175 height 13
click at [311, 417] on div "WM Entrepôt ([GEOGRAPHIC_DATA])" at bounding box center [400, 425] width 372 height 30
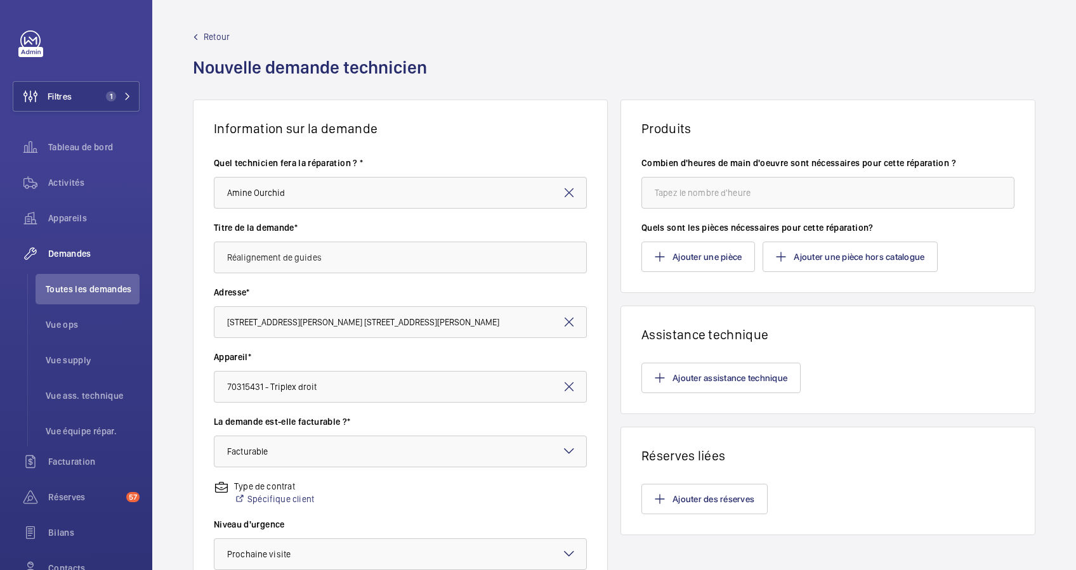
scroll to position [0, 0]
click at [698, 193] on input "number" at bounding box center [827, 193] width 373 height 32
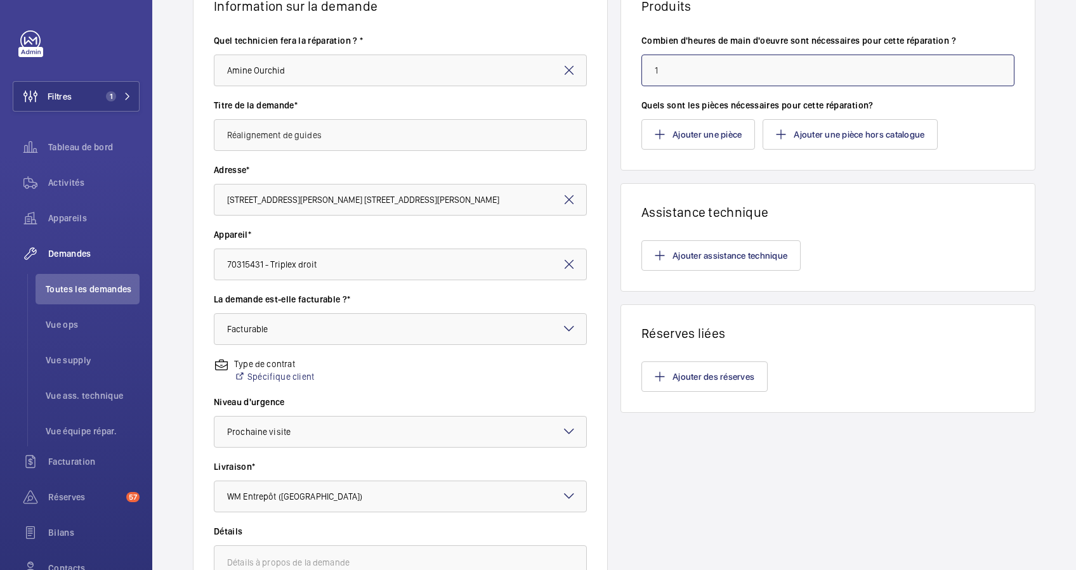
scroll to position [294, 0]
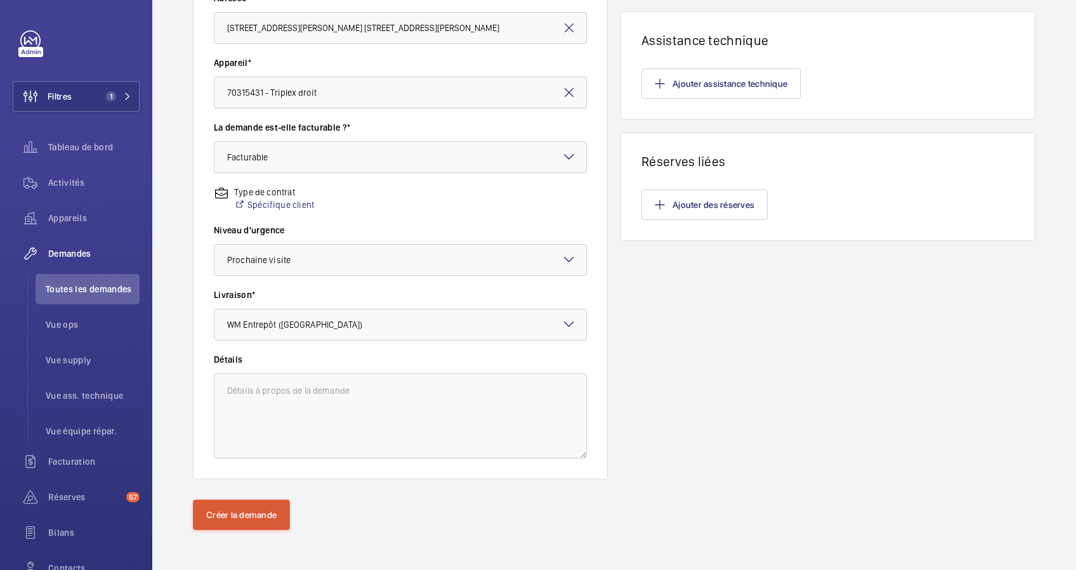
type input "1"
click at [202, 507] on button "Créer la demande" at bounding box center [241, 515] width 97 height 30
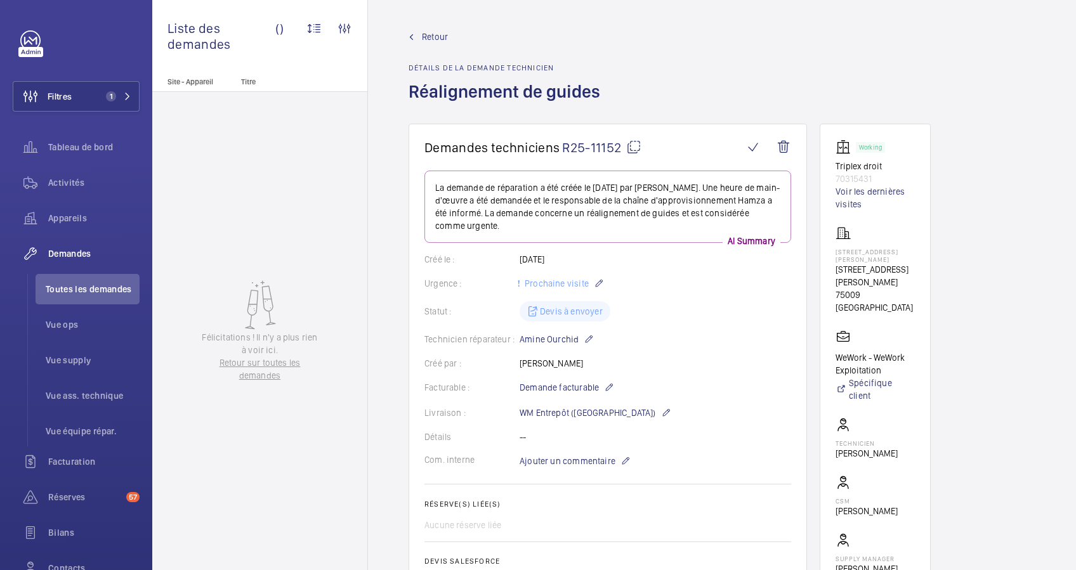
click at [419, 36] on link "Retour" at bounding box center [508, 36] width 199 height 13
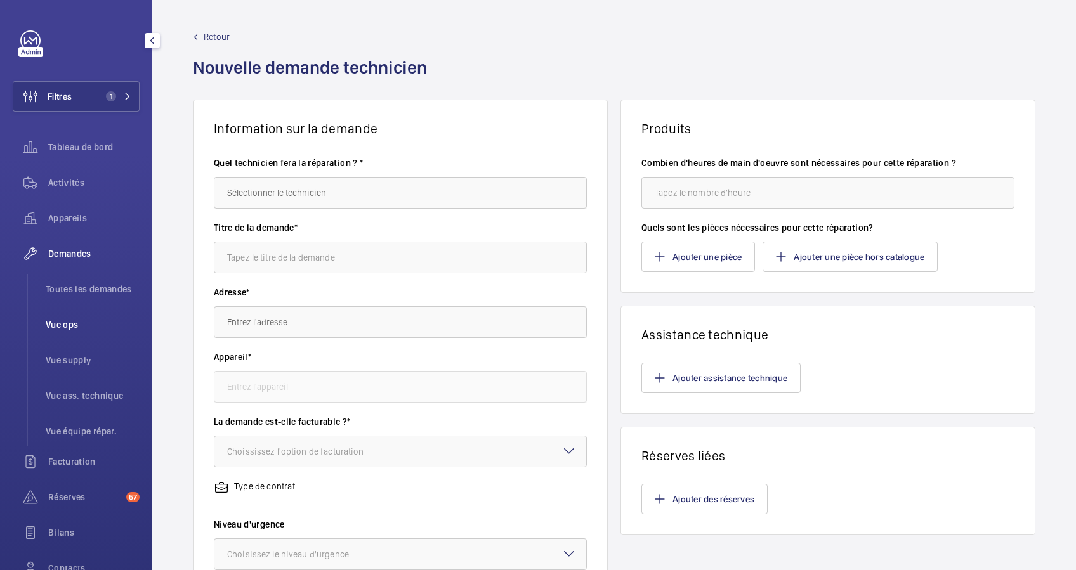
click at [65, 328] on span "Vue ops" at bounding box center [93, 324] width 94 height 13
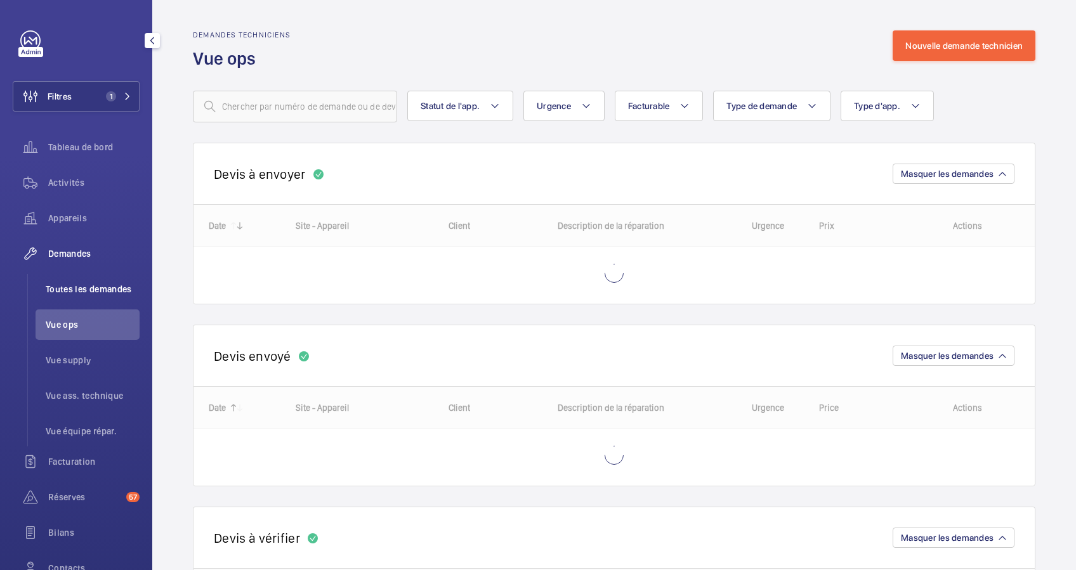
click at [100, 280] on li "Toutes les demandes" at bounding box center [88, 289] width 104 height 30
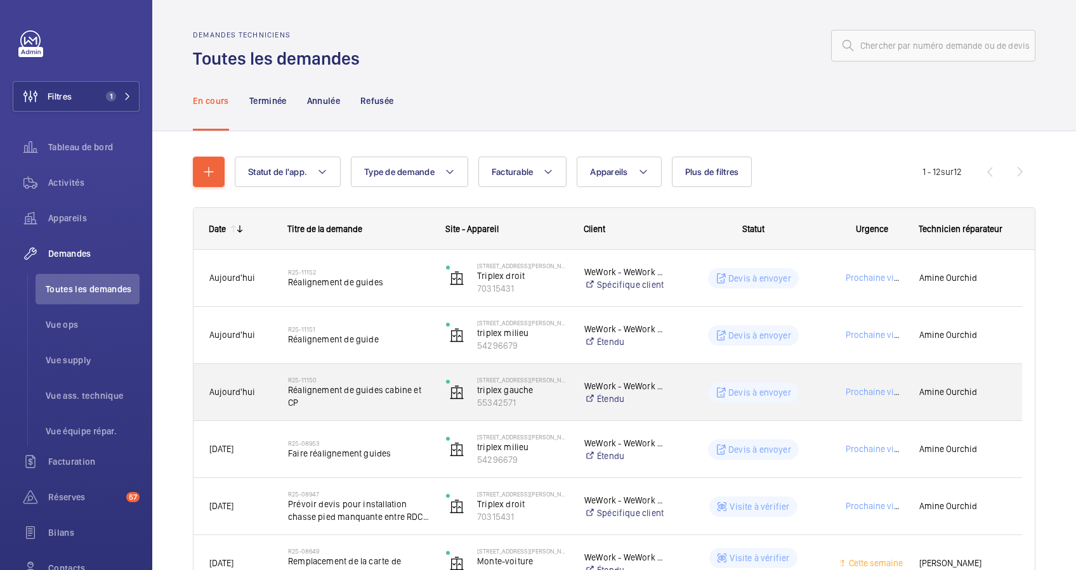
click at [384, 386] on span "Réalignement de guides cabine et CP" at bounding box center [358, 396] width 141 height 25
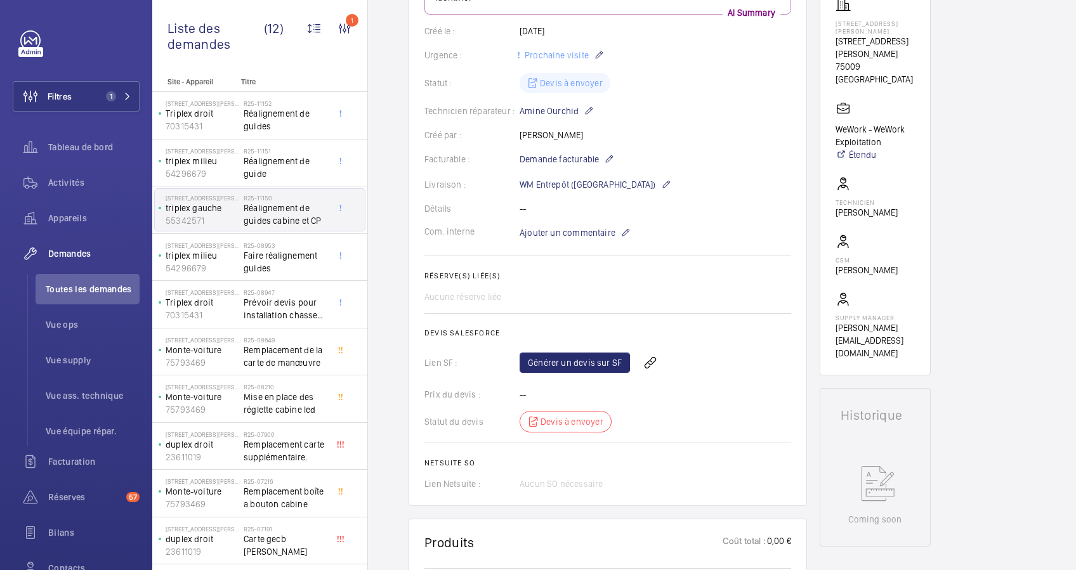
scroll to position [254, 0]
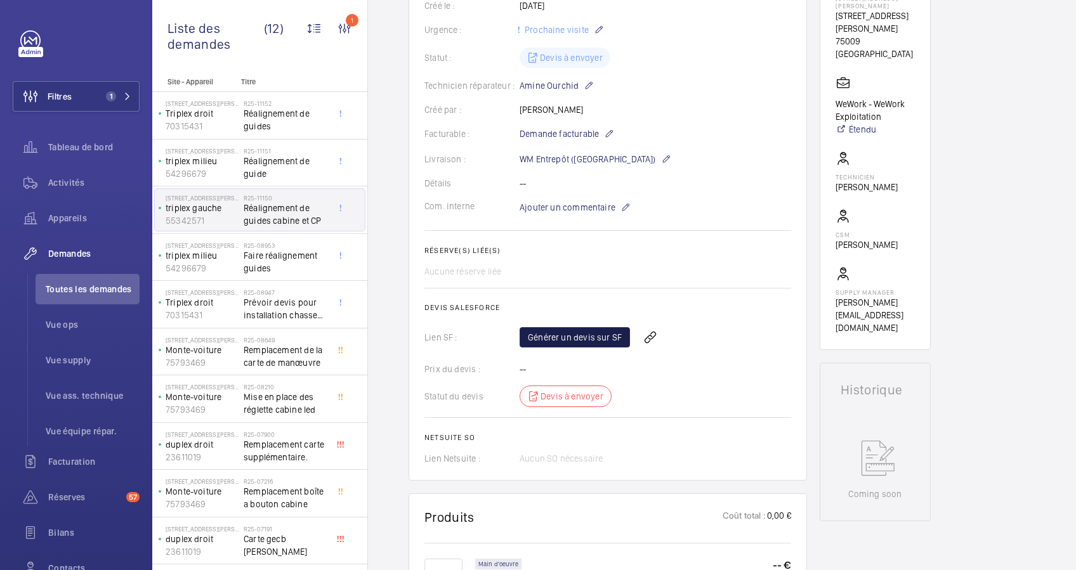
click at [575, 340] on link "Générer un devis sur SF" at bounding box center [575, 337] width 110 height 20
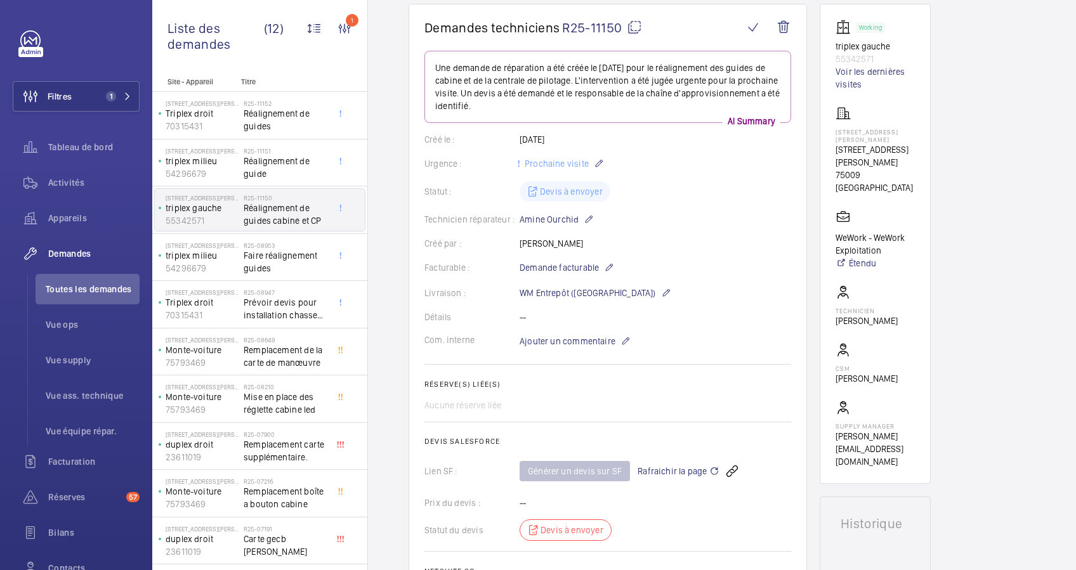
scroll to position [84, 0]
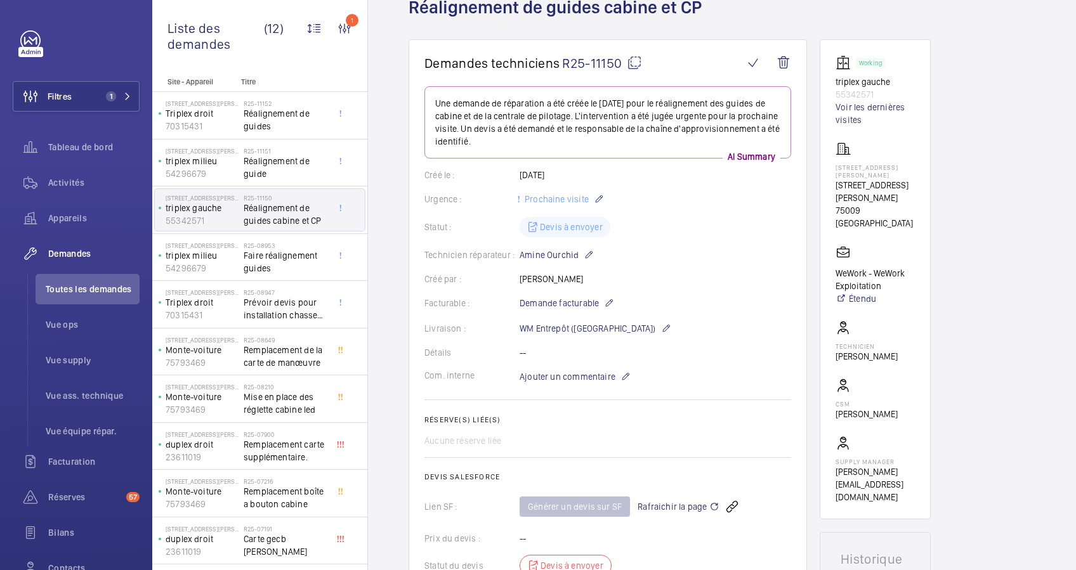
click at [689, 504] on span "Rafraichir la page" at bounding box center [679, 506] width 82 height 15
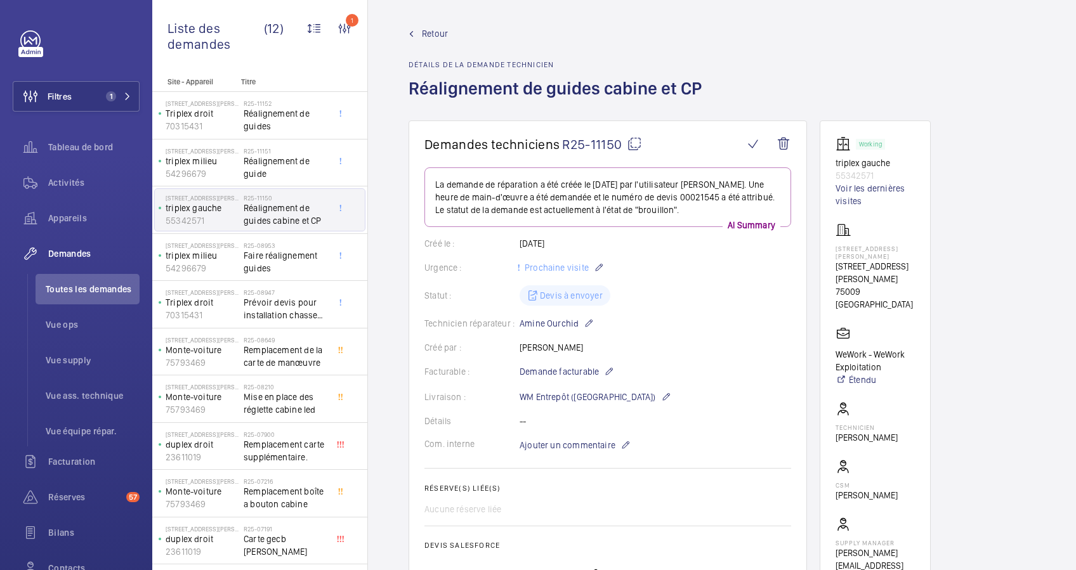
scroll to position [0, 0]
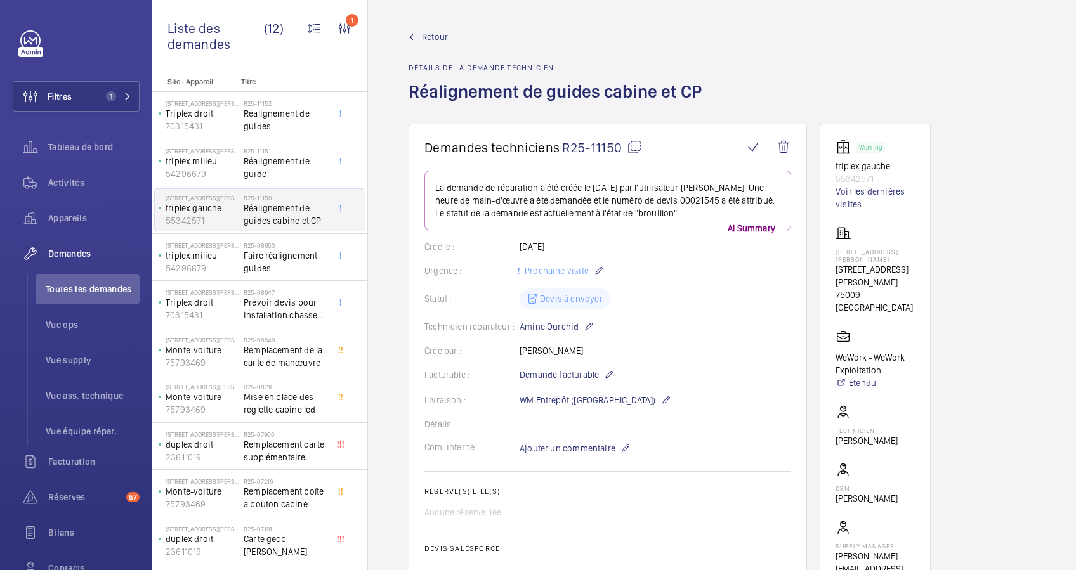
click at [427, 35] on span "Retour" at bounding box center [435, 36] width 26 height 13
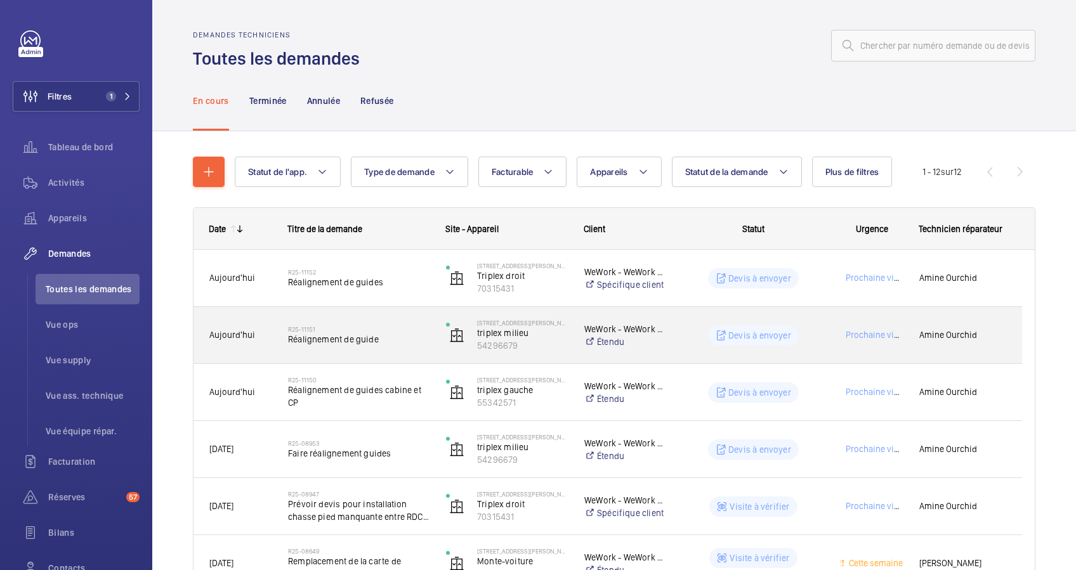
click at [391, 330] on h2 "R25-11151" at bounding box center [358, 329] width 141 height 8
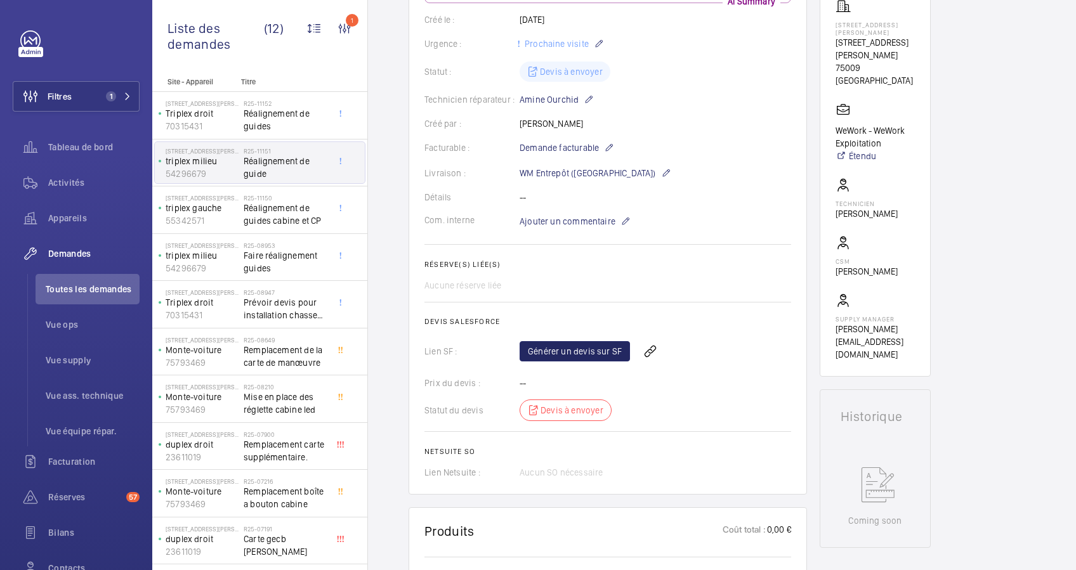
scroll to position [254, 0]
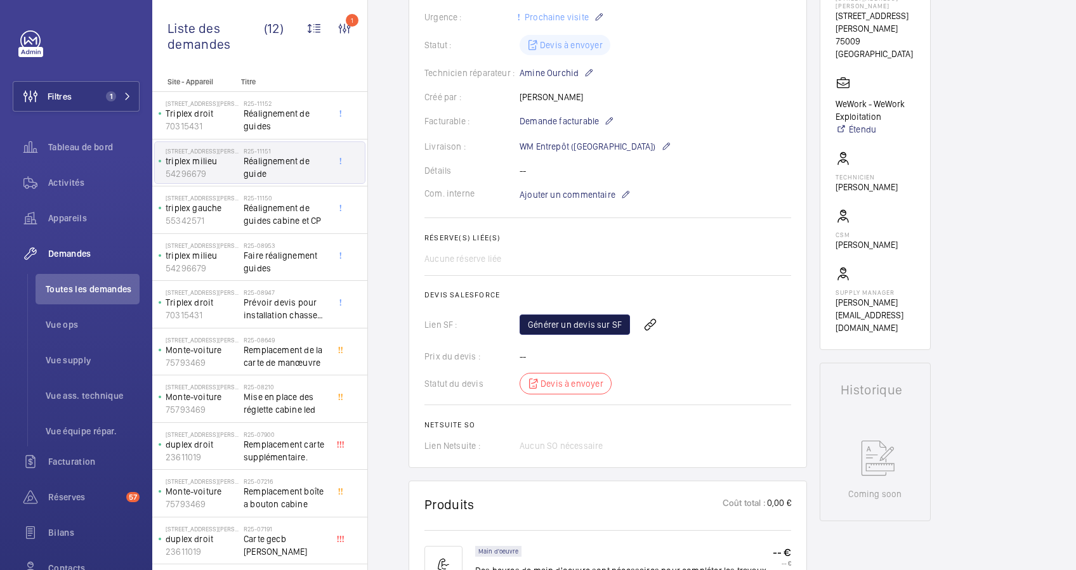
click at [584, 321] on link "Générer un devis sur SF" at bounding box center [575, 325] width 110 height 20
click at [671, 325] on span "Rafraichir la page" at bounding box center [679, 324] width 82 height 15
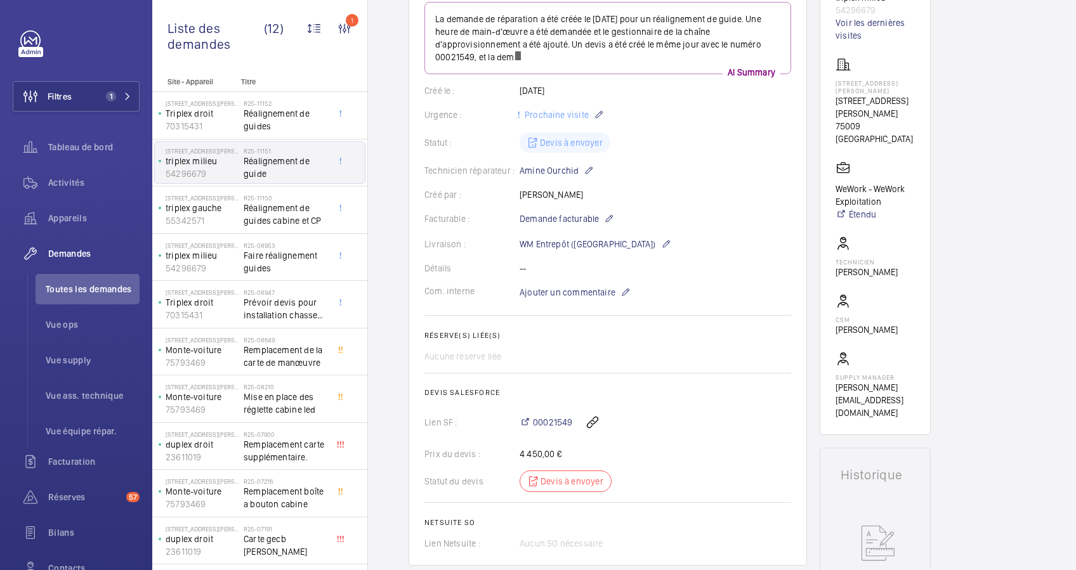
scroll to position [0, 0]
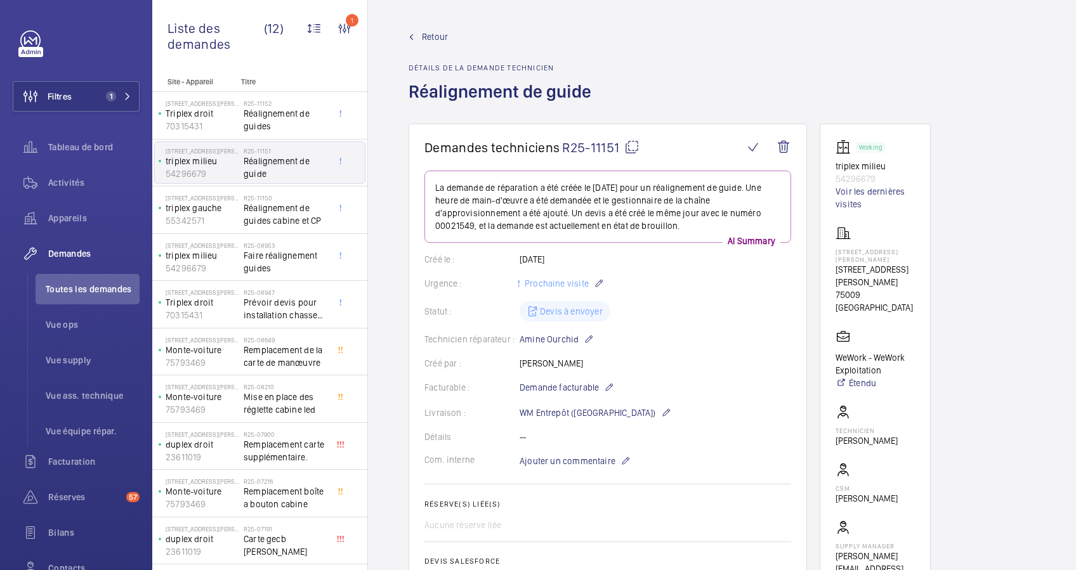
click at [431, 33] on span "Retour" at bounding box center [435, 36] width 26 height 13
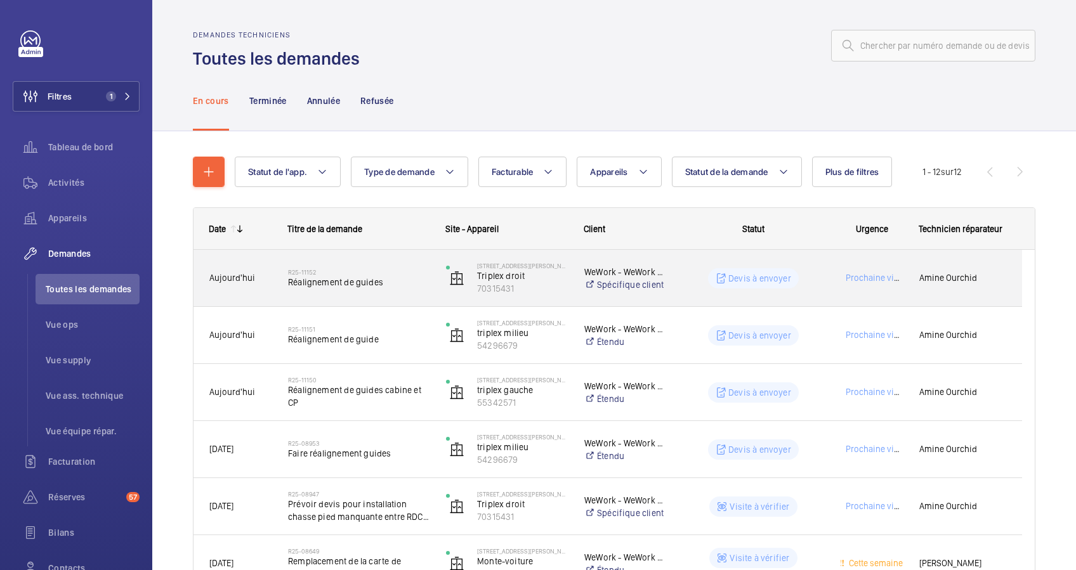
click at [409, 278] on span "Réalignement de guides" at bounding box center [358, 282] width 141 height 13
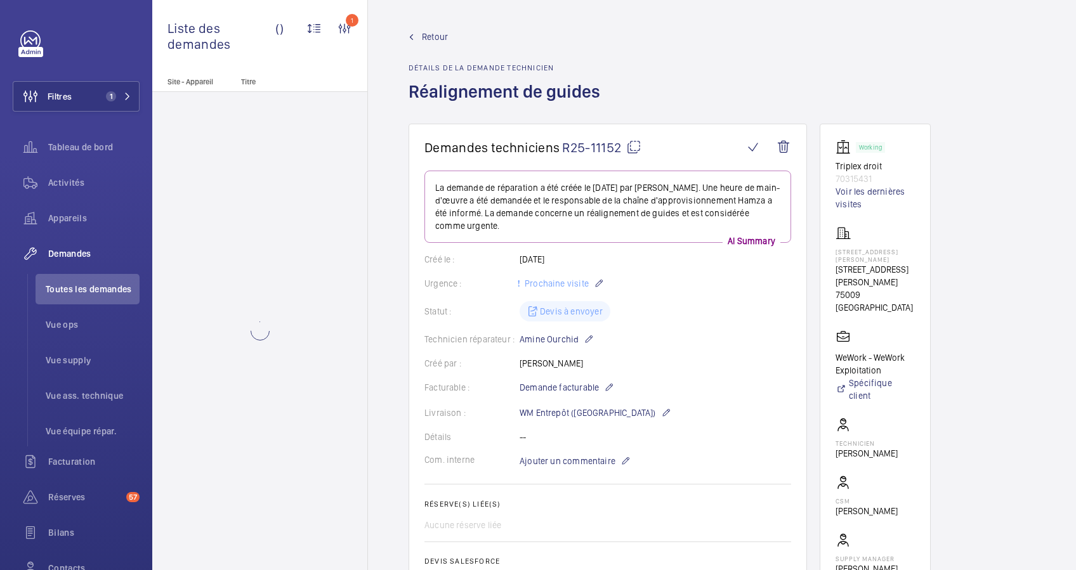
scroll to position [254, 0]
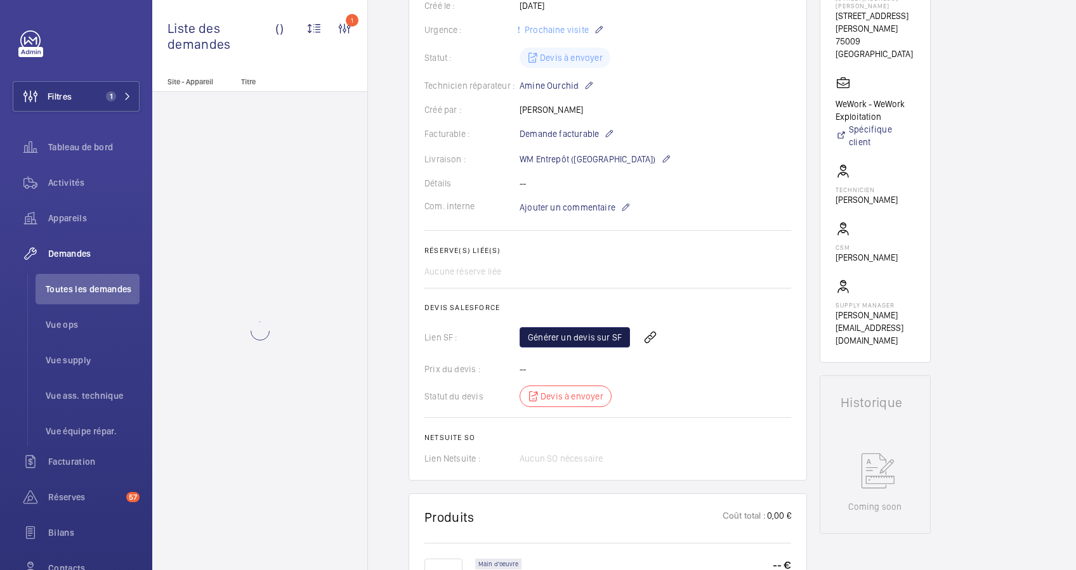
click at [578, 336] on link "Générer un devis sur SF" at bounding box center [575, 337] width 110 height 20
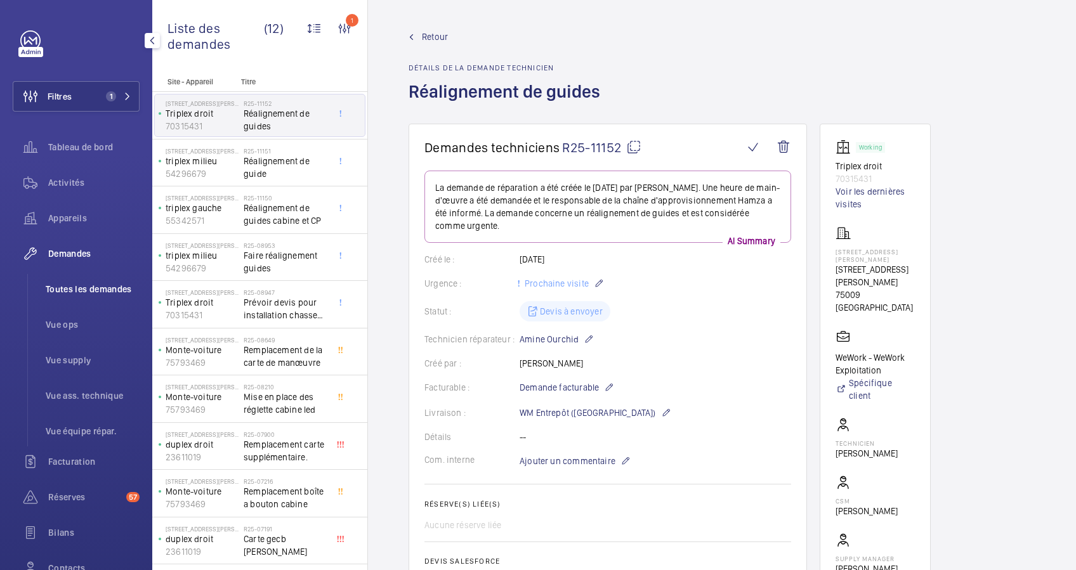
click at [76, 284] on span "Toutes les demandes" at bounding box center [93, 289] width 94 height 13
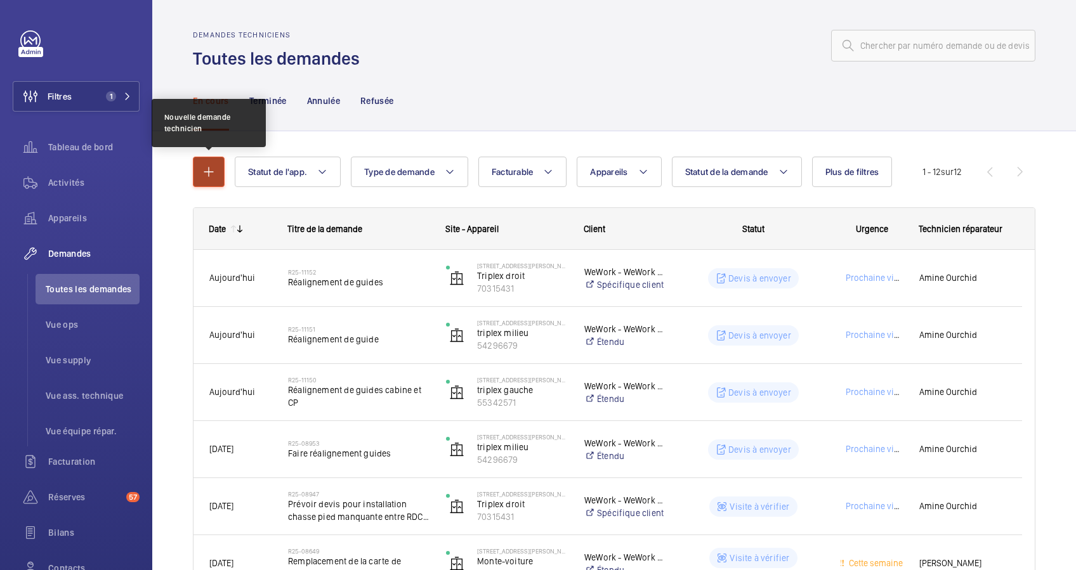
click at [205, 178] on mat-icon "button" at bounding box center [208, 171] width 15 height 15
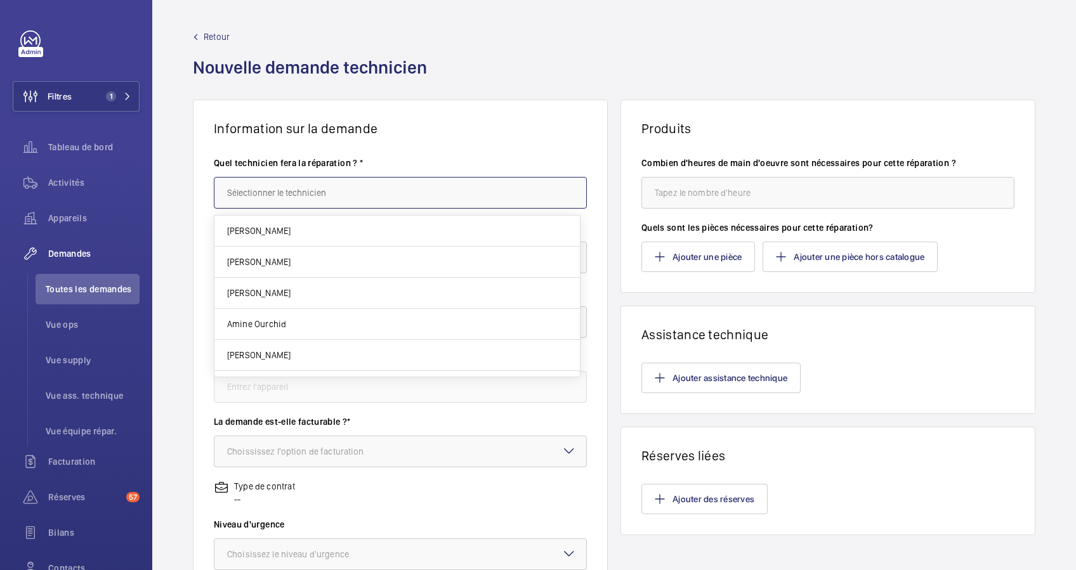
click at [363, 184] on input "text" at bounding box center [400, 193] width 373 height 32
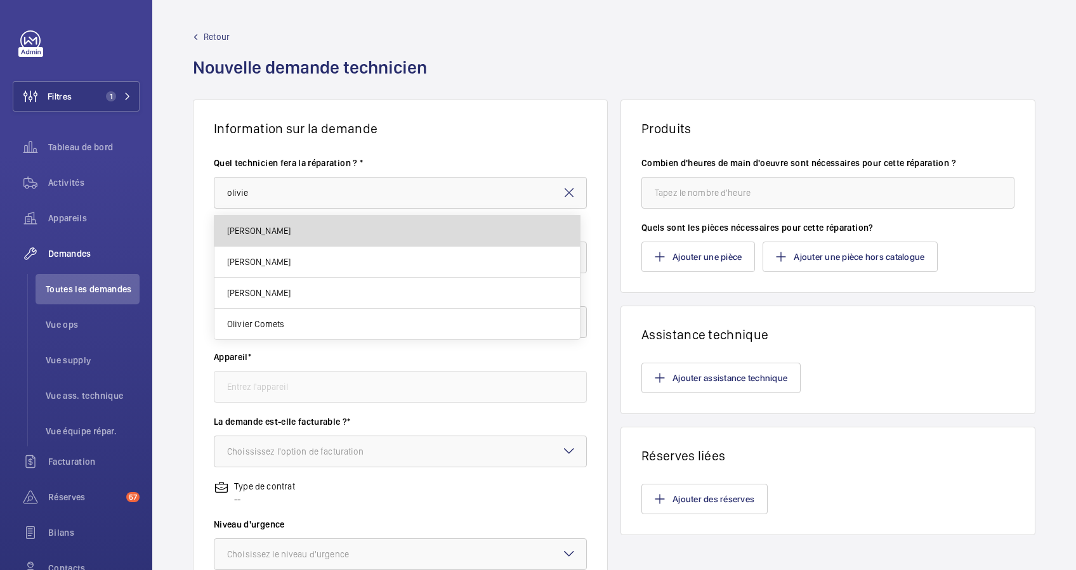
click at [311, 223] on mat-option "Olivier Luntadi" at bounding box center [396, 231] width 365 height 31
type input "Olivier Luntadi"
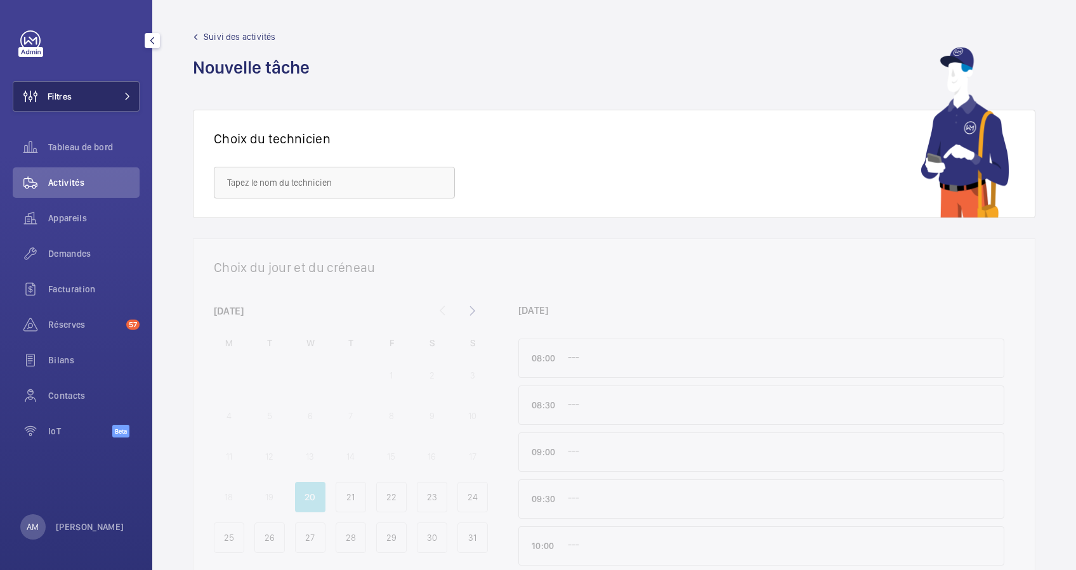
click at [91, 98] on button "Filtres" at bounding box center [76, 96] width 127 height 30
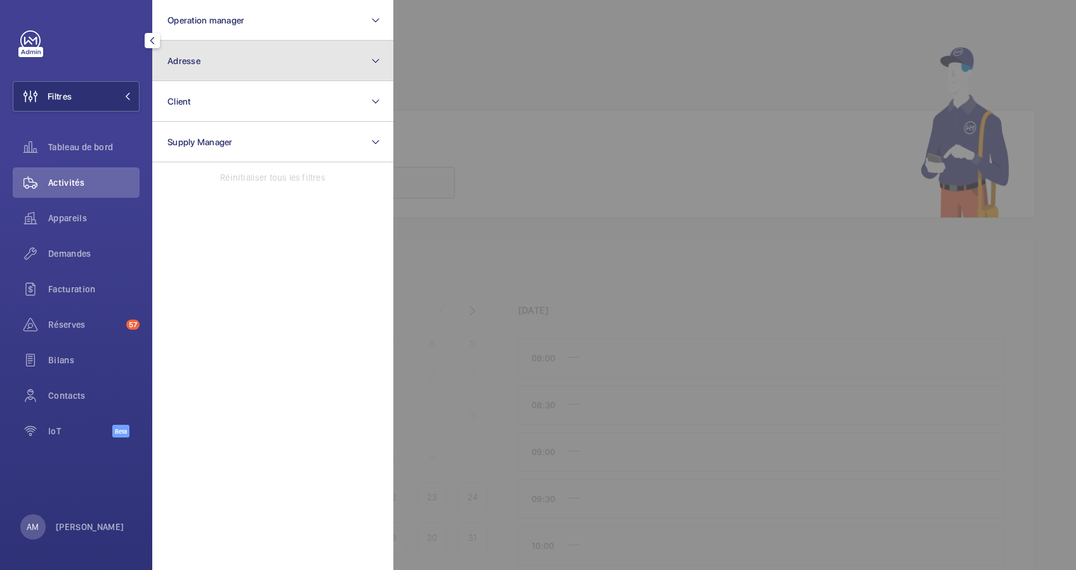
click at [275, 64] on button "Adresse" at bounding box center [272, 61] width 241 height 41
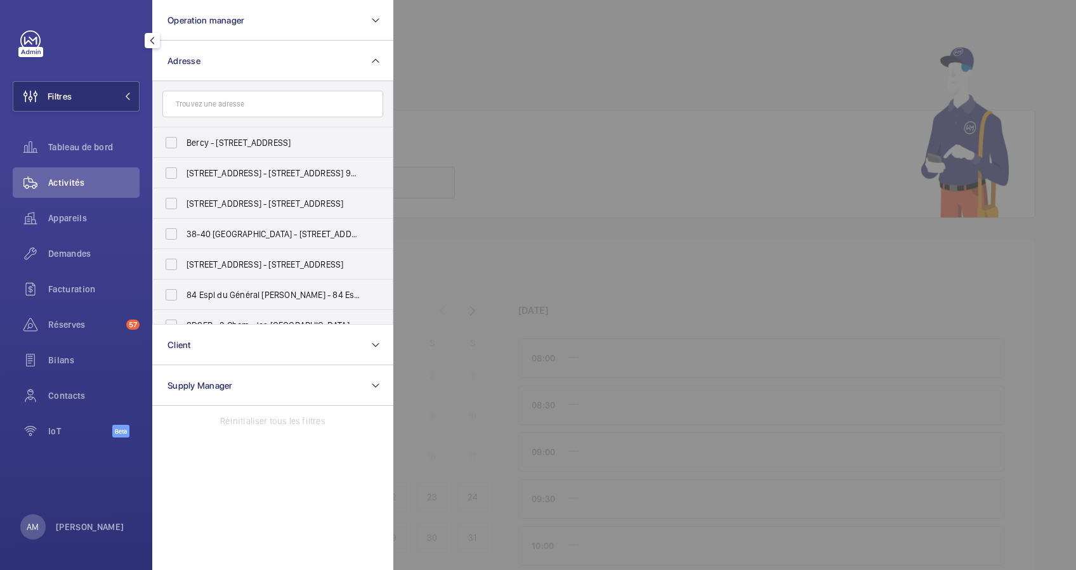
click at [254, 96] on input "text" at bounding box center [272, 104] width 221 height 27
type input "2 jules le"
click at [225, 130] on label "2 Rue Jules Le febvre - 2 Rue Jules Le febvre, PARIS 75009" at bounding box center [263, 143] width 221 height 30
click at [184, 130] on input "2 Rue Jules Le febvre - 2 Rue Jules Le febvre, PARIS 75009" at bounding box center [171, 142] width 25 height 25
checkbox input "true"
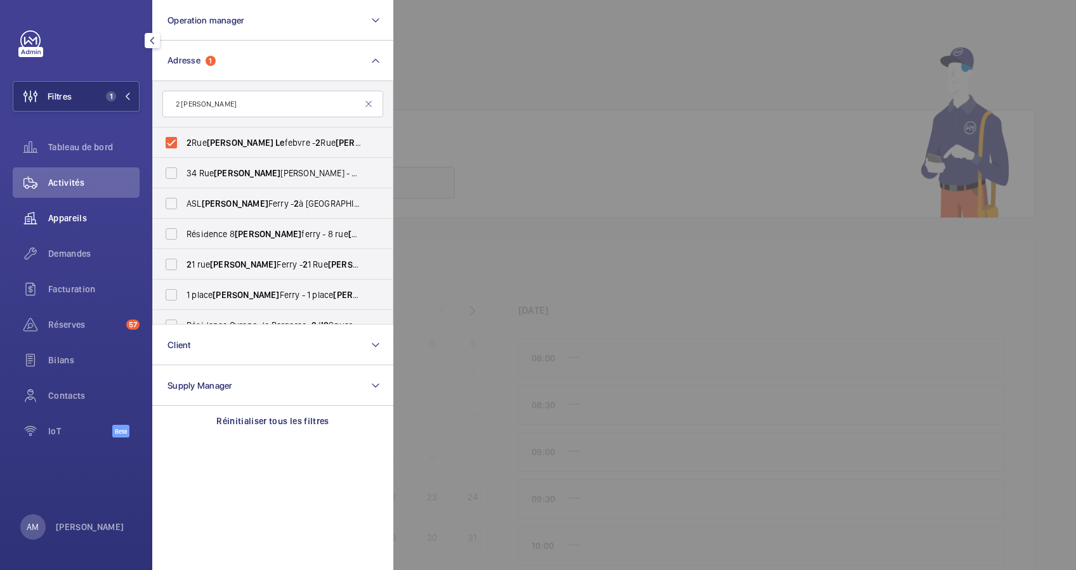
click at [61, 218] on span "Appareils" at bounding box center [93, 218] width 91 height 13
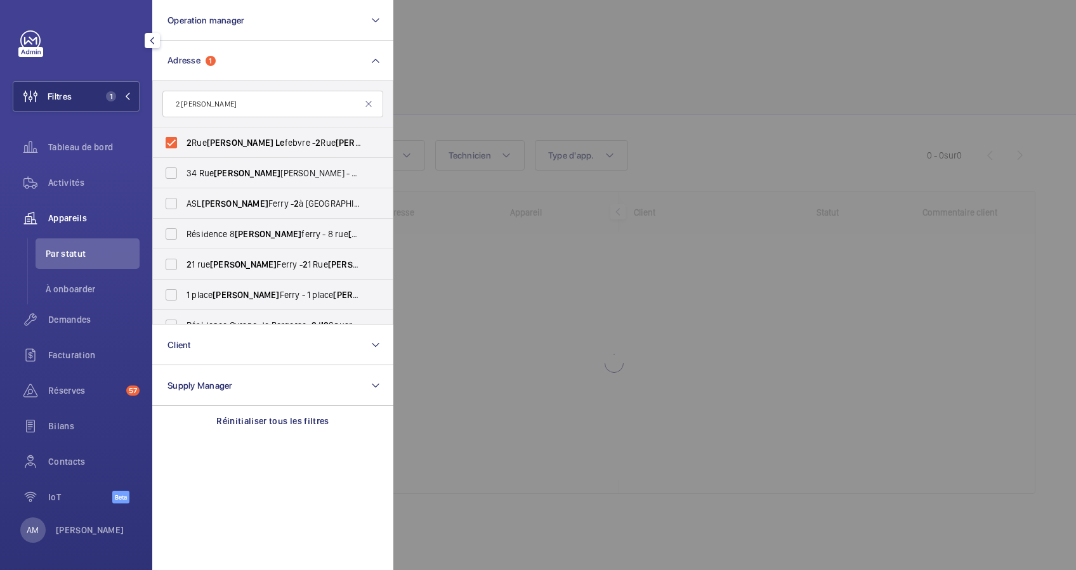
click at [591, 51] on div at bounding box center [931, 285] width 1076 height 570
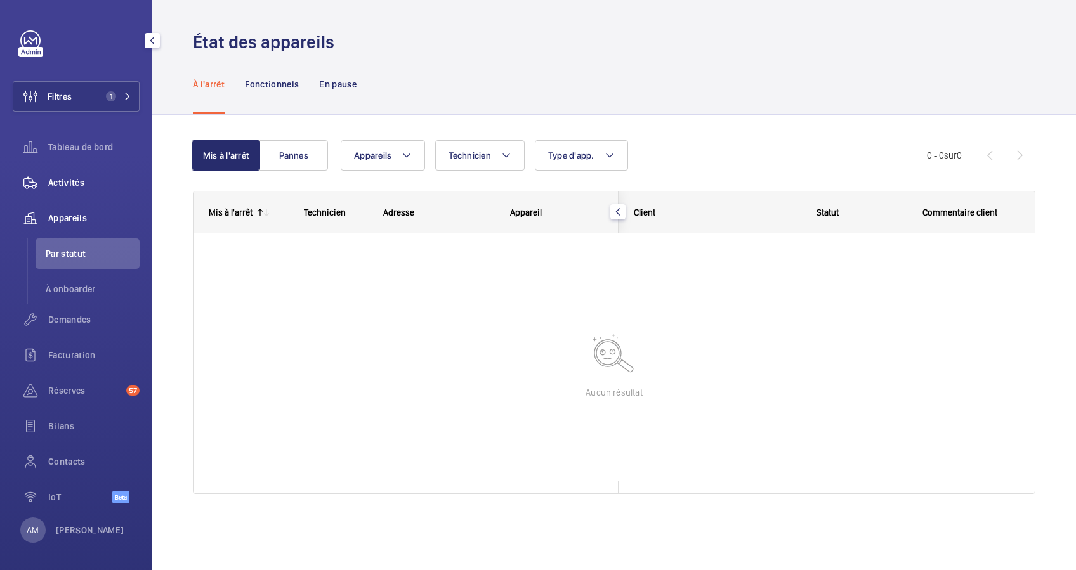
click at [69, 190] on div "Activités" at bounding box center [76, 182] width 127 height 30
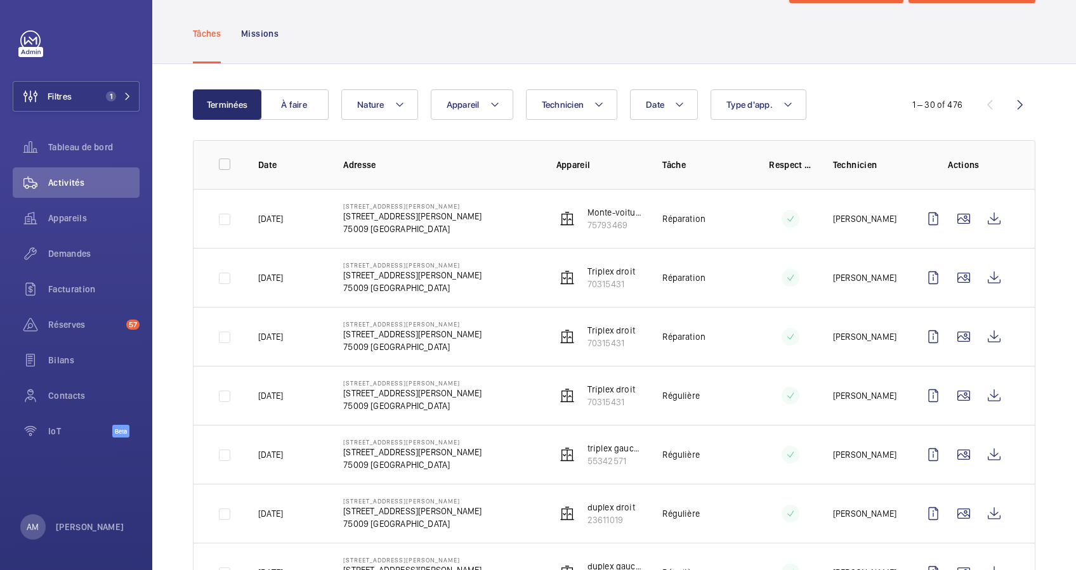
scroll to position [84, 0]
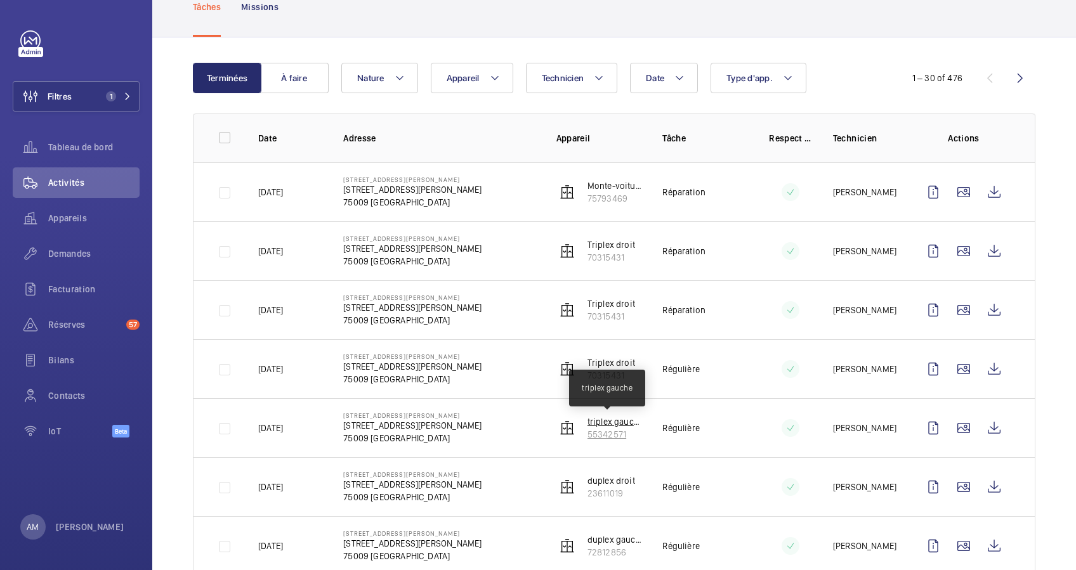
click at [606, 424] on p "triplex gauche" at bounding box center [614, 421] width 55 height 13
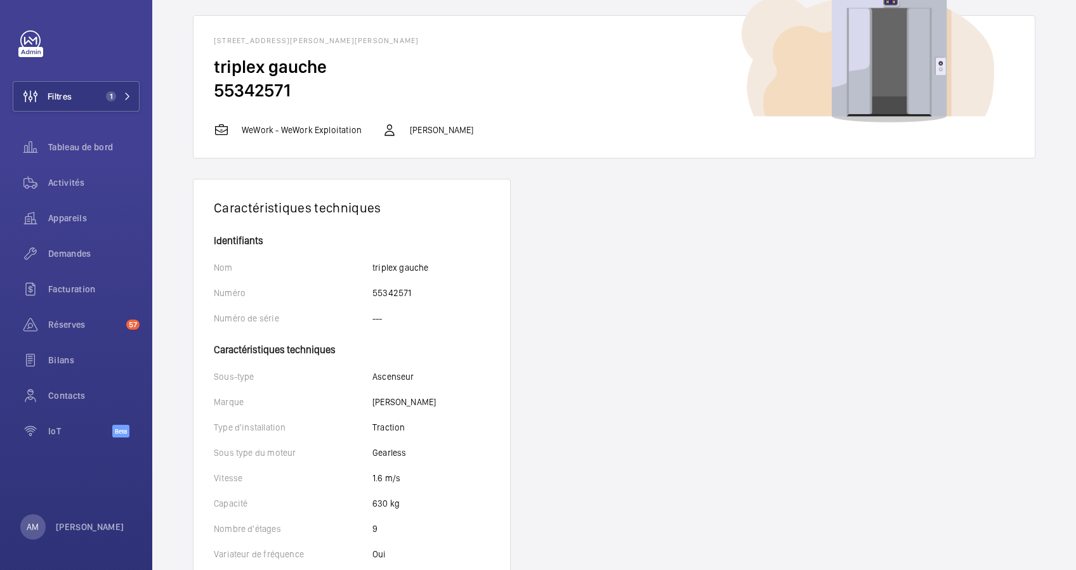
scroll to position [84, 0]
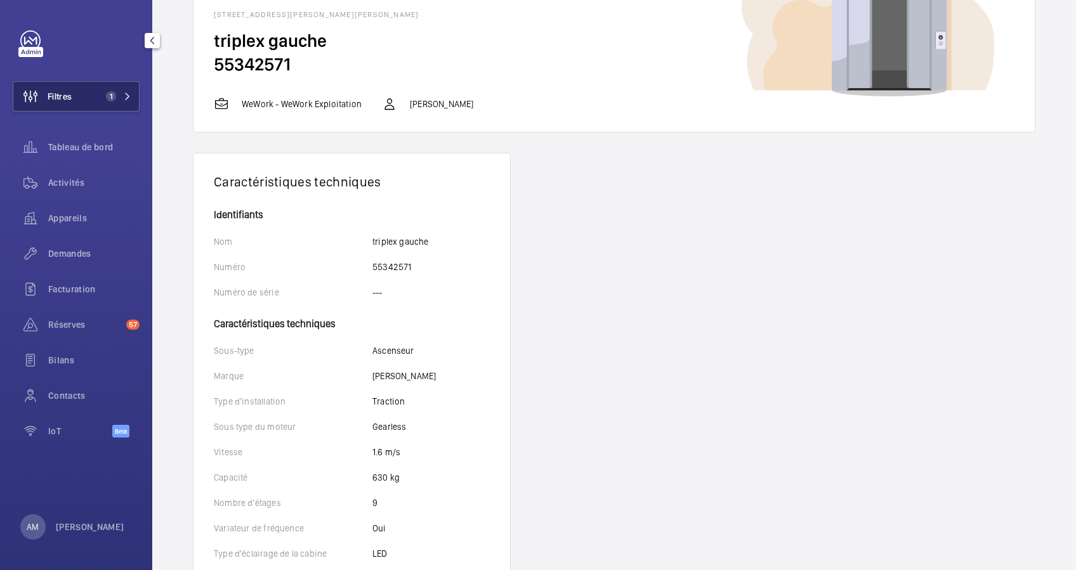
click at [128, 96] on mat-icon at bounding box center [128, 97] width 8 height 8
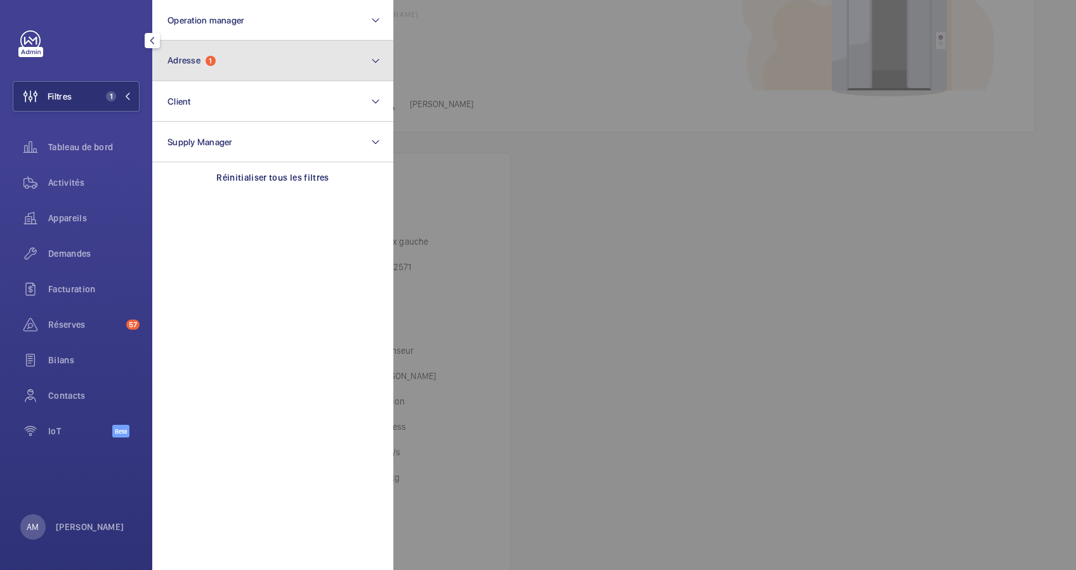
click at [250, 62] on button "Adresse 1" at bounding box center [272, 61] width 241 height 41
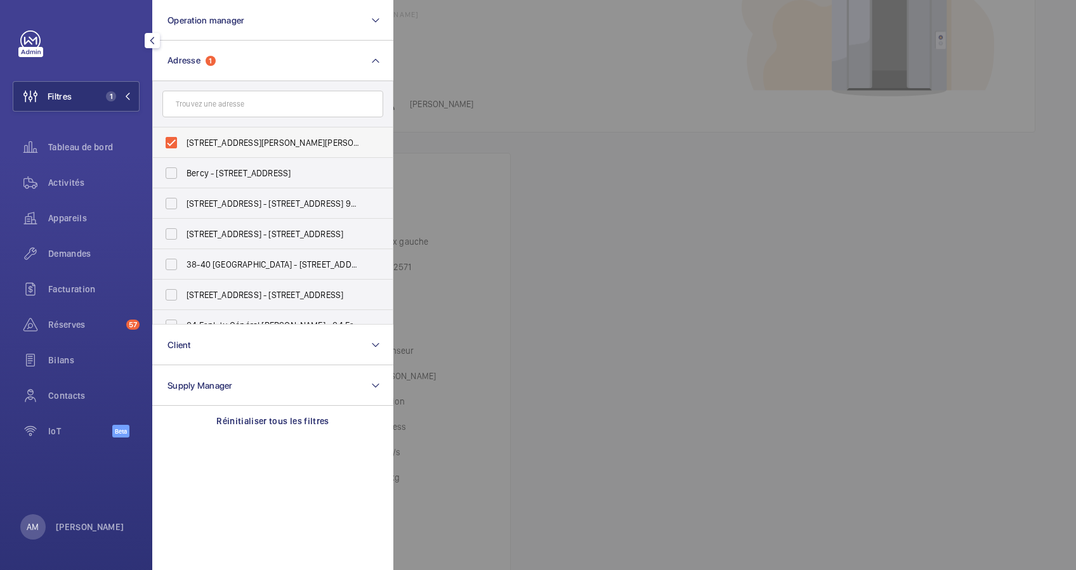
click at [167, 138] on label "2 Rue Jules Lefebvre - 2 Rue Jules Lefebvre, PARIS 75009" at bounding box center [263, 143] width 221 height 30
click at [167, 138] on input "2 Rue Jules Lefebvre - 2 Rue Jules Lefebvre, PARIS 75009" at bounding box center [171, 142] width 25 height 25
checkbox input "false"
click at [206, 107] on input "text" at bounding box center [272, 104] width 221 height 27
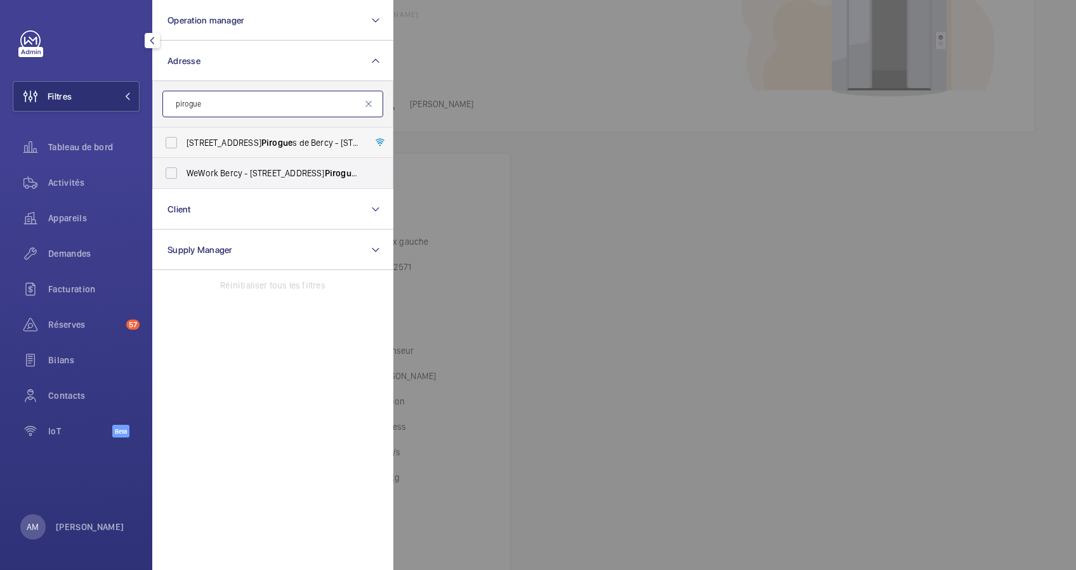
type input "pirogue"
click at [177, 148] on label "8 Rue des Pirogue s de Bercy - 8 Rue des Pirogue s de Bercy, 75012 PARIS, PARIS…" at bounding box center [263, 143] width 221 height 30
click at [177, 148] on input "8 Rue des Pirogue s de Bercy - 8 Rue des Pirogue s de Bercy, 75012 PARIS, PARIS…" at bounding box center [171, 142] width 25 height 25
checkbox input "true"
click at [82, 183] on span "Activités" at bounding box center [93, 182] width 91 height 13
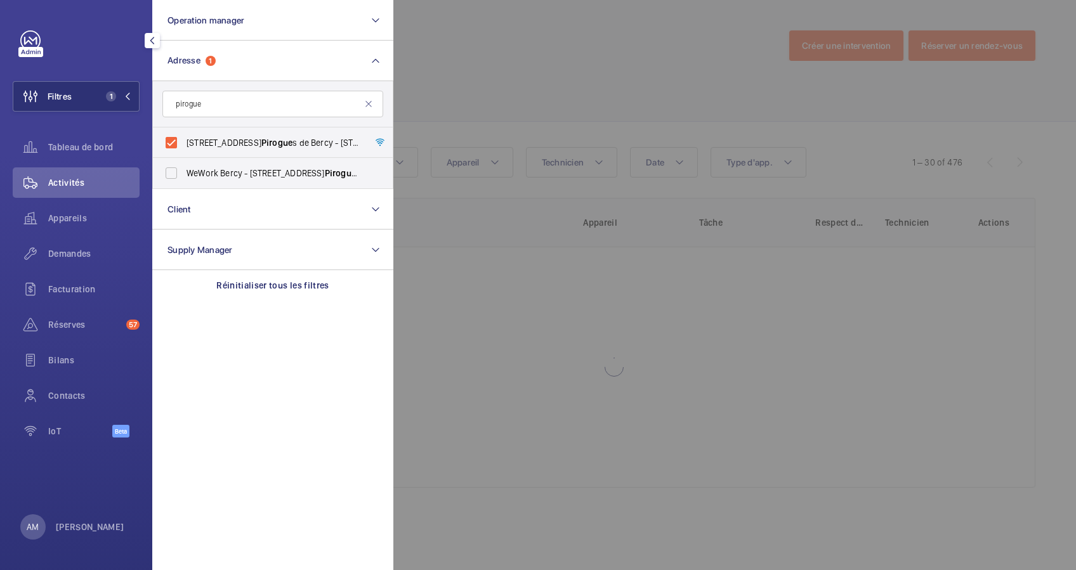
click at [508, 77] on div at bounding box center [931, 285] width 1076 height 570
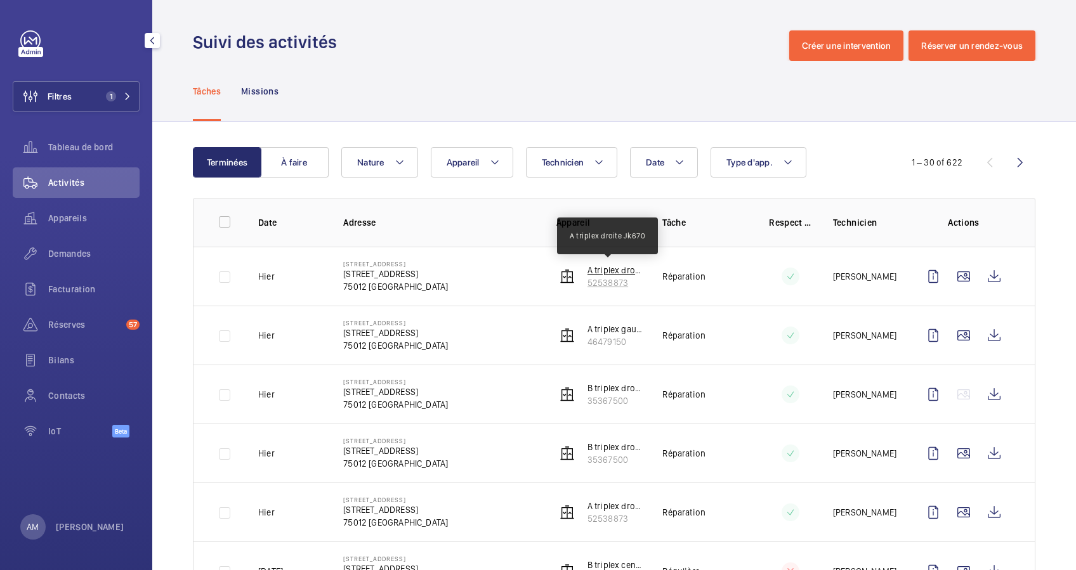
click at [593, 274] on p "A triplex droite Jk670" at bounding box center [614, 270] width 55 height 13
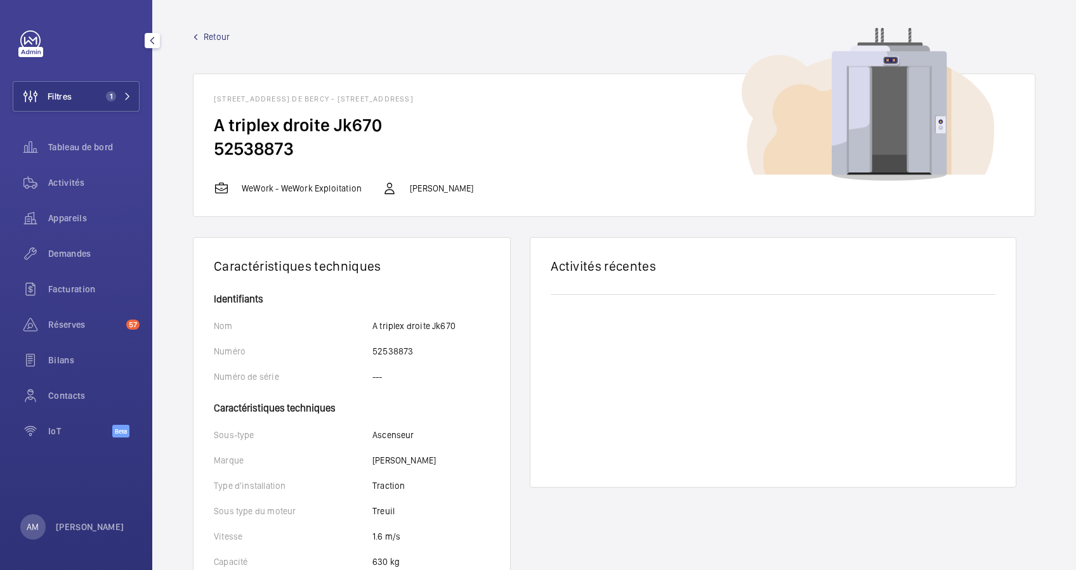
click at [207, 34] on span "Retour" at bounding box center [217, 36] width 26 height 13
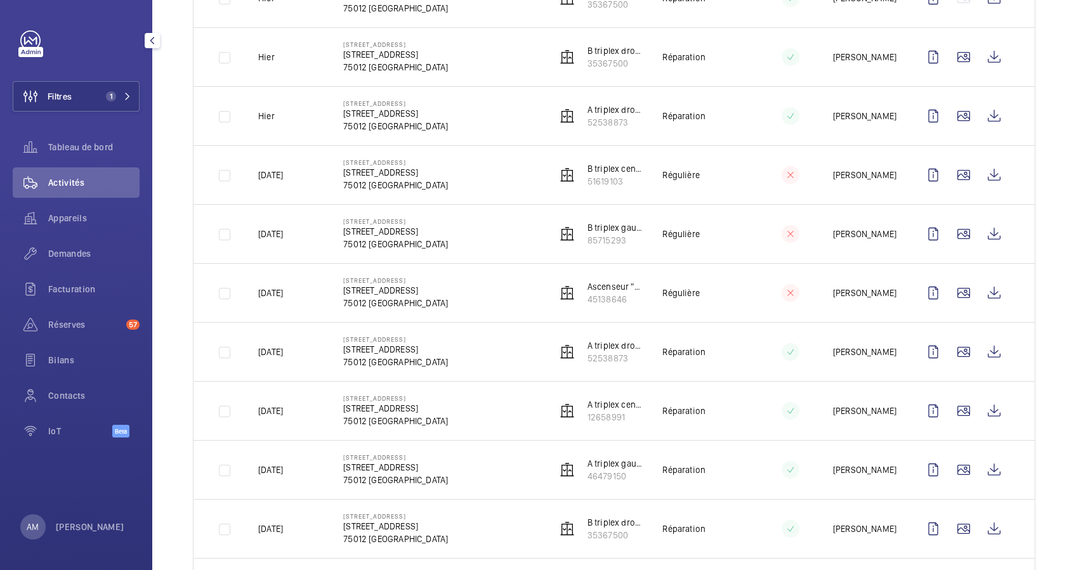
scroll to position [422, 0]
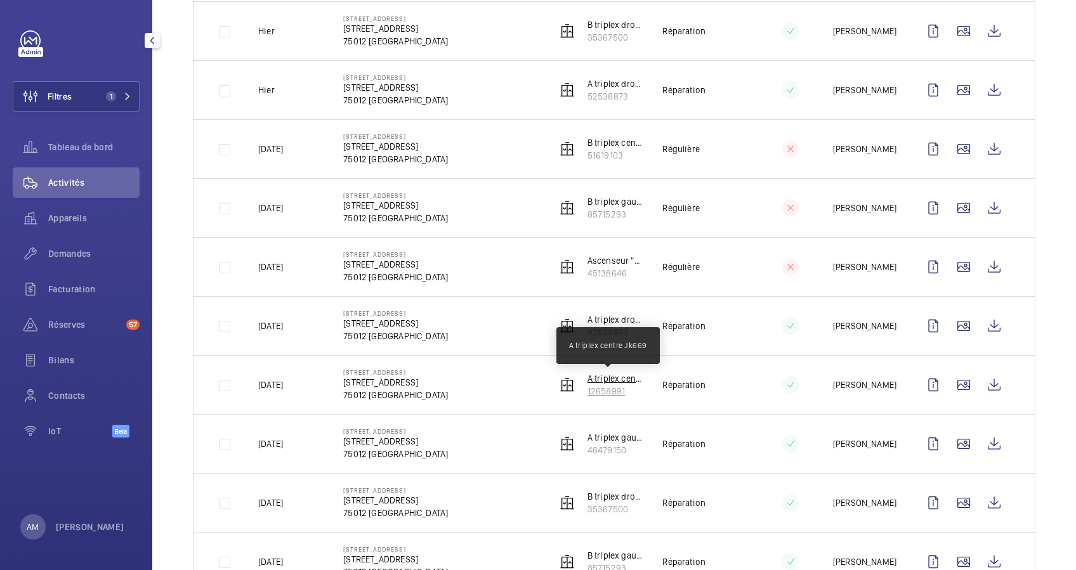
click at [589, 383] on p "A triplex centre Jk669" at bounding box center [614, 378] width 55 height 13
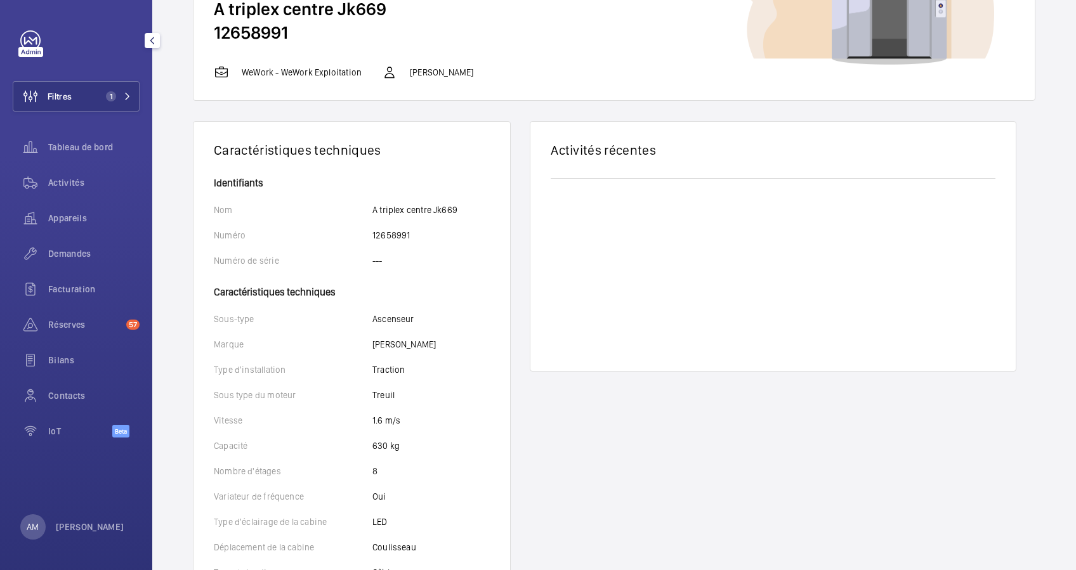
scroll to position [169, 0]
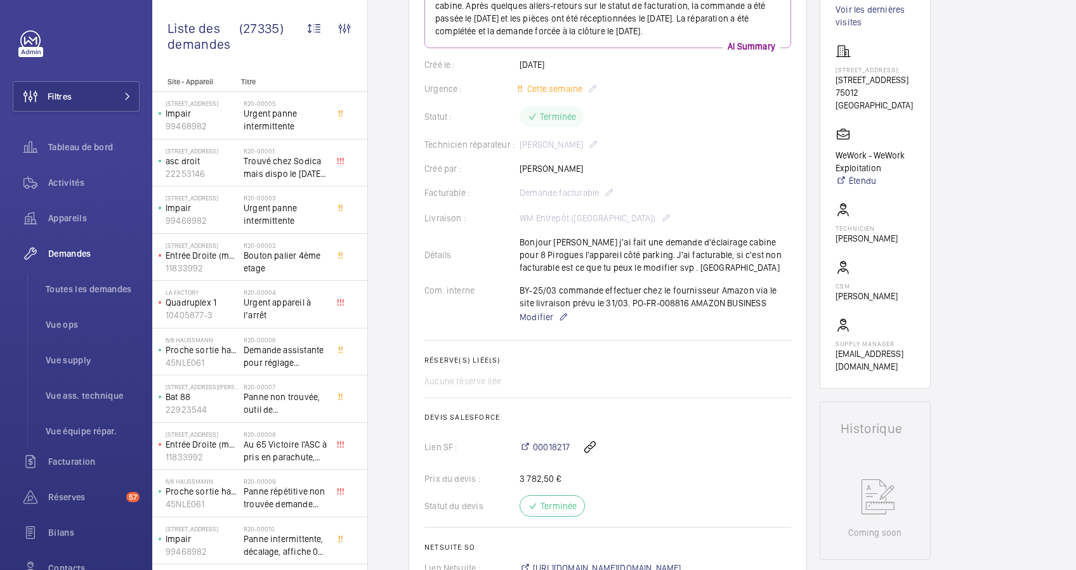
scroll to position [169, 0]
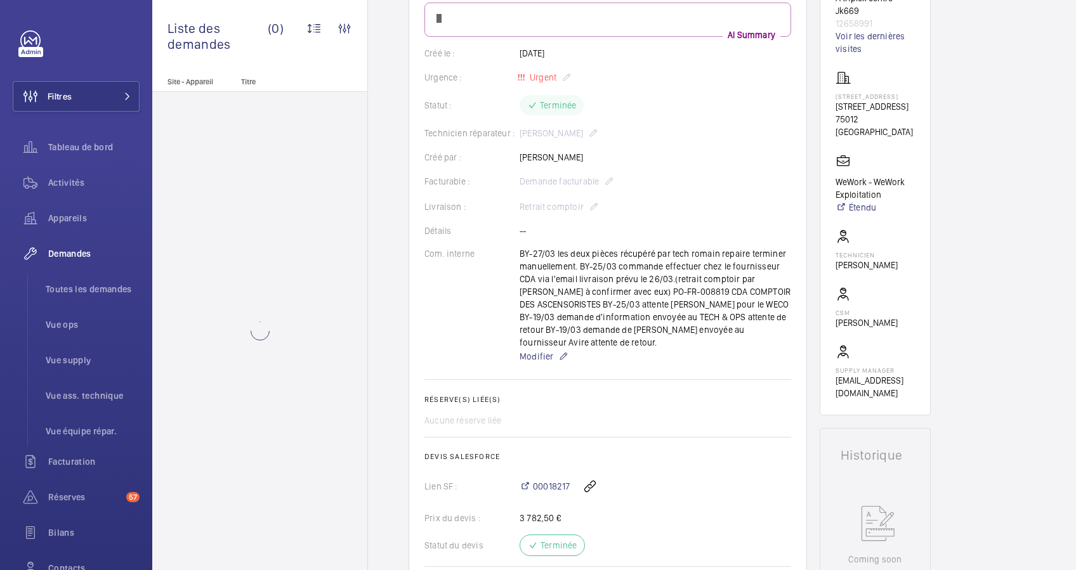
scroll to position [169, 0]
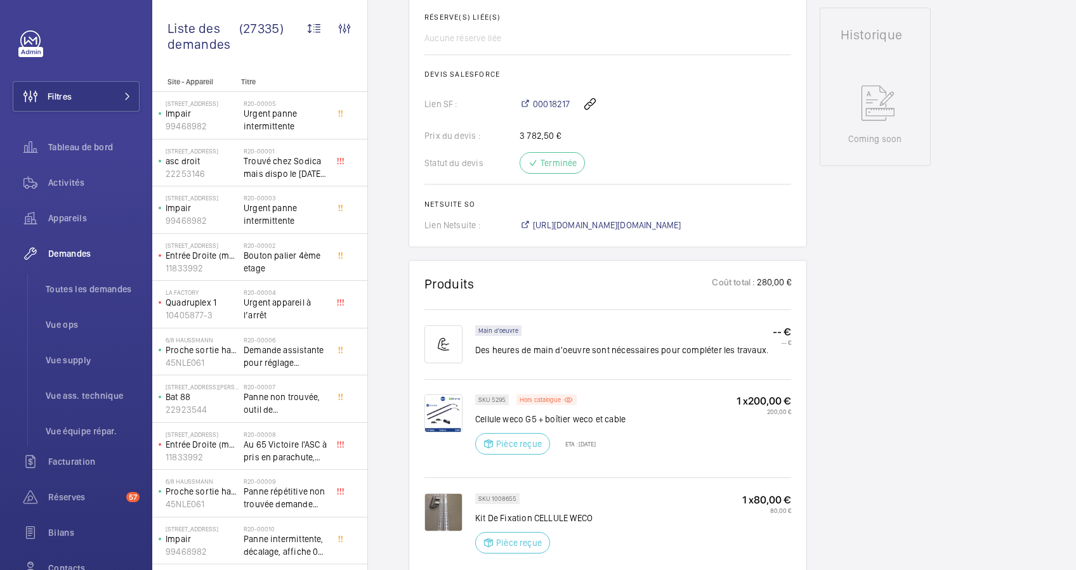
scroll to position [604, 0]
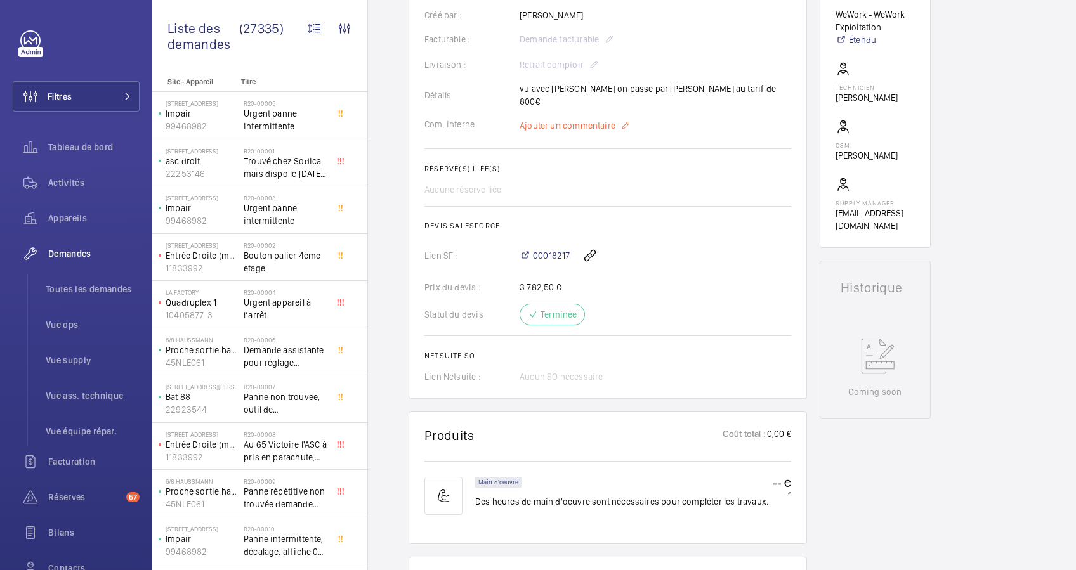
scroll to position [82, 0]
